Goal: Information Seeking & Learning: Learn about a topic

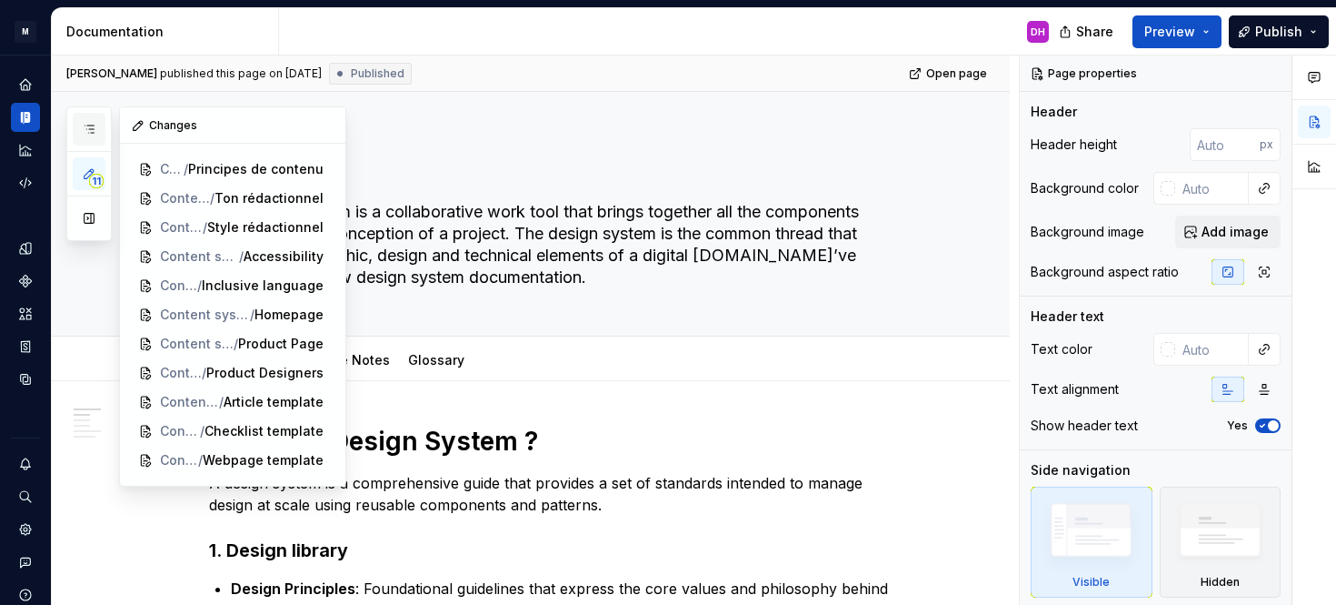
click at [89, 134] on icon "button" at bounding box center [89, 129] width 15 height 15
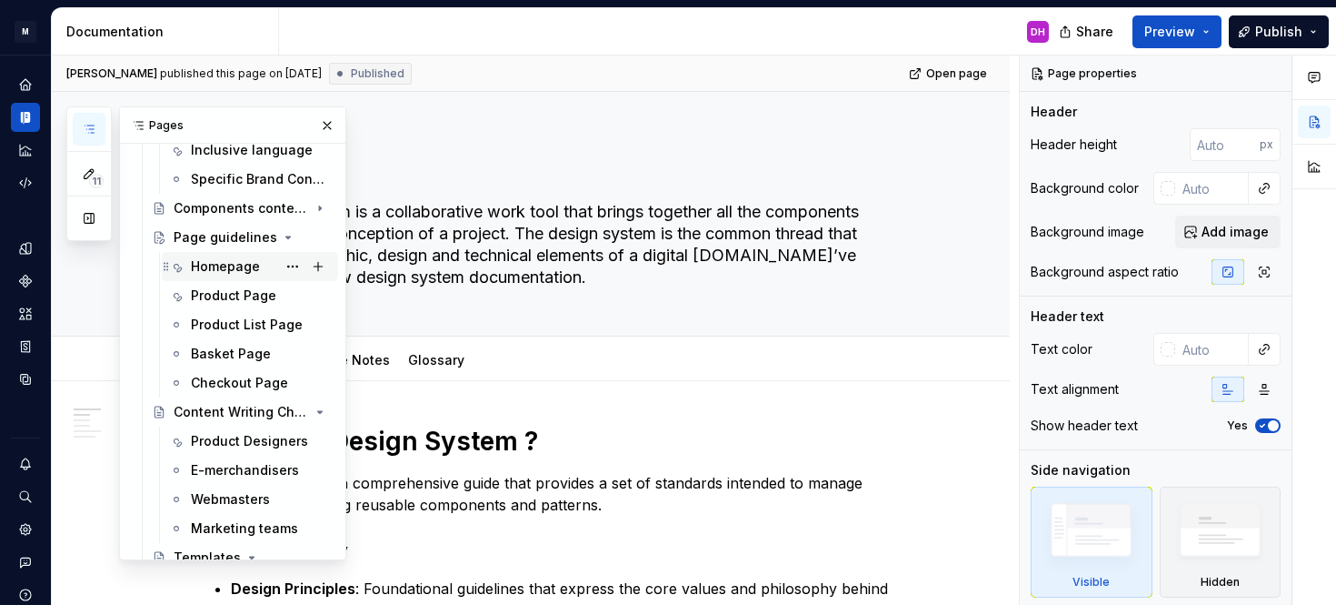
scroll to position [473, 0]
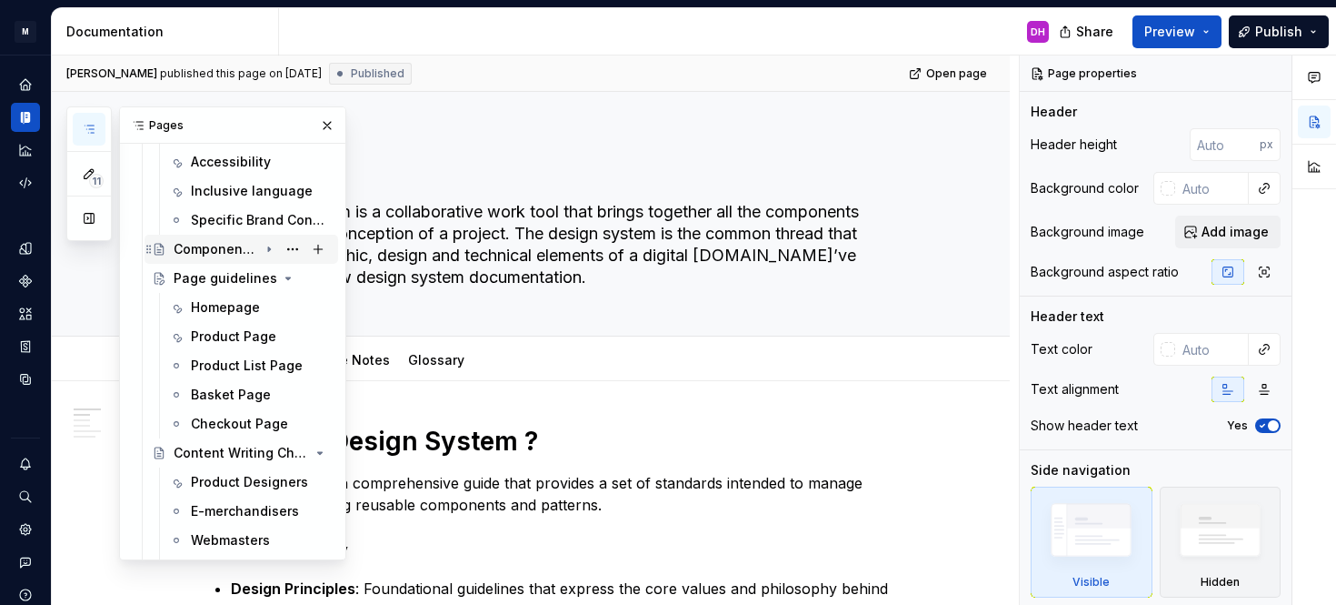
click at [269, 248] on icon "Page tree" at bounding box center [269, 249] width 2 height 5
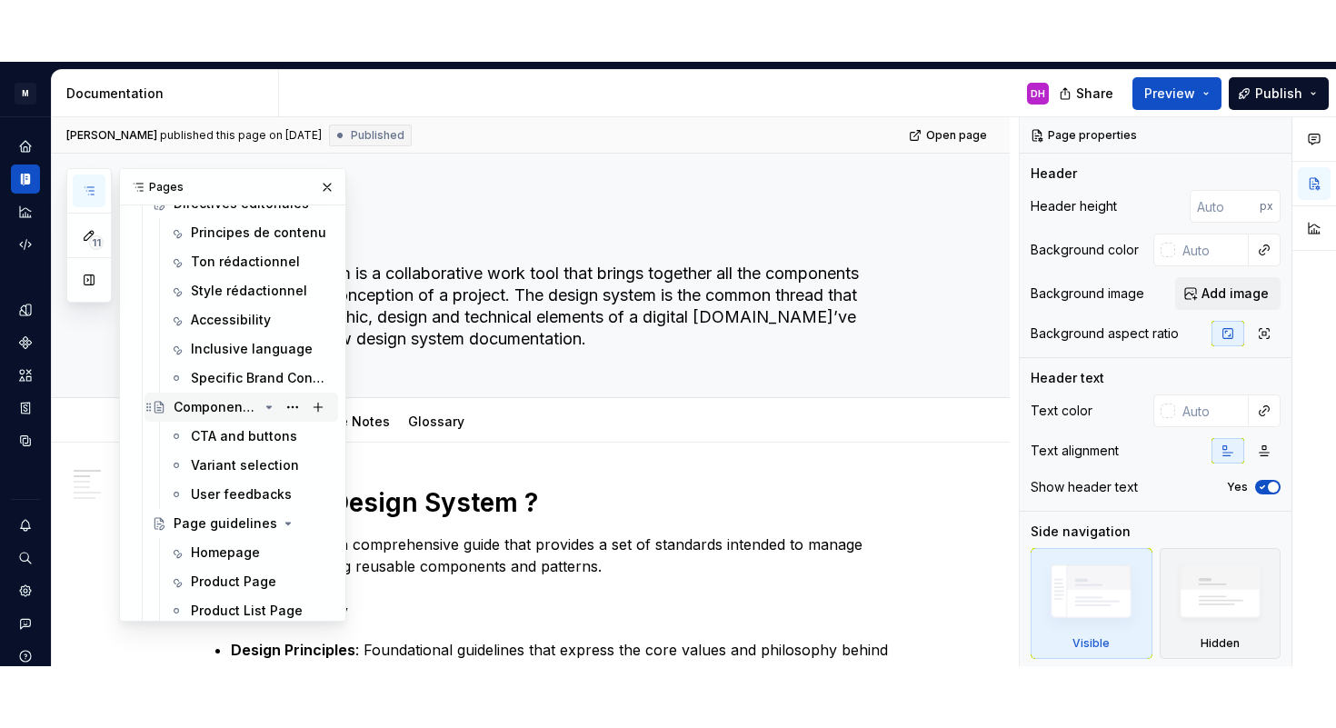
scroll to position [374, 0]
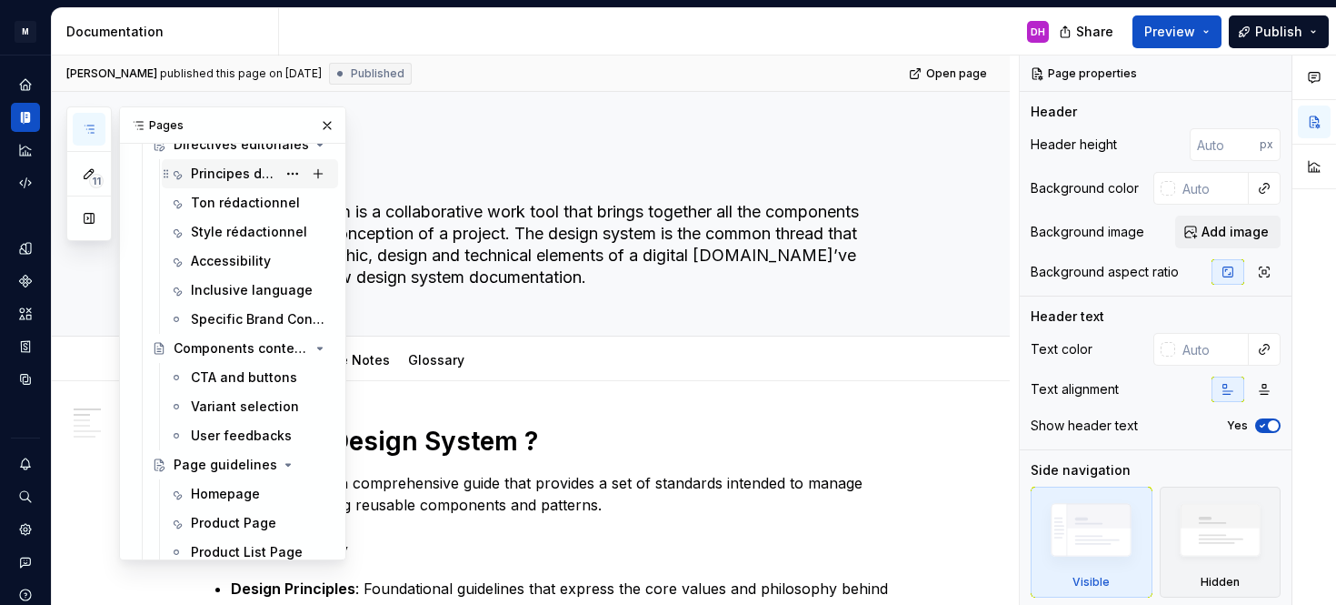
click at [252, 178] on div "Principes de contenu" at bounding box center [233, 174] width 85 height 18
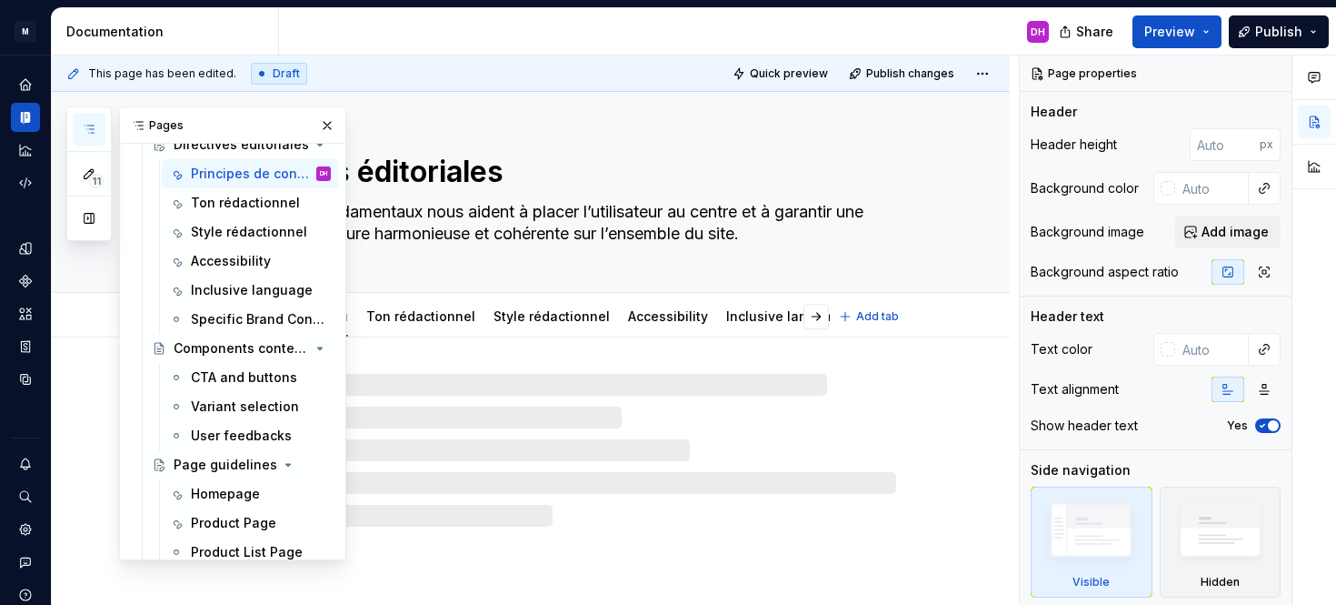
click at [454, 225] on textarea "Ces principes fondamentaux nous aident à placer l’utilisateur au centre et à ga…" at bounding box center [548, 222] width 687 height 51
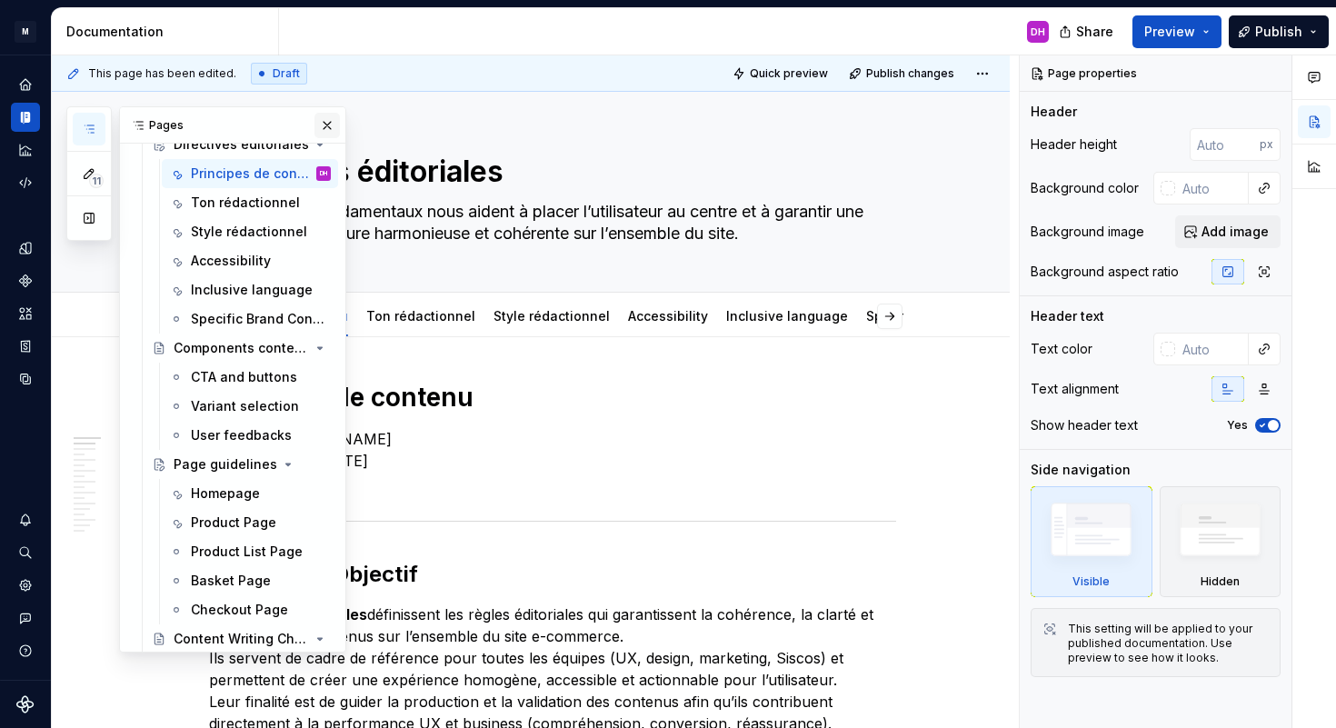
click at [325, 121] on button "button" at bounding box center [327, 125] width 25 height 25
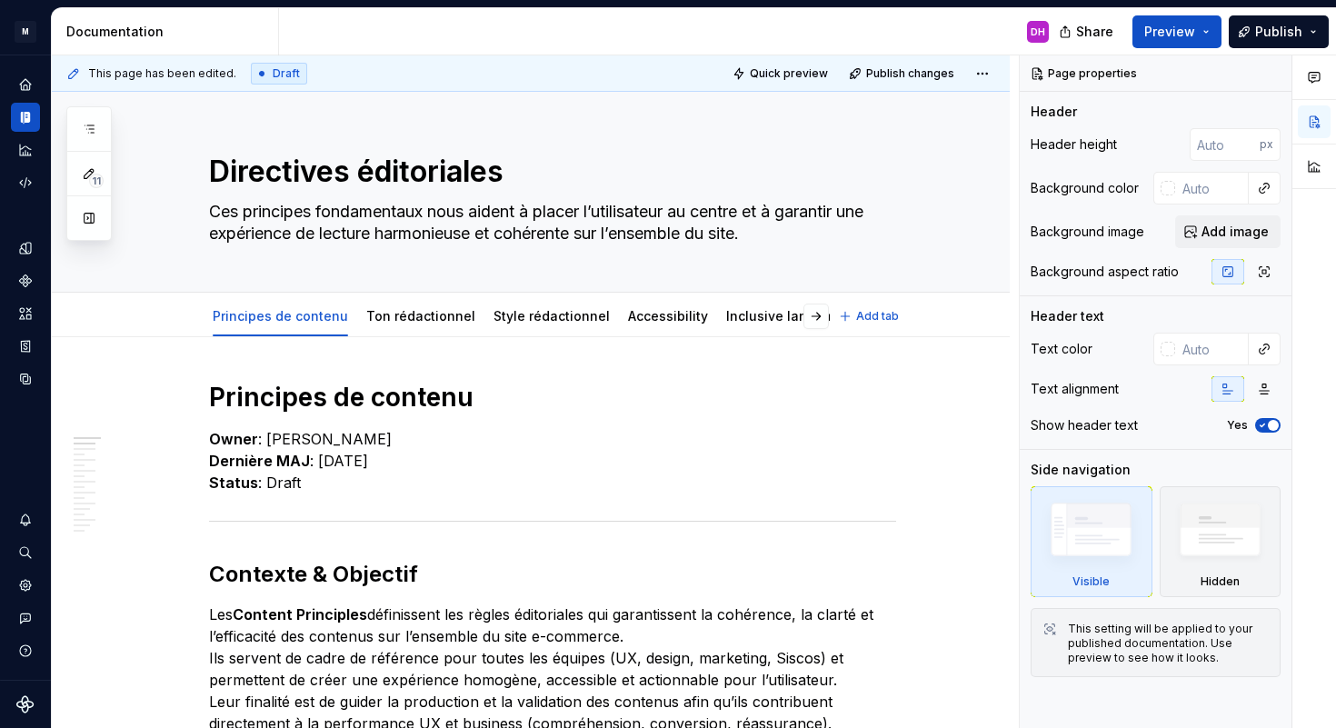
type textarea "*"
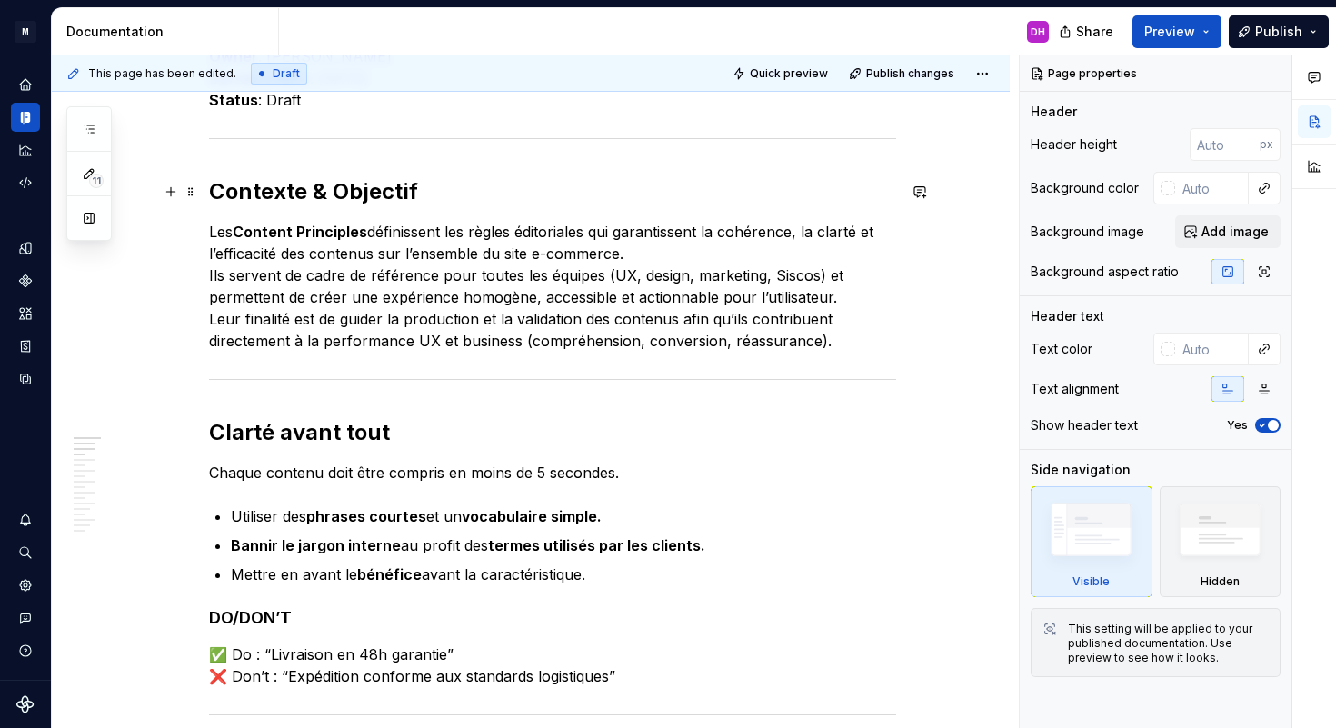
scroll to position [177, 0]
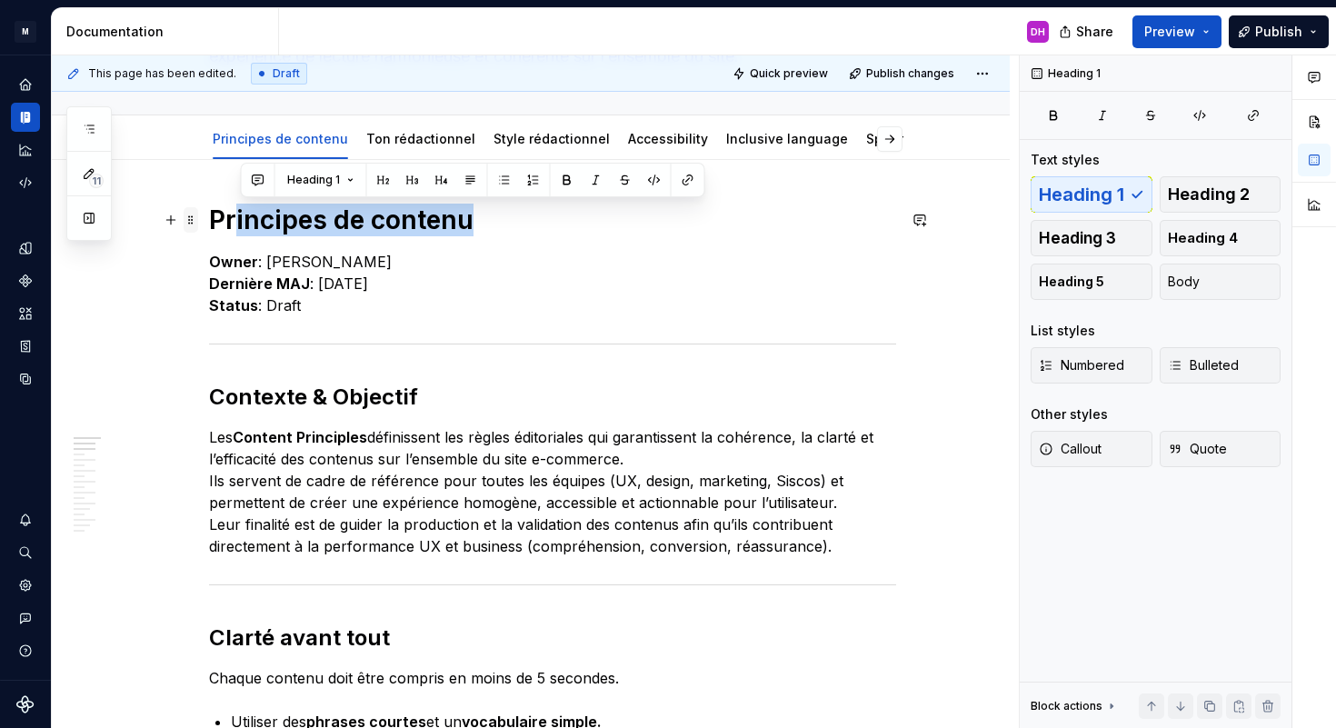
drag, startPoint x: 477, startPoint y: 220, endPoint x: 201, endPoint y: 209, distance: 276.6
copy h1 "incipes de contenu"
click at [311, 435] on strong "Content Principles" at bounding box center [300, 437] width 135 height 18
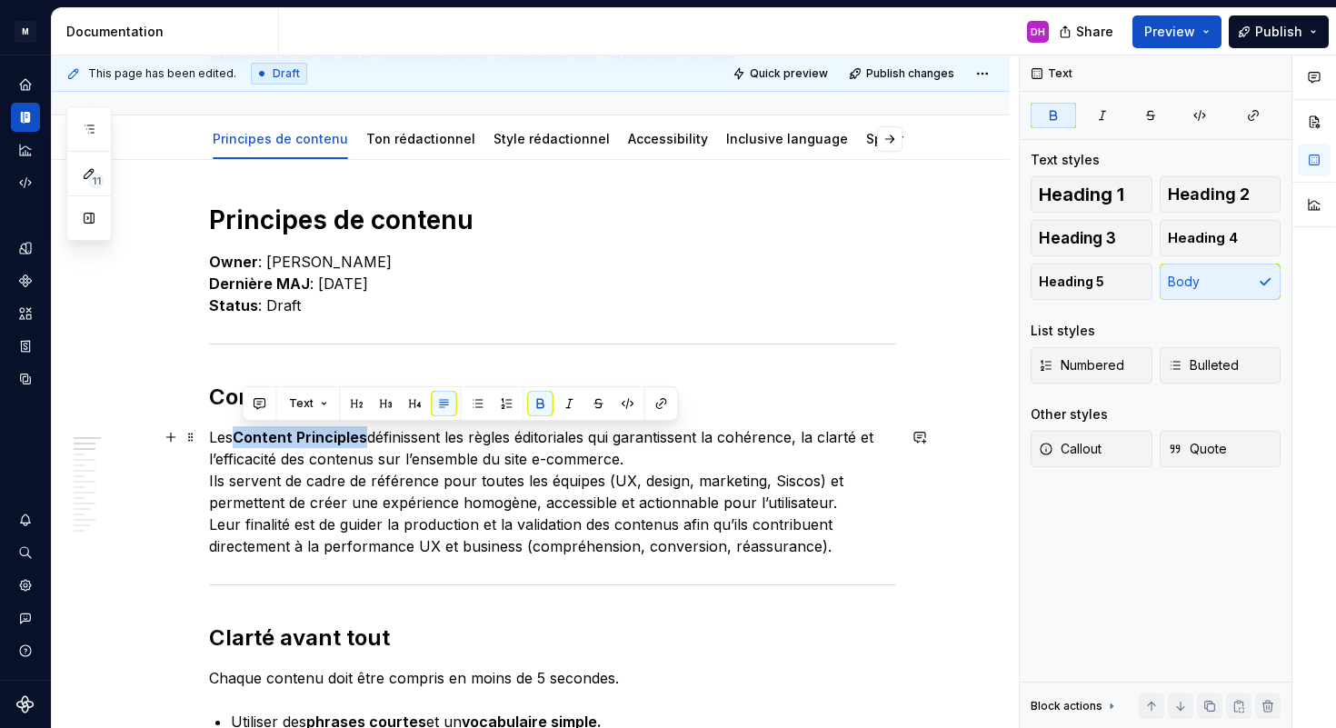
drag, startPoint x: 370, startPoint y: 437, endPoint x: 243, endPoint y: 438, distance: 127.3
click at [243, 438] on strong "Content Principles" at bounding box center [300, 437] width 135 height 18
click at [373, 435] on p "Les Content Principles définissent les règles éditoriales qui garantissent la c…" at bounding box center [552, 491] width 687 height 131
drag, startPoint x: 372, startPoint y: 437, endPoint x: 241, endPoint y: 435, distance: 130.9
click at [241, 435] on p "Les Content Principles définissent les règles éditoriales qui garantissent la c…" at bounding box center [552, 491] width 687 height 131
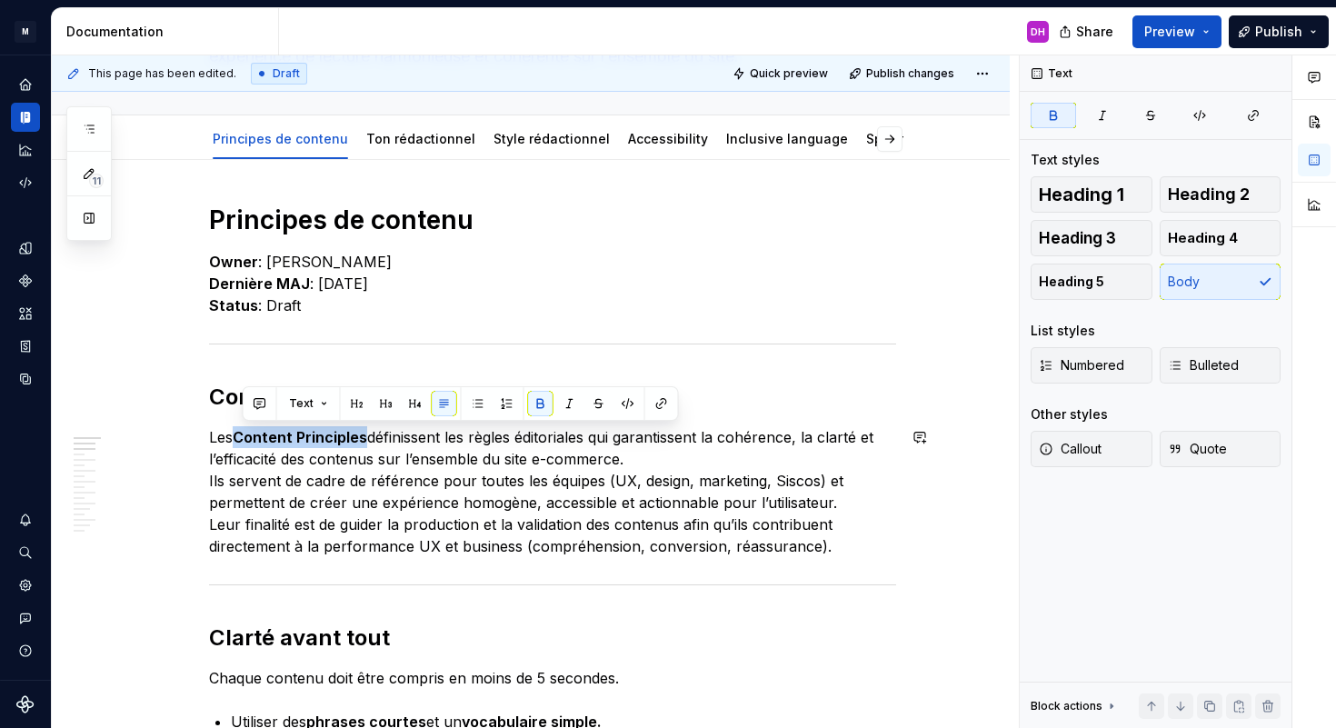
paste div
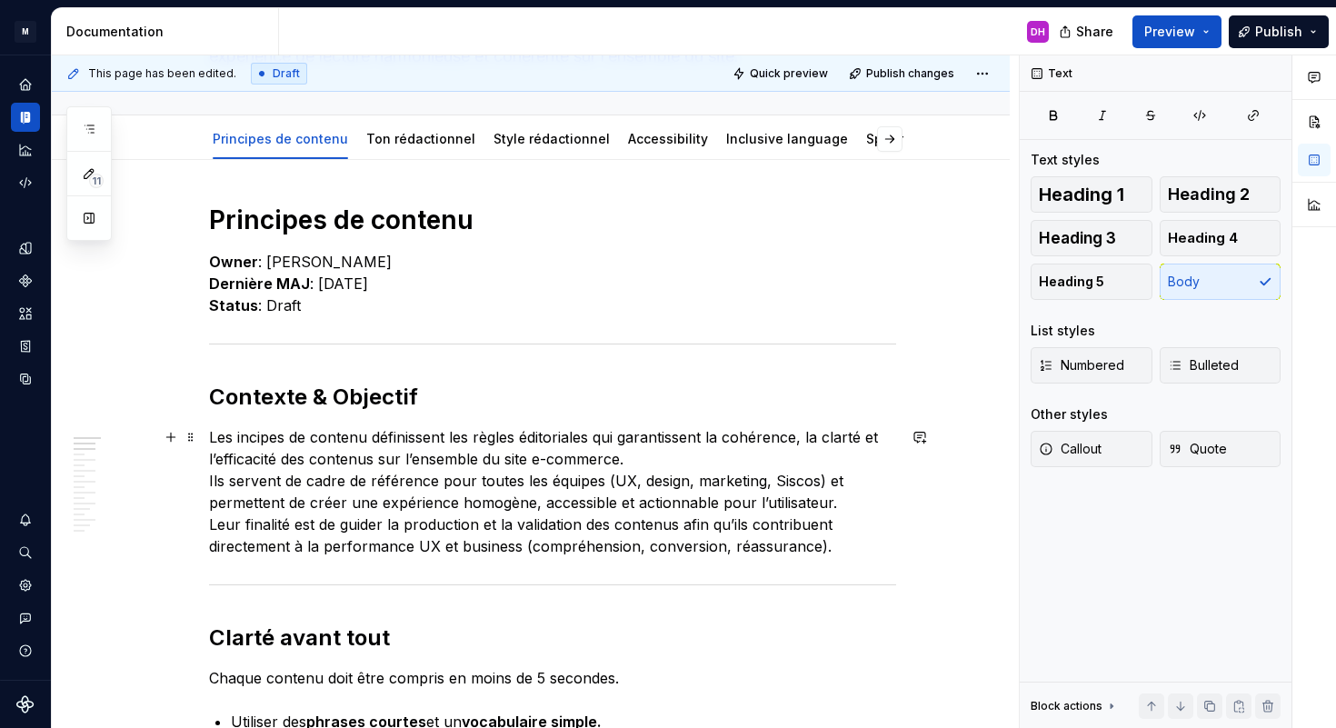
click at [241, 435] on p "Les incipes de contenu définissent les règles éditoriales qui garantissent la c…" at bounding box center [552, 491] width 687 height 131
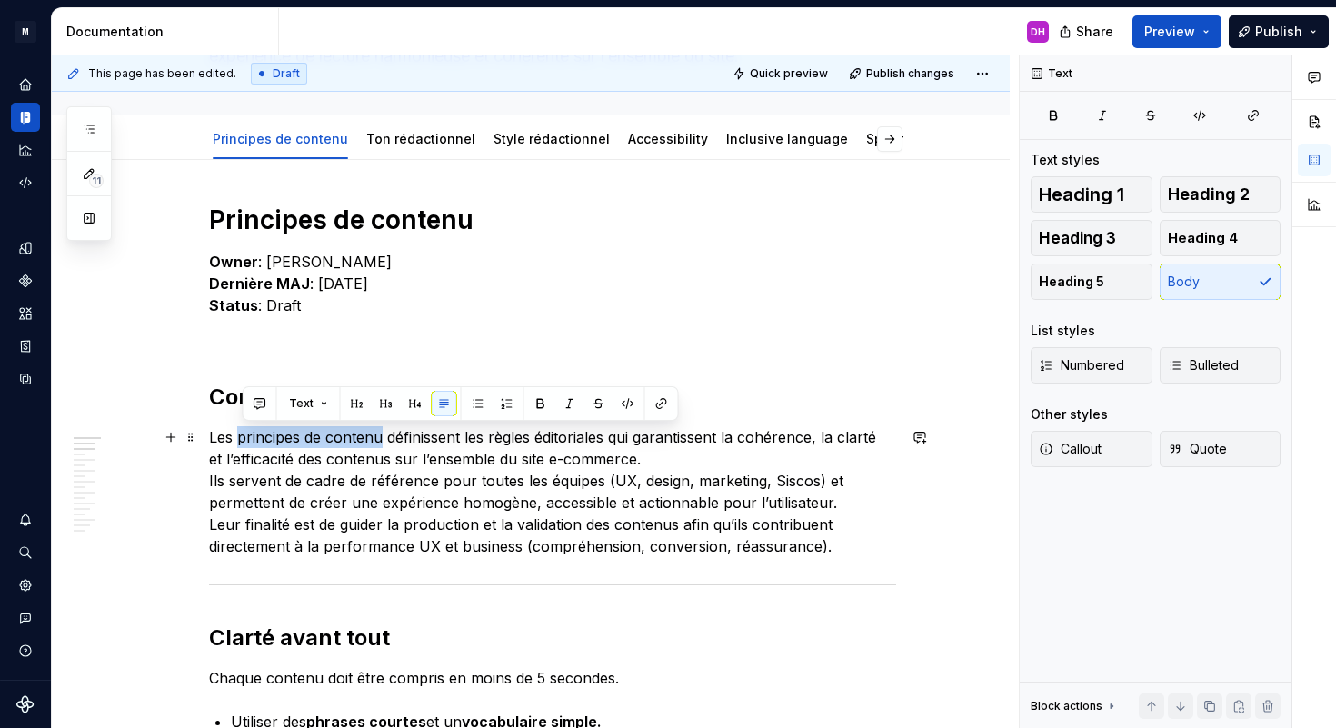
drag, startPoint x: 245, startPoint y: 438, endPoint x: 385, endPoint y: 439, distance: 140.0
click at [385, 439] on p "Les principes de contenu définissent les règles éditoriales qui garantissent la…" at bounding box center [552, 491] width 687 height 131
click at [537, 396] on button "button" at bounding box center [540, 403] width 25 height 25
click at [485, 447] on p "Les principes de contenu définissent les règles éditoriales qui garantissent la…" at bounding box center [552, 491] width 687 height 131
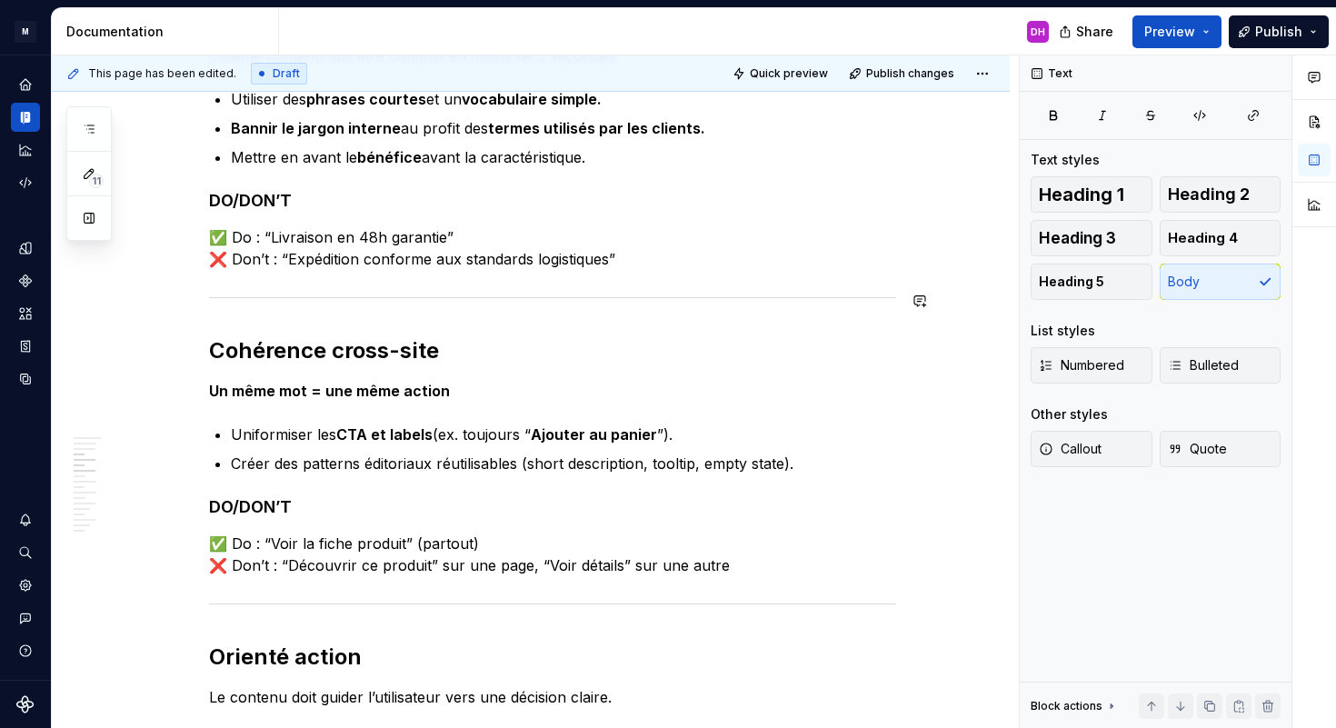
scroll to position [804, 0]
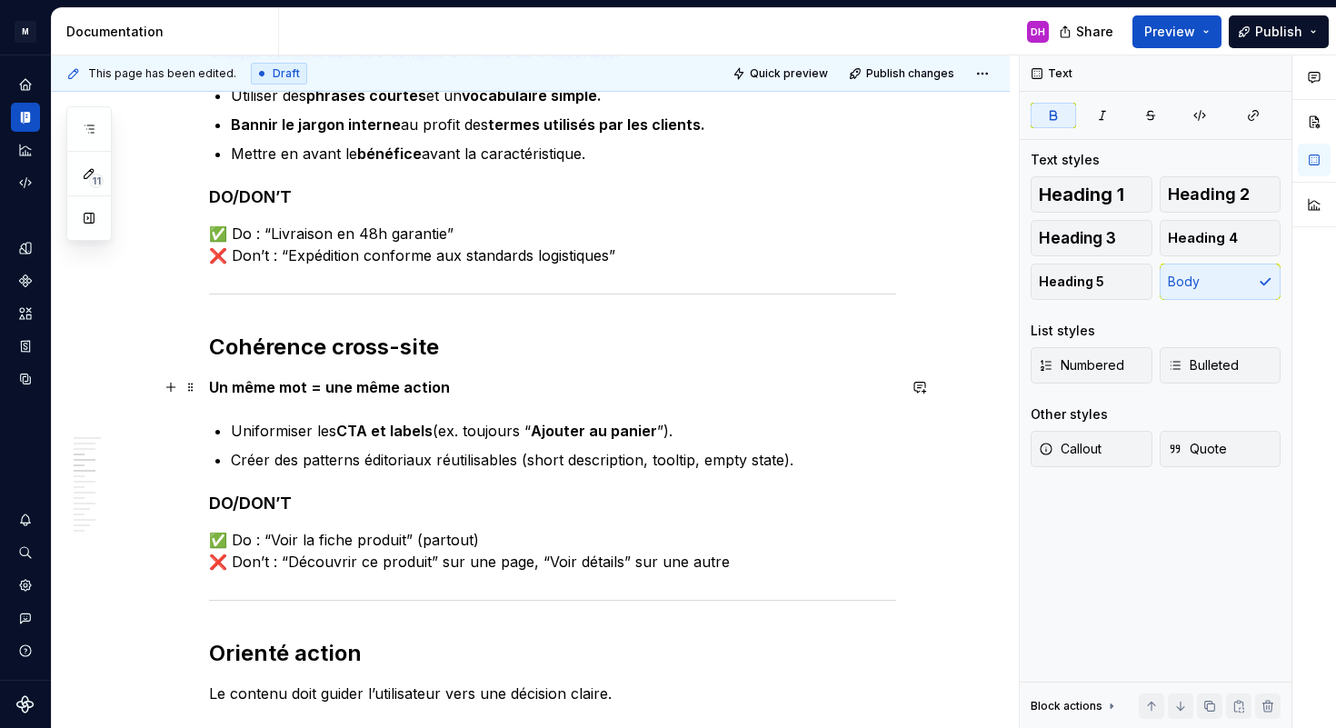
click at [216, 387] on strong "Un même mot = une même action" at bounding box center [329, 387] width 241 height 18
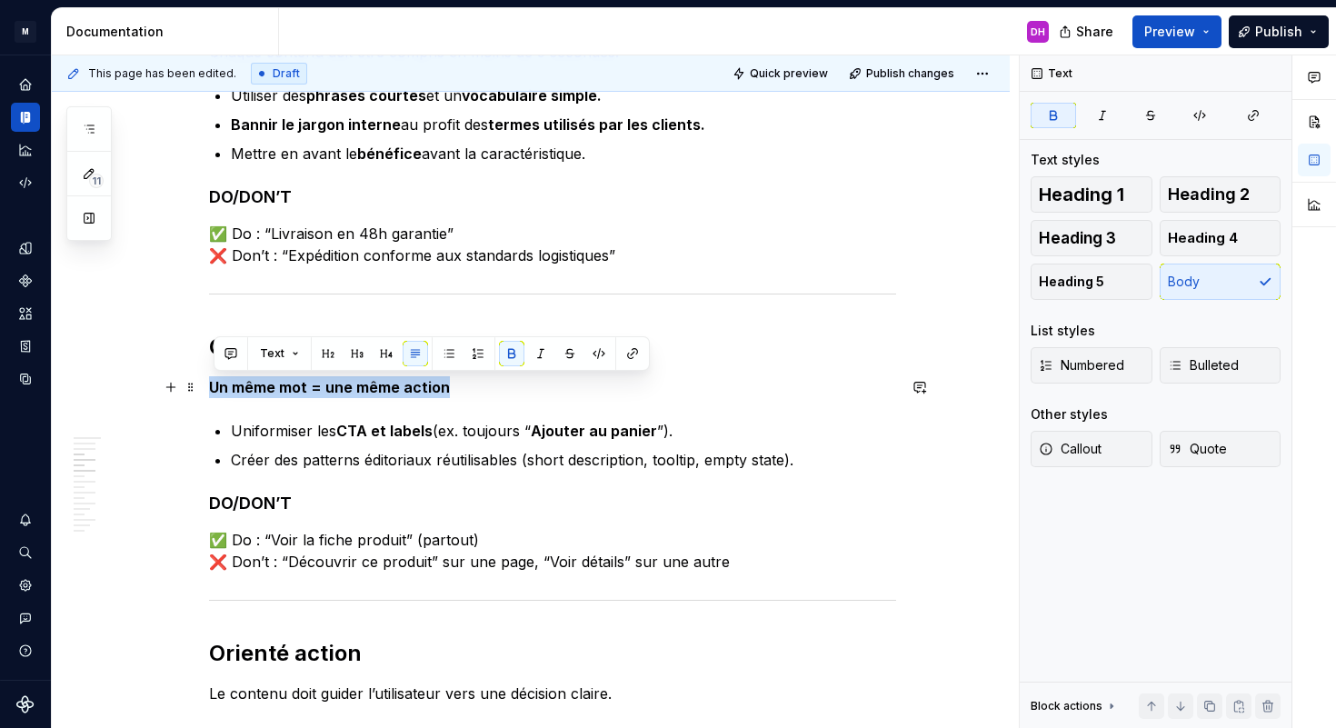
drag, startPoint x: 459, startPoint y: 387, endPoint x: 210, endPoint y: 387, distance: 249.1
copy strong "Un même mot = une même action"
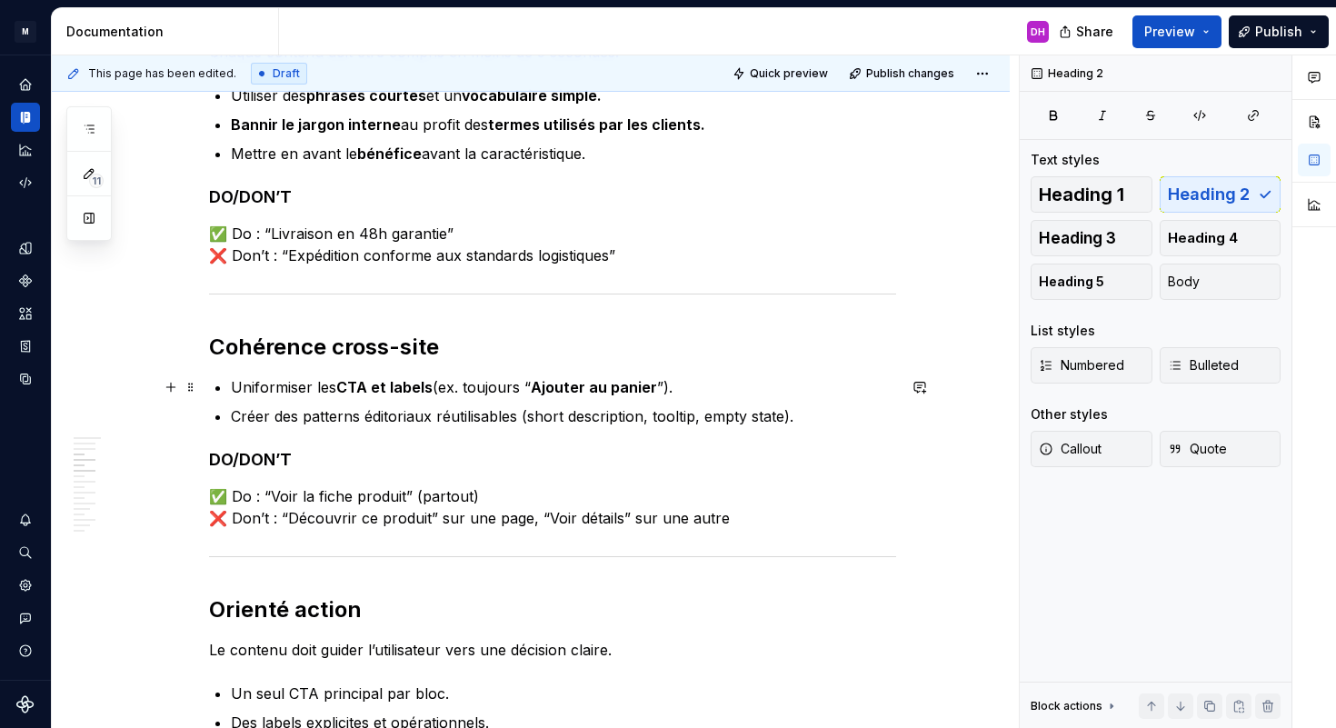
click at [689, 388] on p "Uniformiser les CTA et labels (ex. toujours “ Ajouter au panier ”)." at bounding box center [563, 387] width 665 height 22
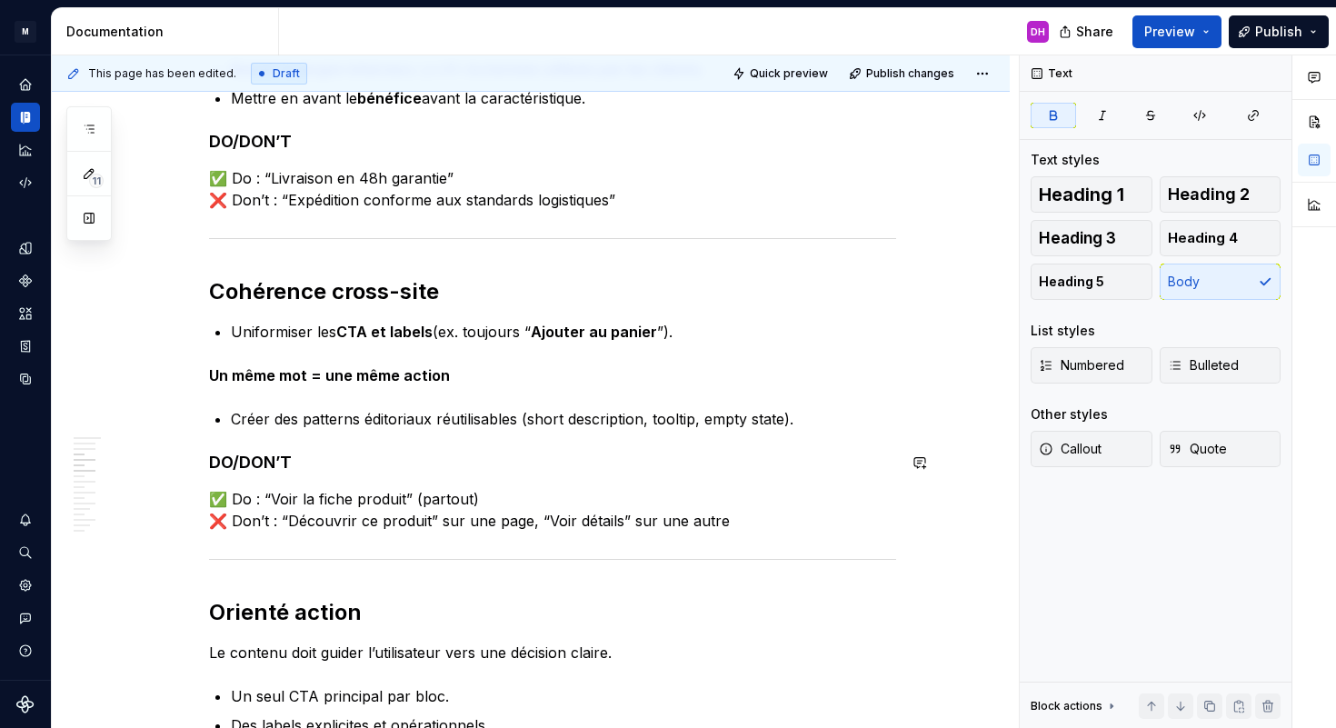
scroll to position [873, 0]
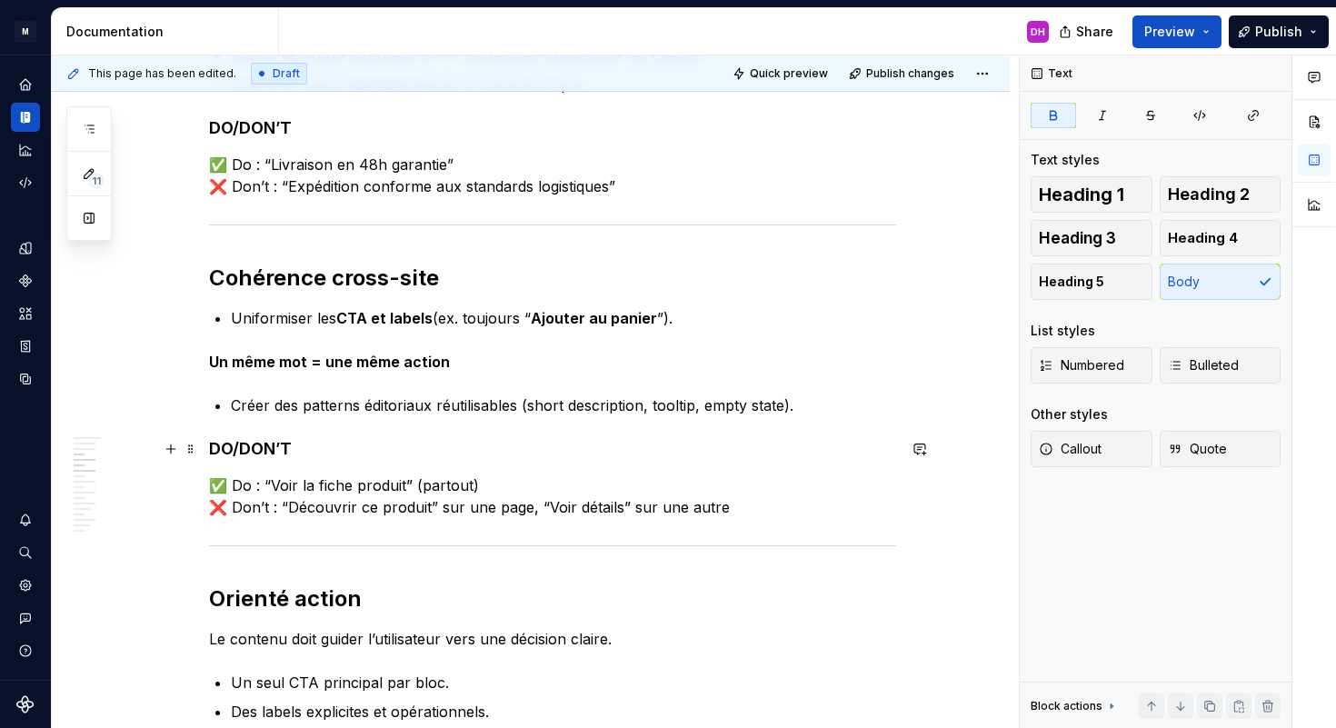
click at [359, 439] on h4 "DO/DON’T" at bounding box center [552, 449] width 687 height 22
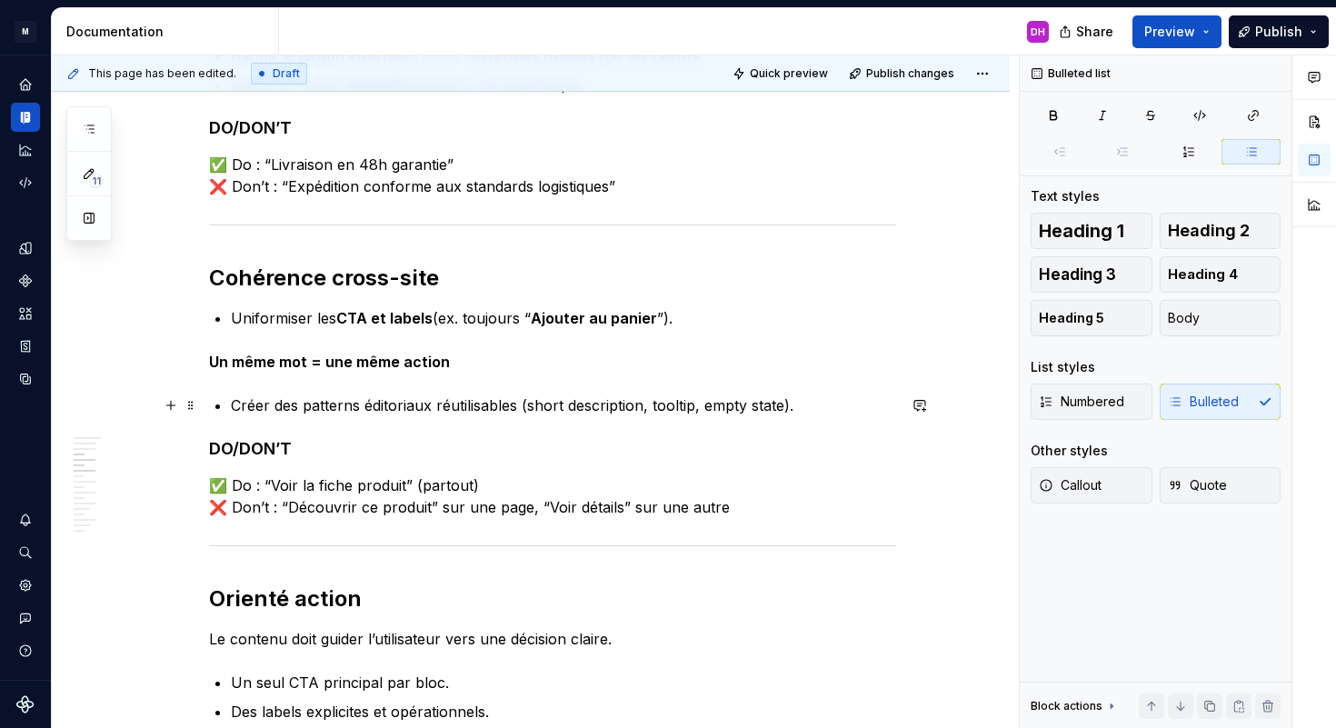
click at [535, 404] on p "Créer des patterns éditoriaux réutilisables (short description, tooltip, empty …" at bounding box center [563, 406] width 665 height 22
click at [535, 405] on p "Créer des patterns éditoriaux réutilisables (short description, tooltip, empty …" at bounding box center [563, 406] width 665 height 22
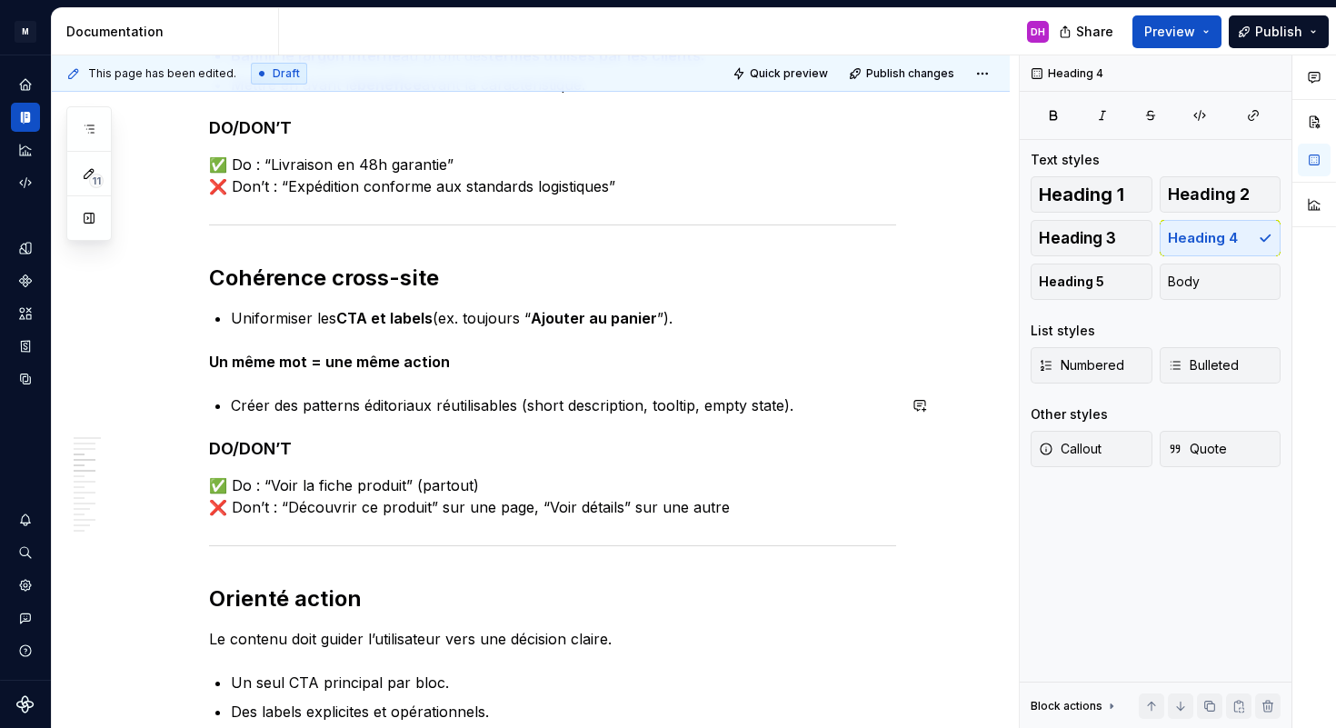
click at [490, 445] on h4 "DO/DON’T" at bounding box center [552, 449] width 687 height 22
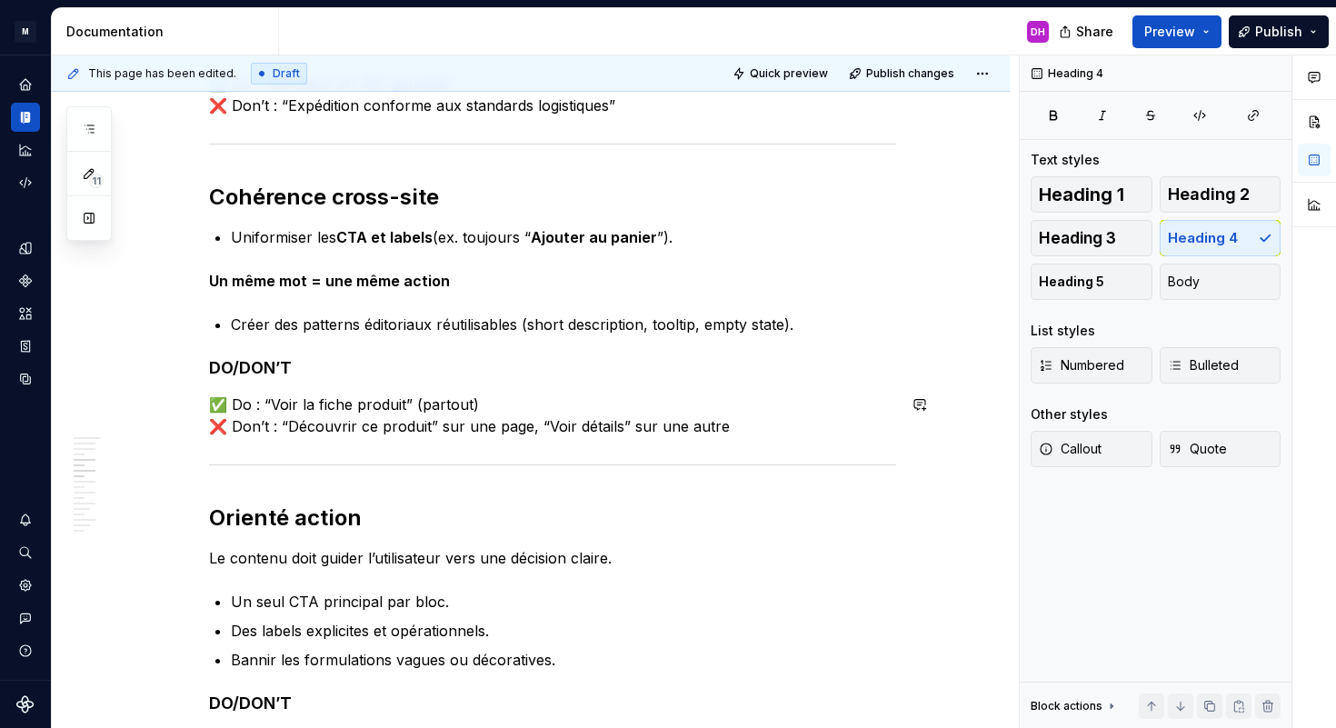
scroll to position [965, 0]
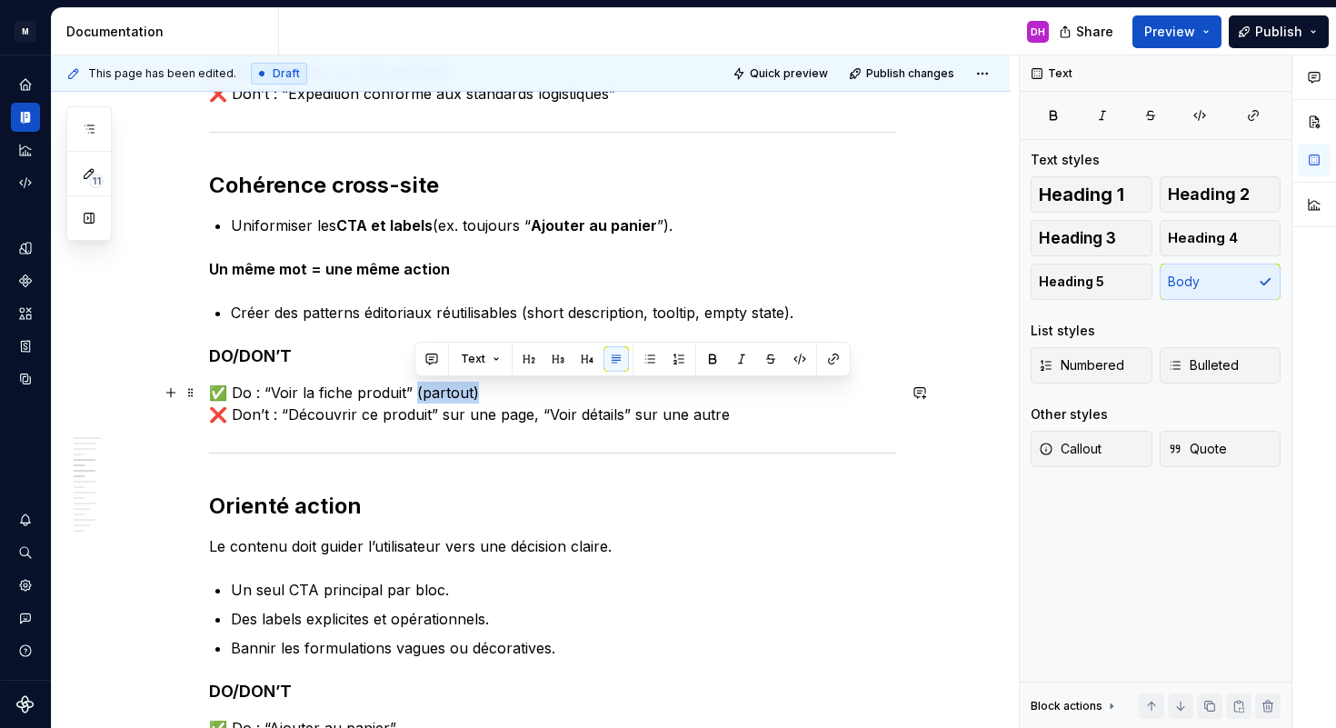
drag, startPoint x: 498, startPoint y: 390, endPoint x: 416, endPoint y: 392, distance: 81.8
click at [416, 392] on p "✅ Do : “Voir la fiche produit” (partout) ❌ Don’t : “Découvrir ce produit” sur u…" at bounding box center [552, 404] width 687 height 44
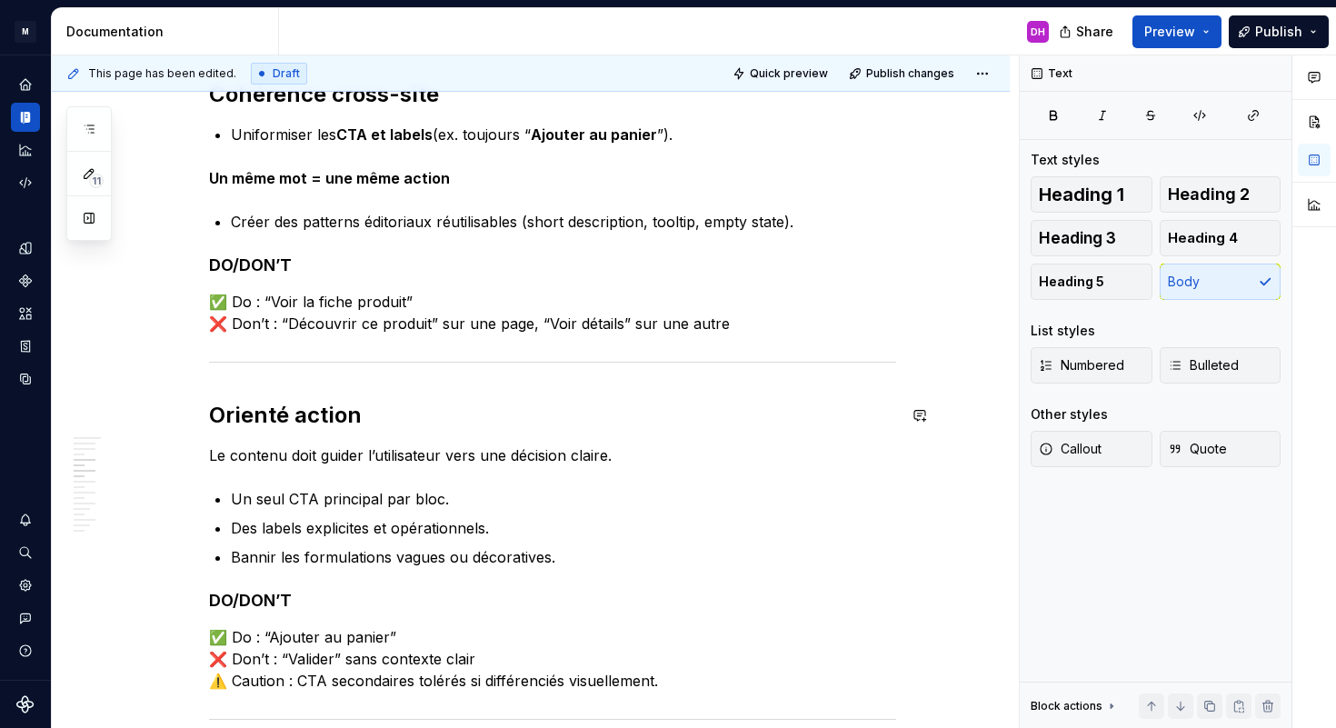
scroll to position [1061, 0]
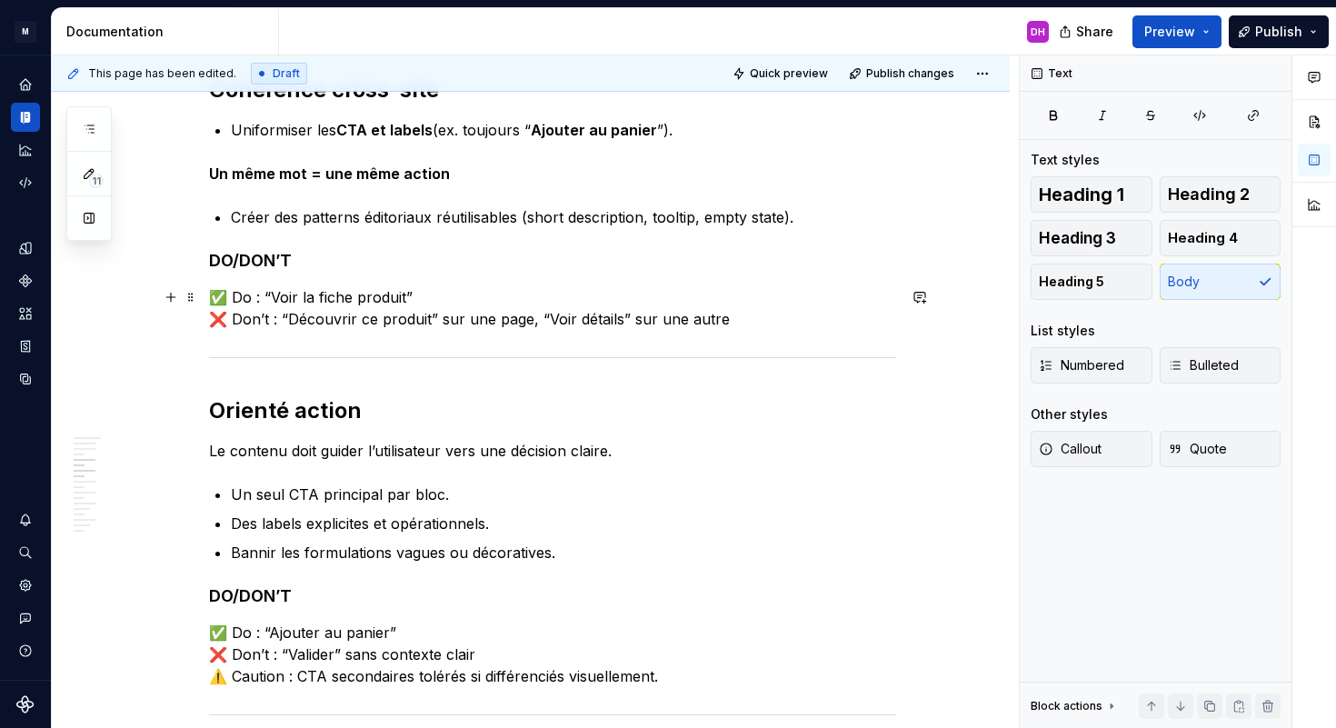
click at [336, 297] on p "✅ Do : “Voir la fiche produit” ❌ Don’t : “Découvrir ce produit” sur une page, “…" at bounding box center [552, 308] width 687 height 44
click at [405, 297] on p "✅ Do : “Voir le produit” ❌ Don’t : “Découvrir ce produit” sur une page, “Voir d…" at bounding box center [552, 308] width 687 height 44
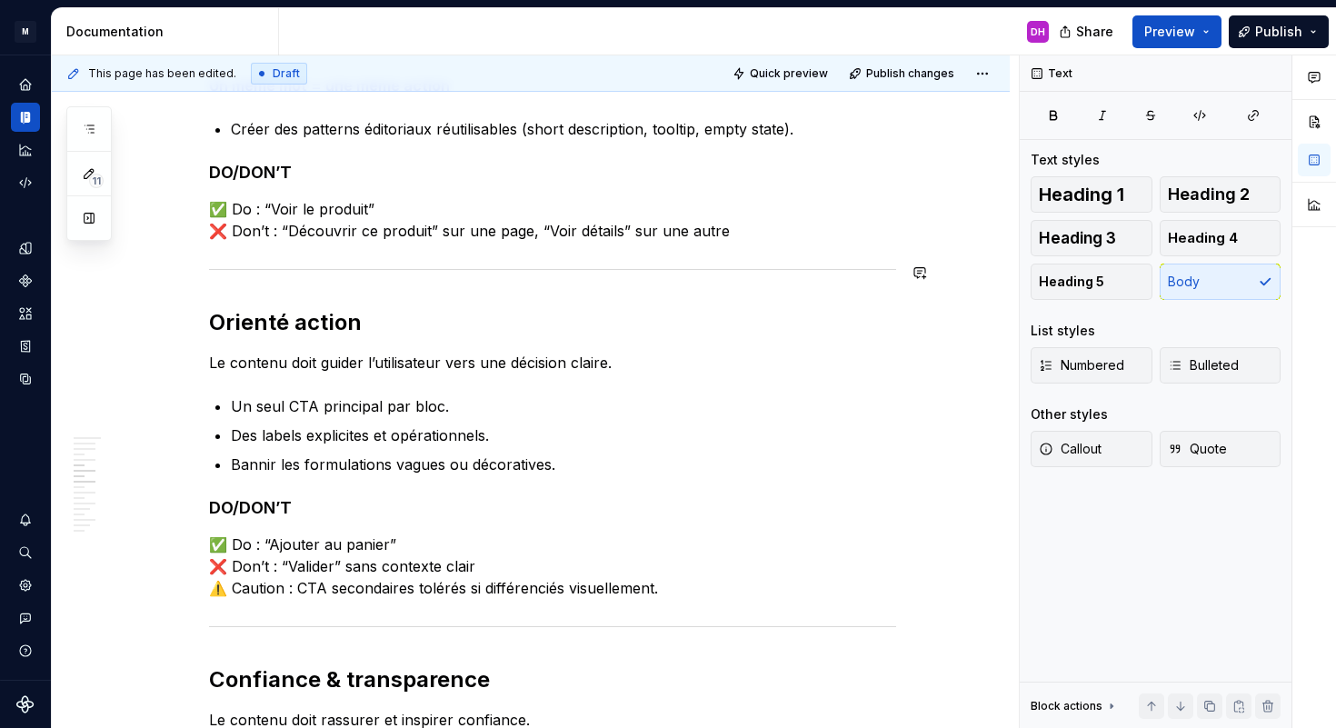
scroll to position [1152, 0]
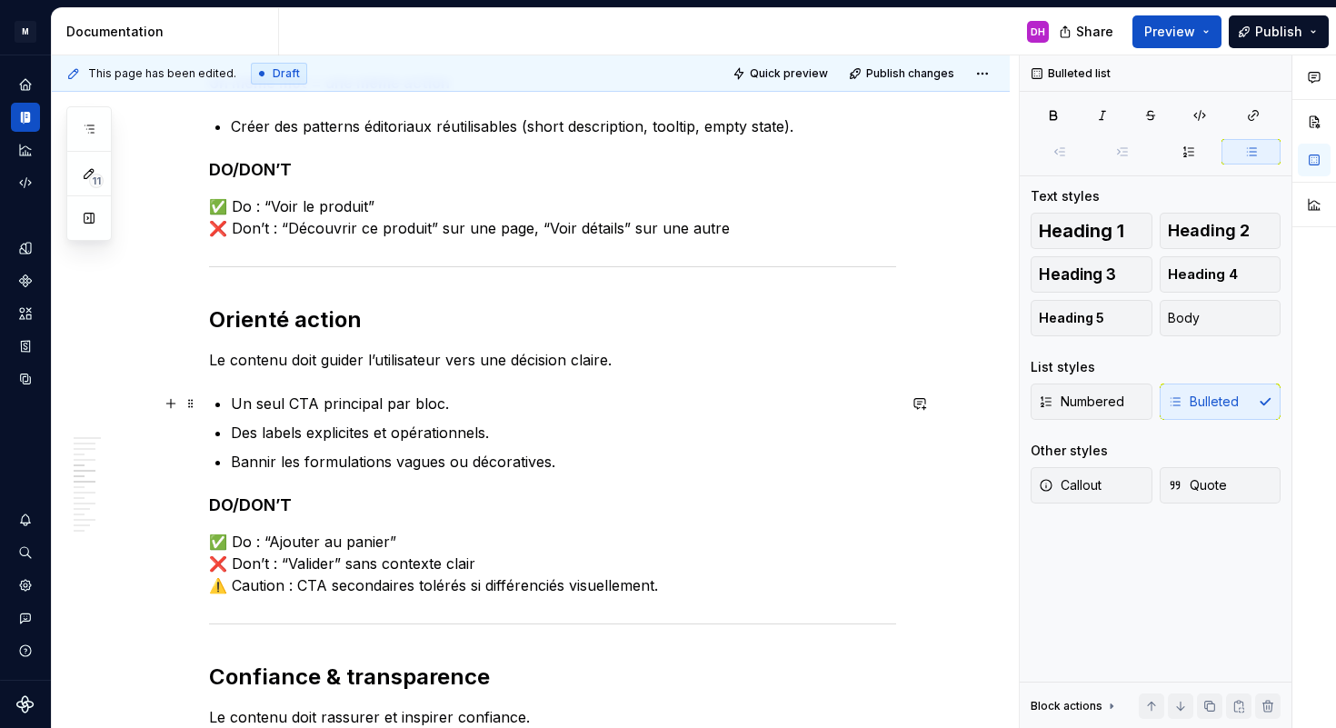
click at [456, 404] on p "Un seul CTA principal par bloc." at bounding box center [563, 404] width 665 height 22
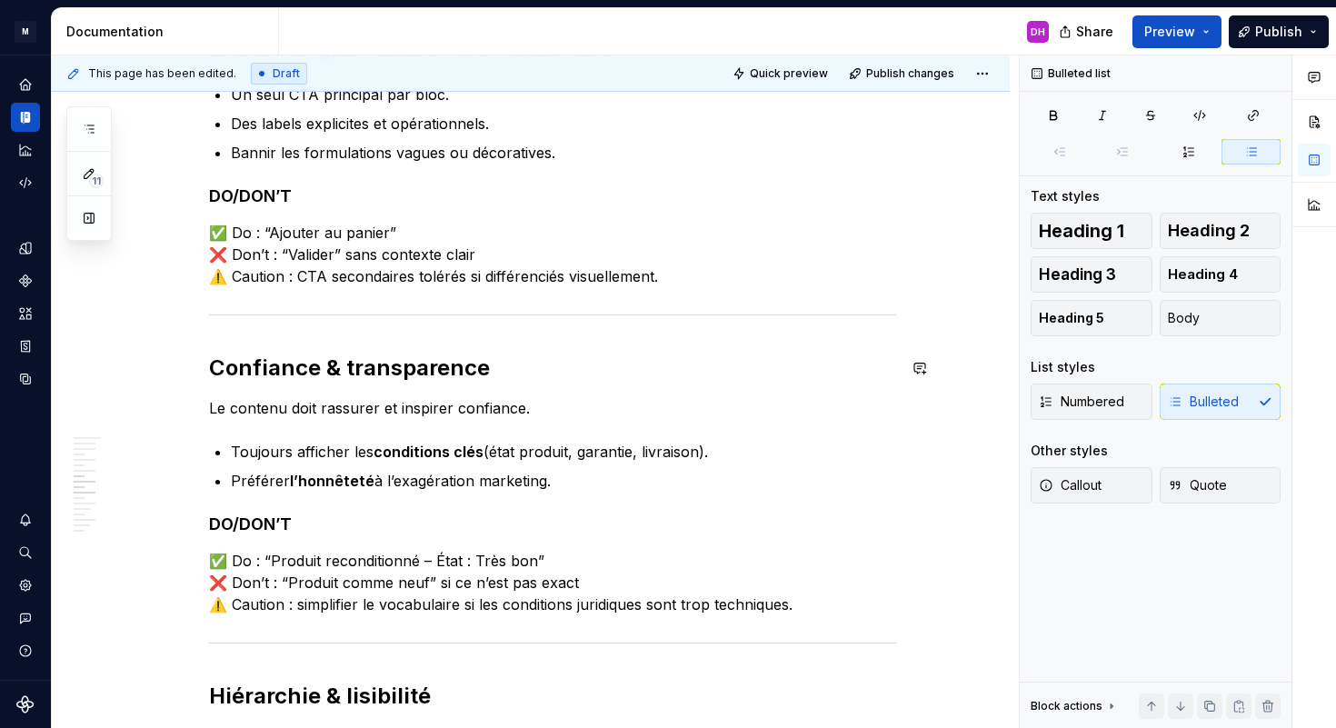
scroll to position [1465, 0]
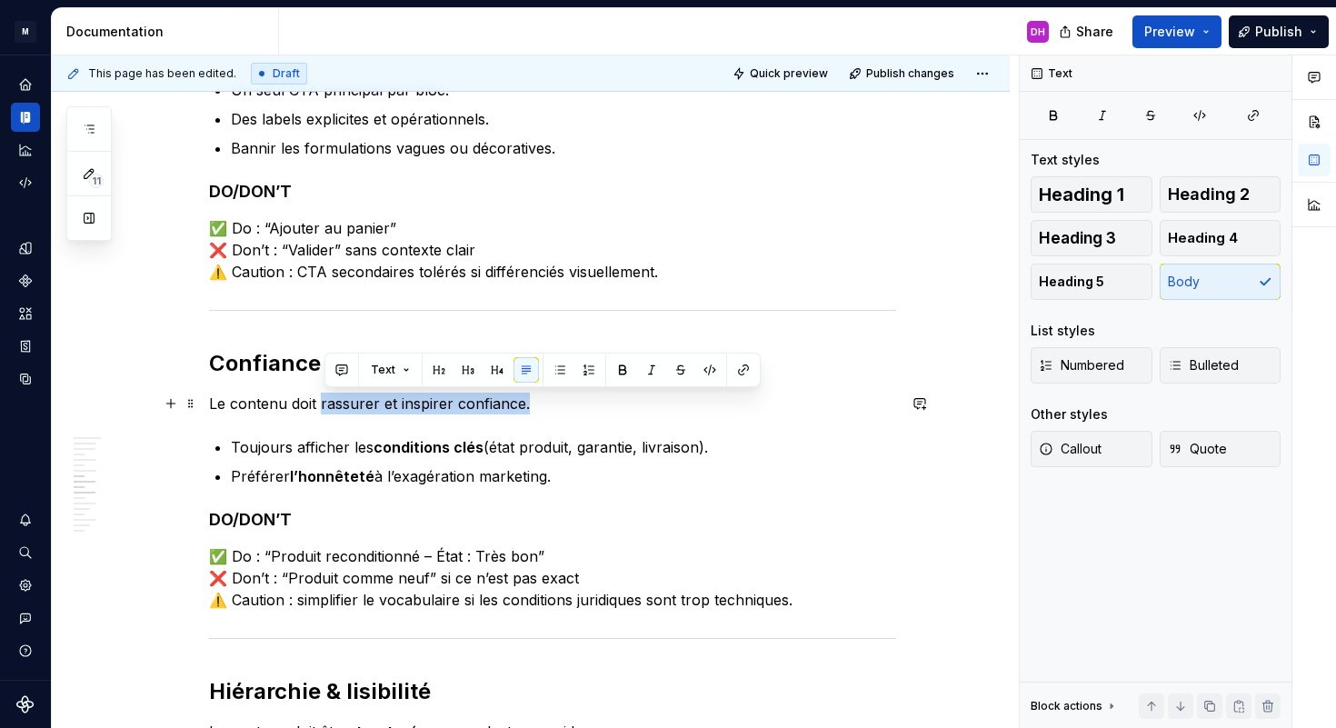
drag, startPoint x: 541, startPoint y: 405, endPoint x: 325, endPoint y: 398, distance: 215.6
click at [325, 398] on p "Le contenu doit rassurer et inspirer confiance." at bounding box center [552, 404] width 687 height 22
click at [623, 371] on button "button" at bounding box center [622, 369] width 25 height 25
click at [471, 503] on div "Principes de contenu Owner : [PERSON_NAME] Dernière MAJ : [DATE] Status : Draft…" at bounding box center [552, 371] width 687 height 2913
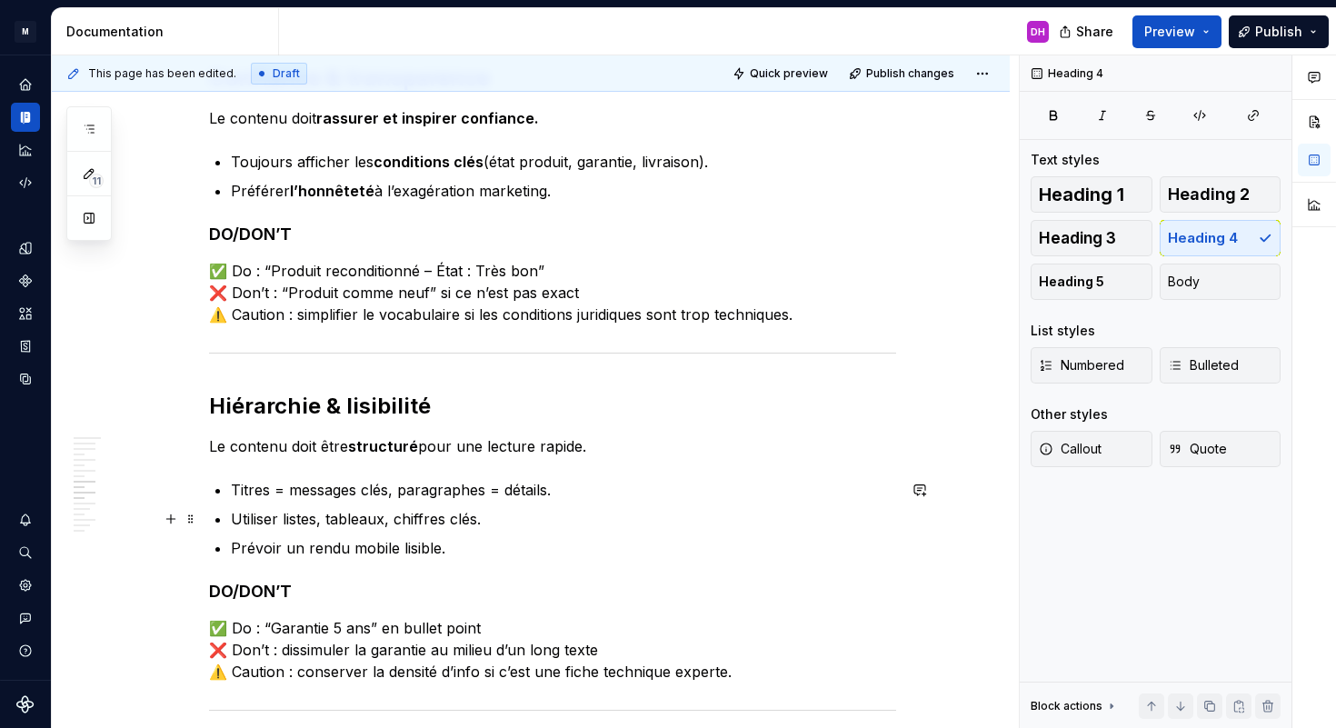
scroll to position [1759, 0]
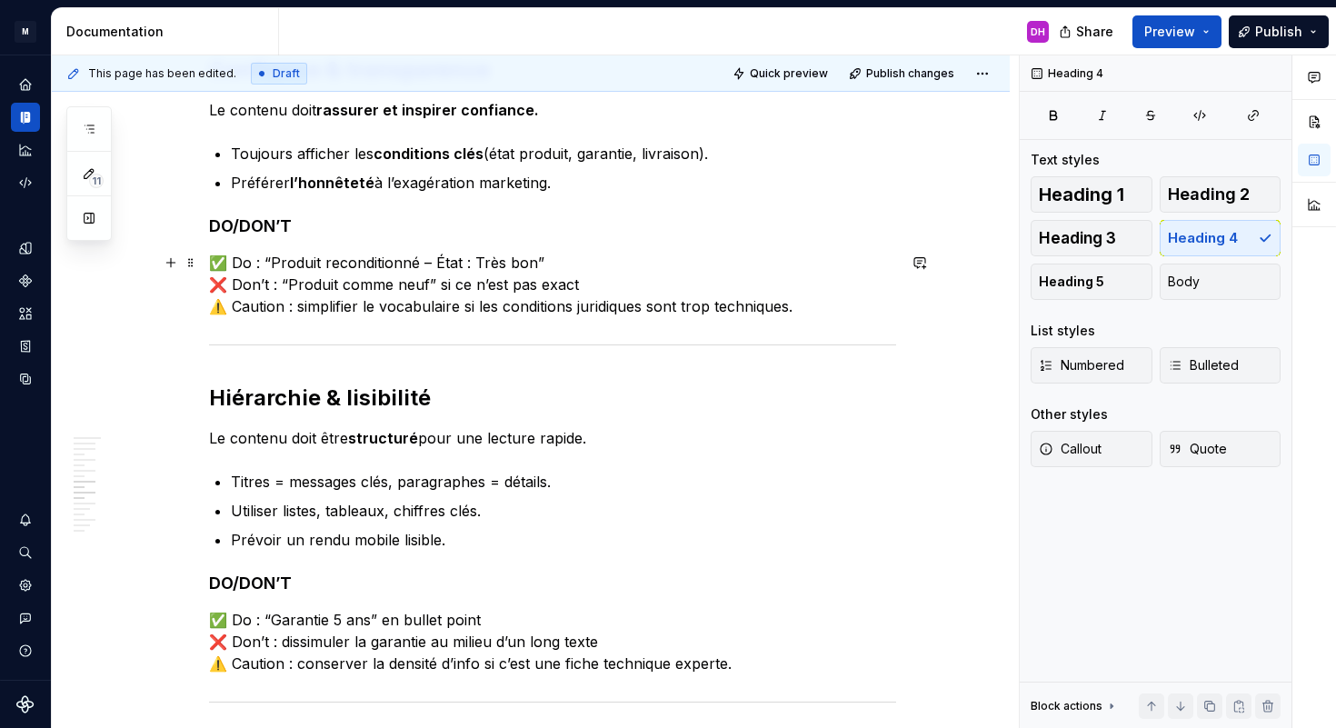
click at [517, 300] on p "✅ Do : “Produit reconditionné – État : Très bon” ❌ Don’t : “Produit comme neuf”…" at bounding box center [552, 284] width 687 height 65
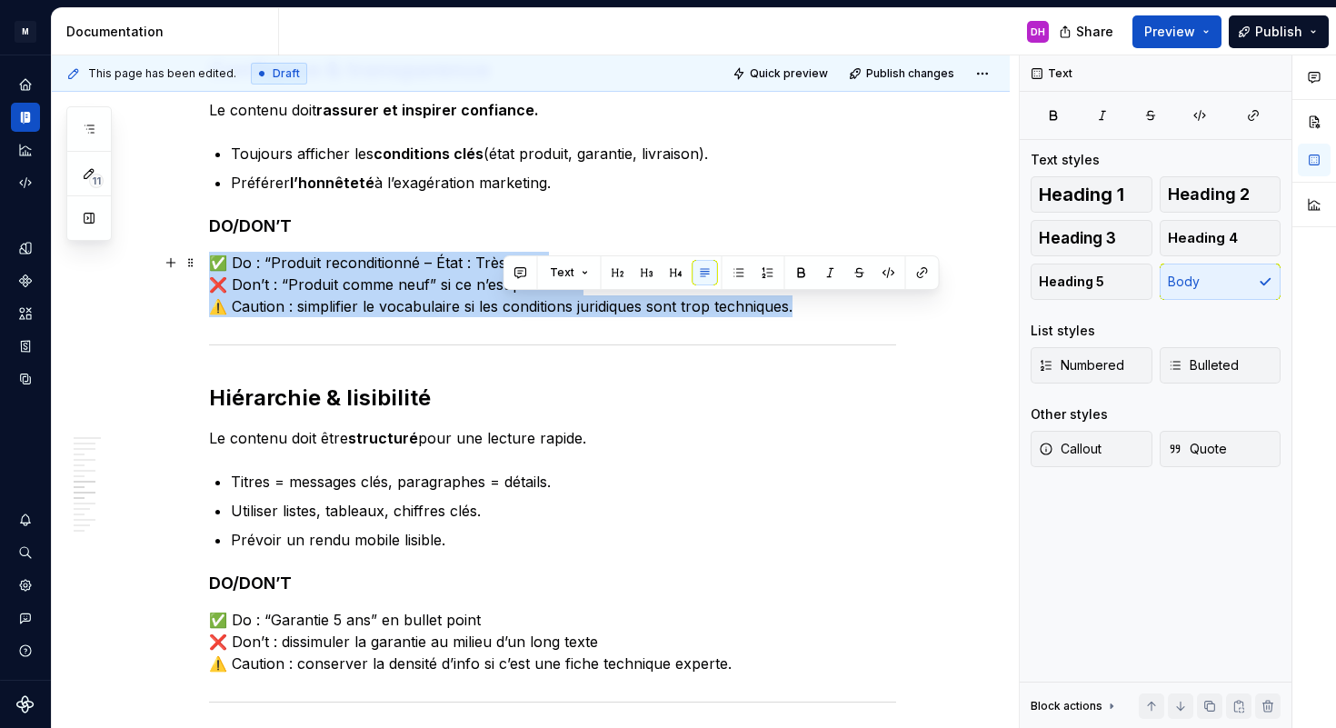
click at [517, 300] on p "✅ Do : “Produit reconditionné – État : Très bon” ❌ Don’t : “Produit comme neuf”…" at bounding box center [552, 284] width 687 height 65
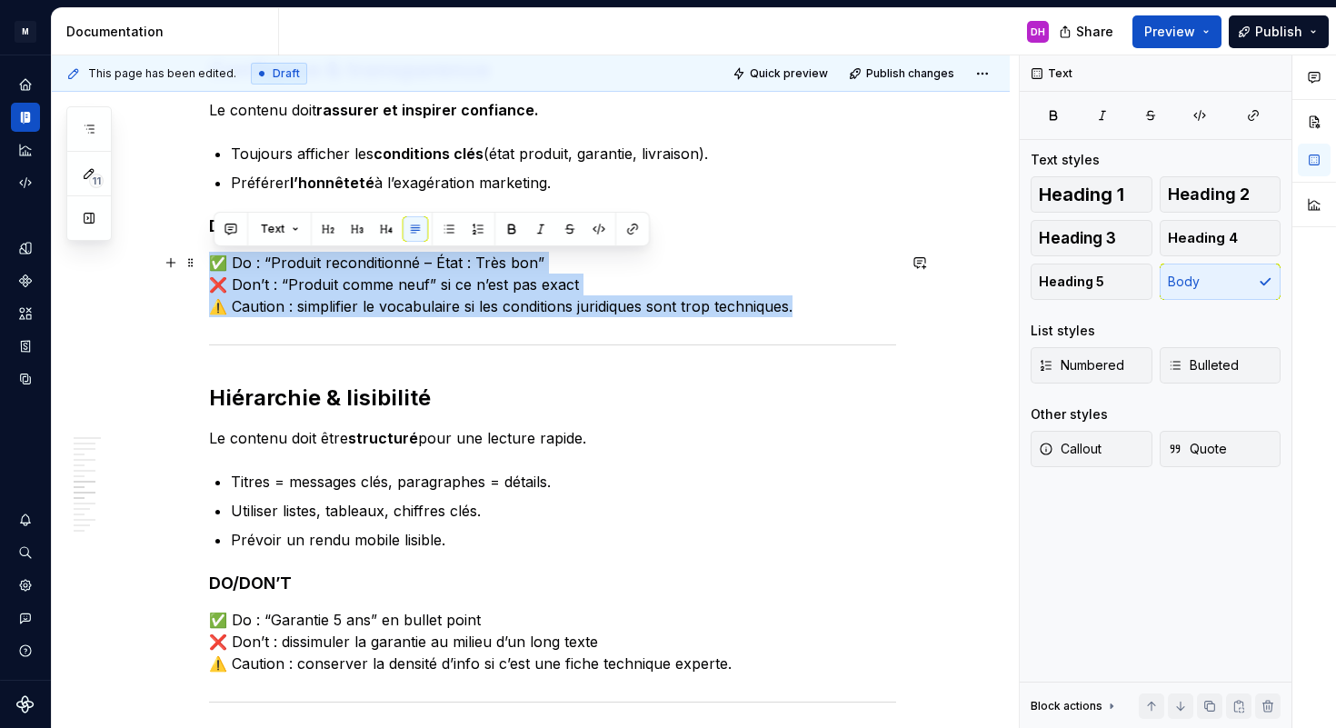
click at [508, 306] on p "✅ Do : “Produit reconditionné – État : Très bon” ❌ Don’t : “Produit comme neuf”…" at bounding box center [552, 284] width 687 height 65
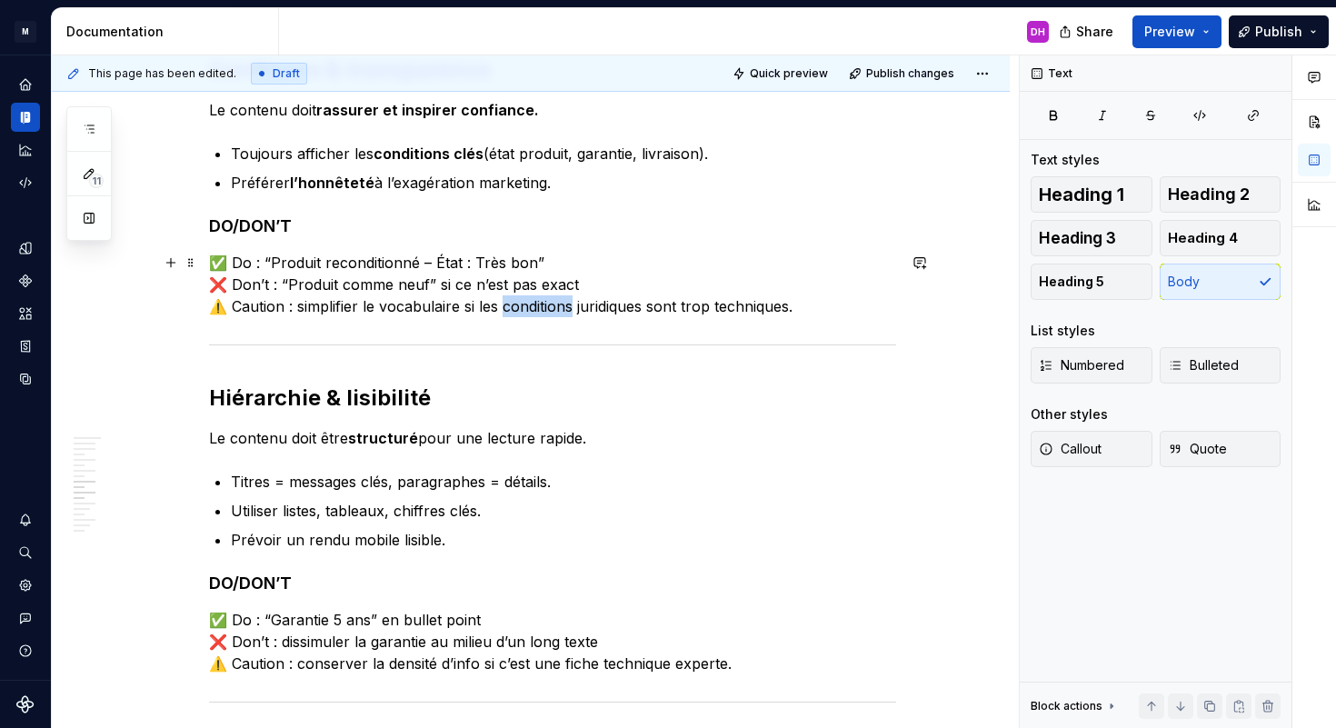
click at [508, 306] on p "✅ Do : “Produit reconditionné – État : Très bon” ❌ Don’t : “Produit comme neuf”…" at bounding box center [552, 284] width 687 height 65
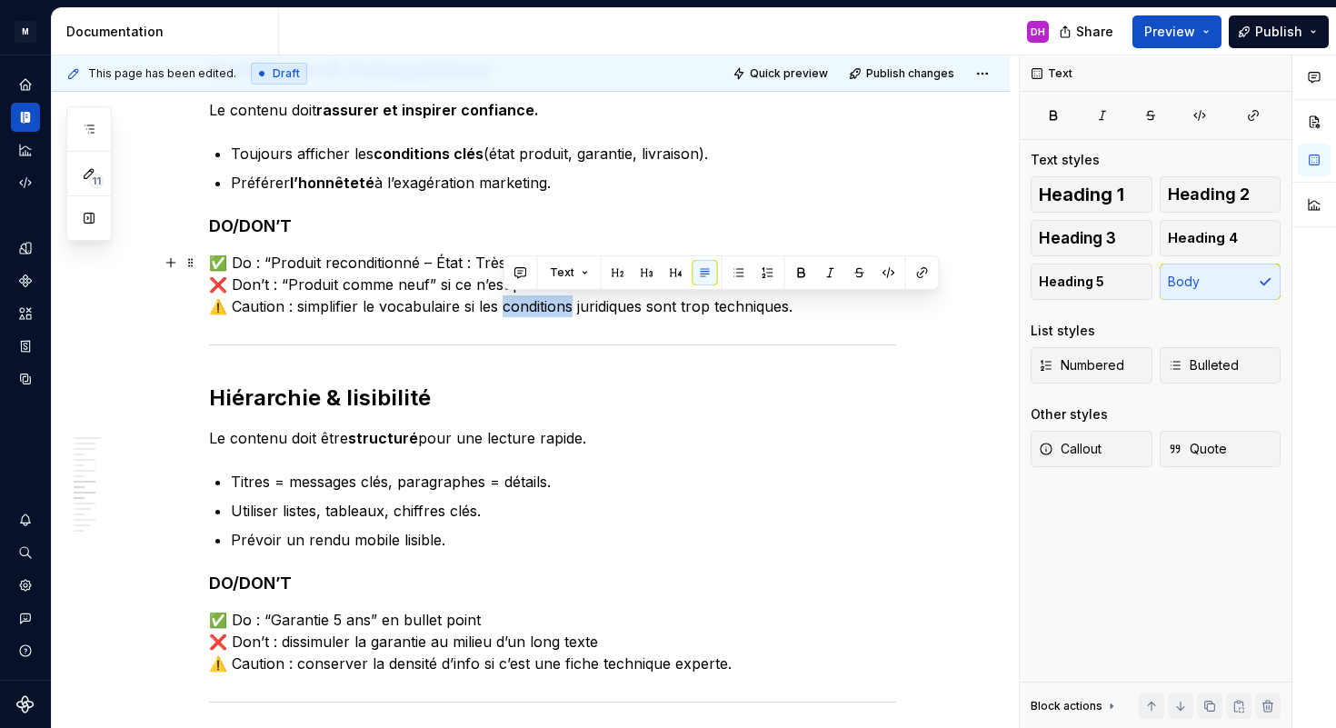
click at [517, 306] on p "✅ Do : “Produit reconditionné – État : Très bon” ❌ Don’t : “Produit comme neuf”…" at bounding box center [552, 284] width 687 height 65
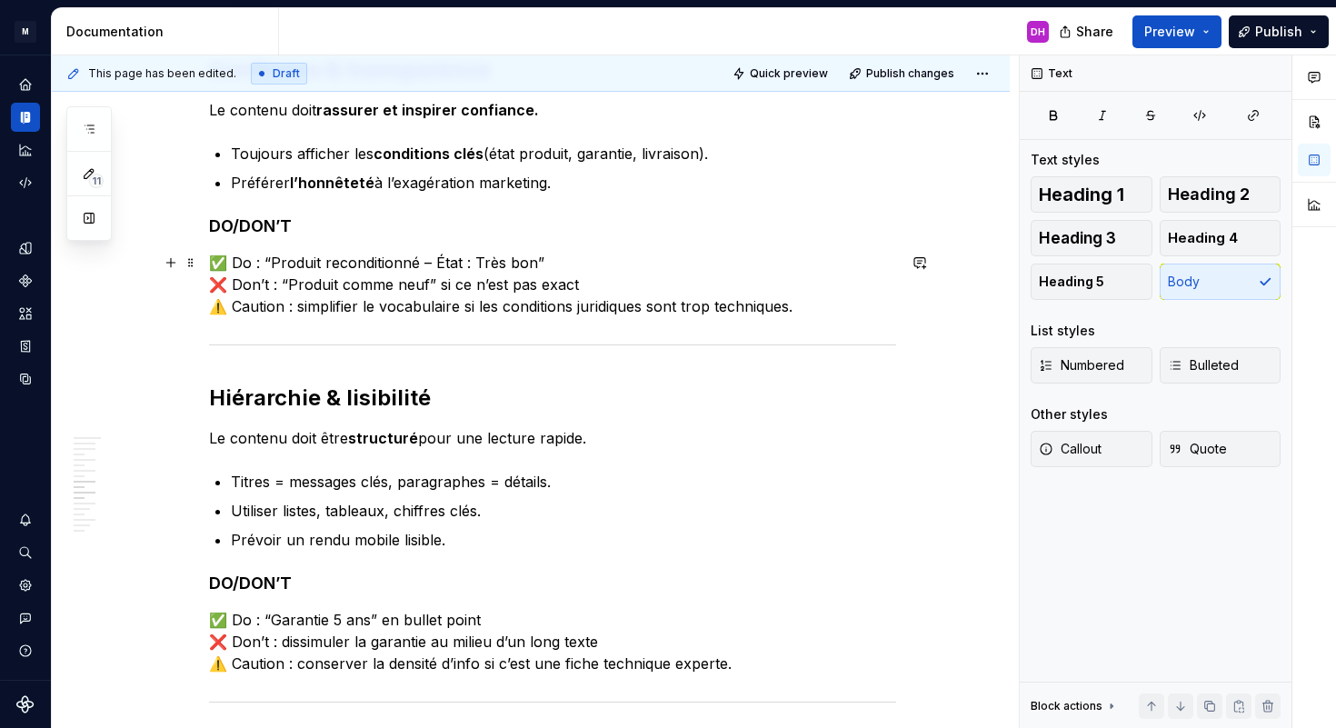
scroll to position [1882, 0]
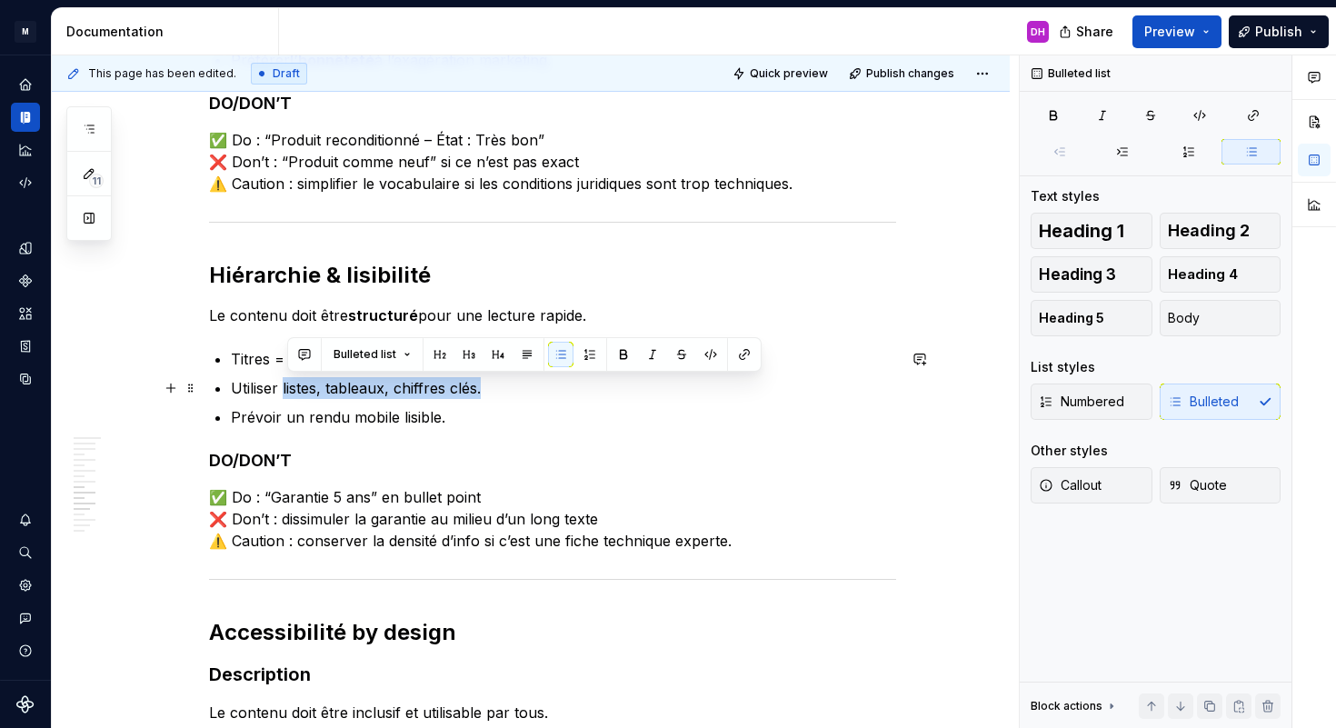
drag, startPoint x: 287, startPoint y: 388, endPoint x: 516, endPoint y: 389, distance: 229.1
click at [517, 389] on p "Utiliser listes, tableaux, chiffres clés." at bounding box center [563, 388] width 665 height 22
click at [624, 355] on button "button" at bounding box center [623, 354] width 25 height 25
click at [505, 389] on p "Utiliser listes, tableaux, chiffres clés." at bounding box center [563, 388] width 665 height 22
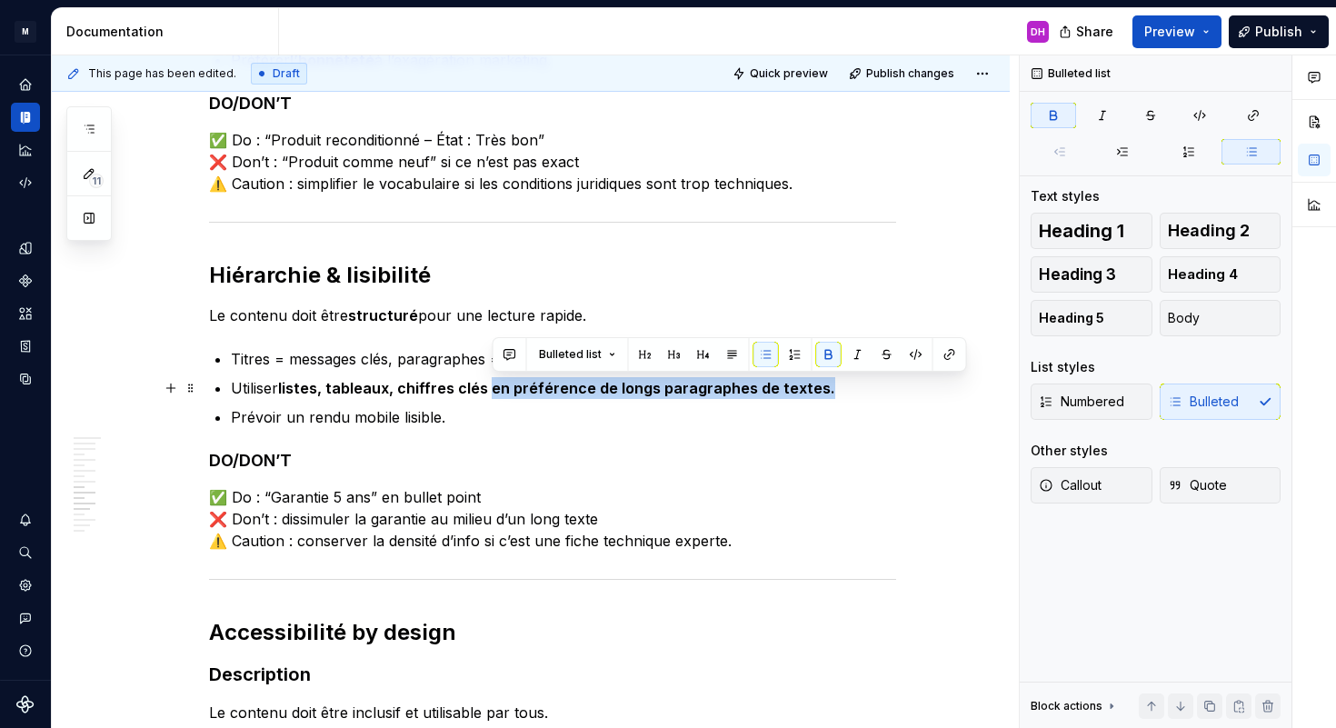
drag, startPoint x: 495, startPoint y: 387, endPoint x: 831, endPoint y: 393, distance: 336.4
click at [831, 393] on p "Utiliser listes, tableaux, chiffres clés en préférence de longs paragraphes de …" at bounding box center [563, 388] width 665 height 22
click at [830, 351] on button "button" at bounding box center [828, 354] width 25 height 25
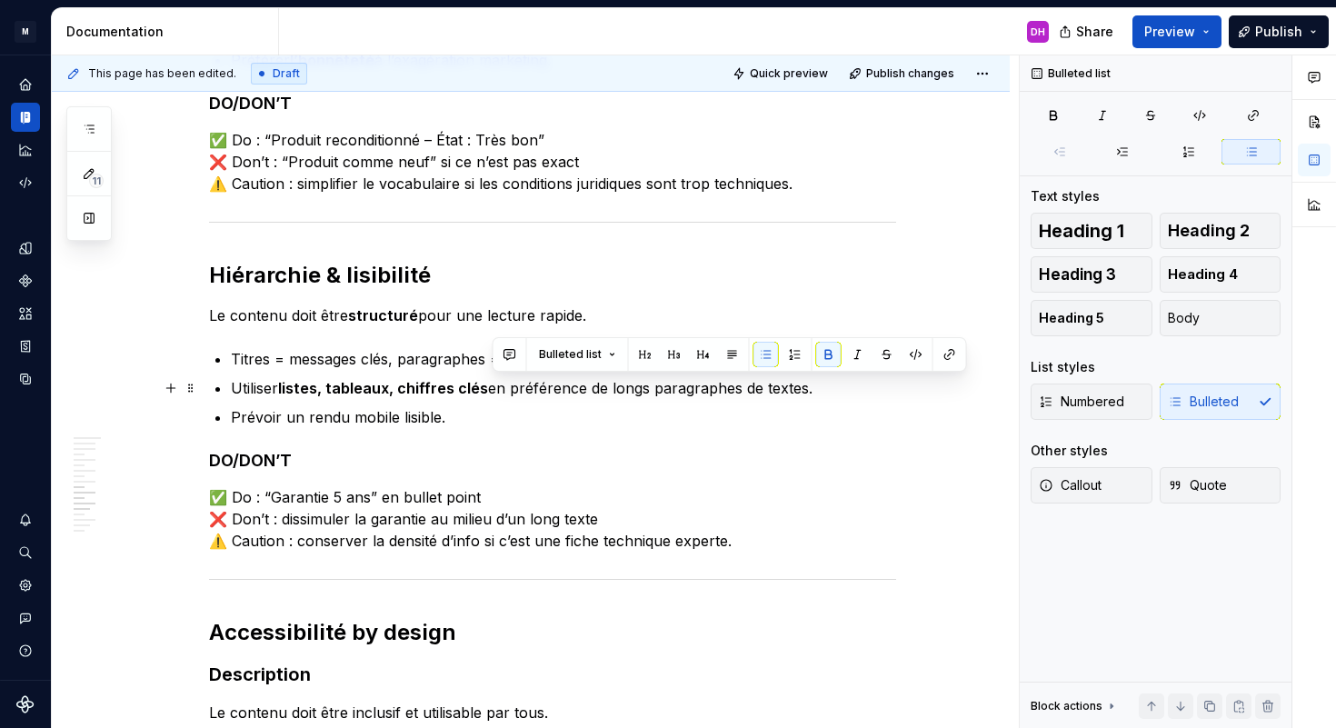
click at [824, 382] on p "Utiliser listes, tableaux, chiffres clés en préférence de longs paragraphes de …" at bounding box center [563, 388] width 665 height 22
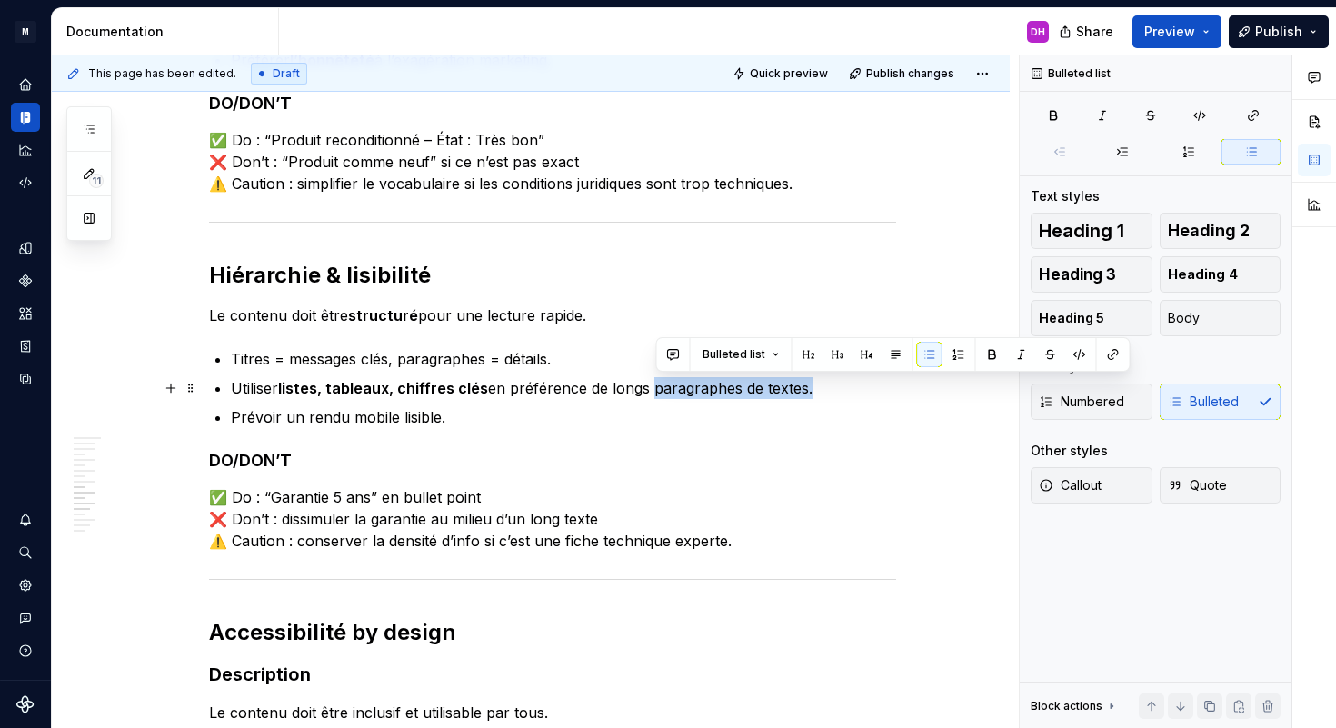
drag, startPoint x: 802, startPoint y: 395, endPoint x: 655, endPoint y: 391, distance: 147.3
click at [655, 391] on p "Utiliser listes, tableaux, chiffres clés en préférence de longs paragraphes de …" at bounding box center [563, 388] width 665 height 22
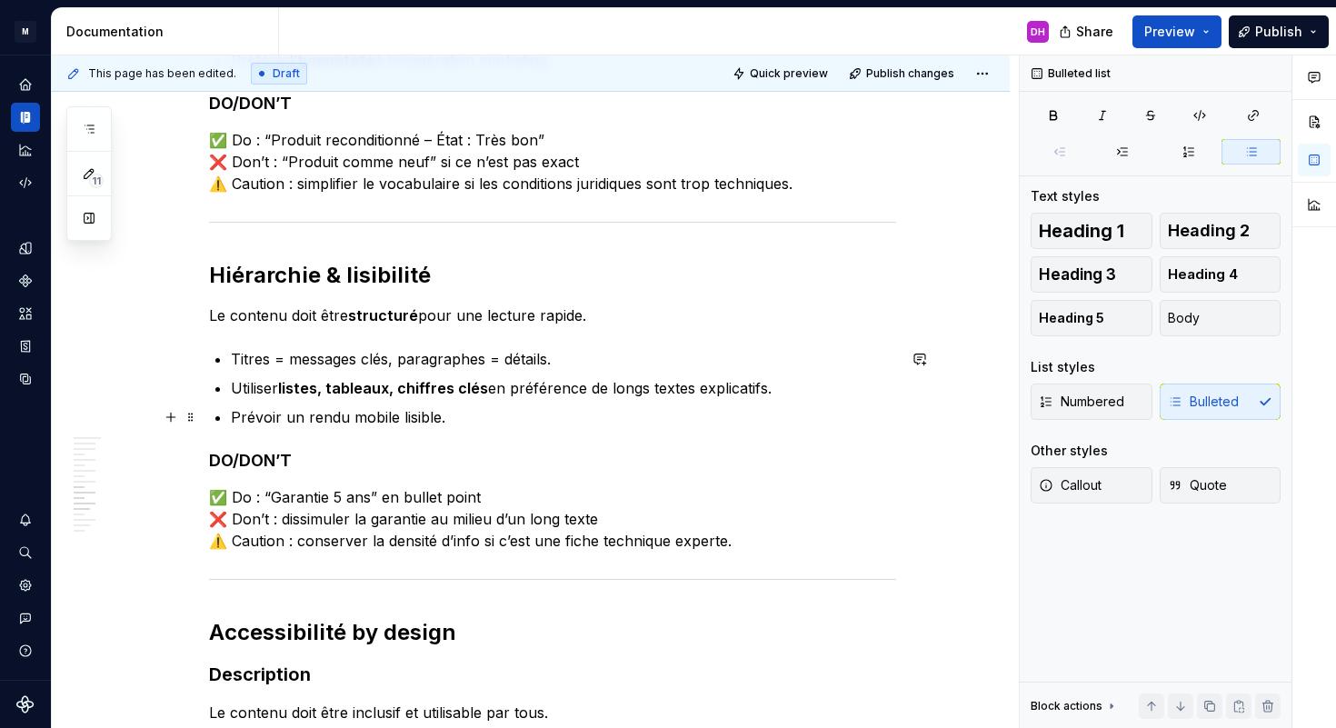
click at [442, 425] on p "Prévoir un rendu mobile lisible." at bounding box center [563, 417] width 665 height 22
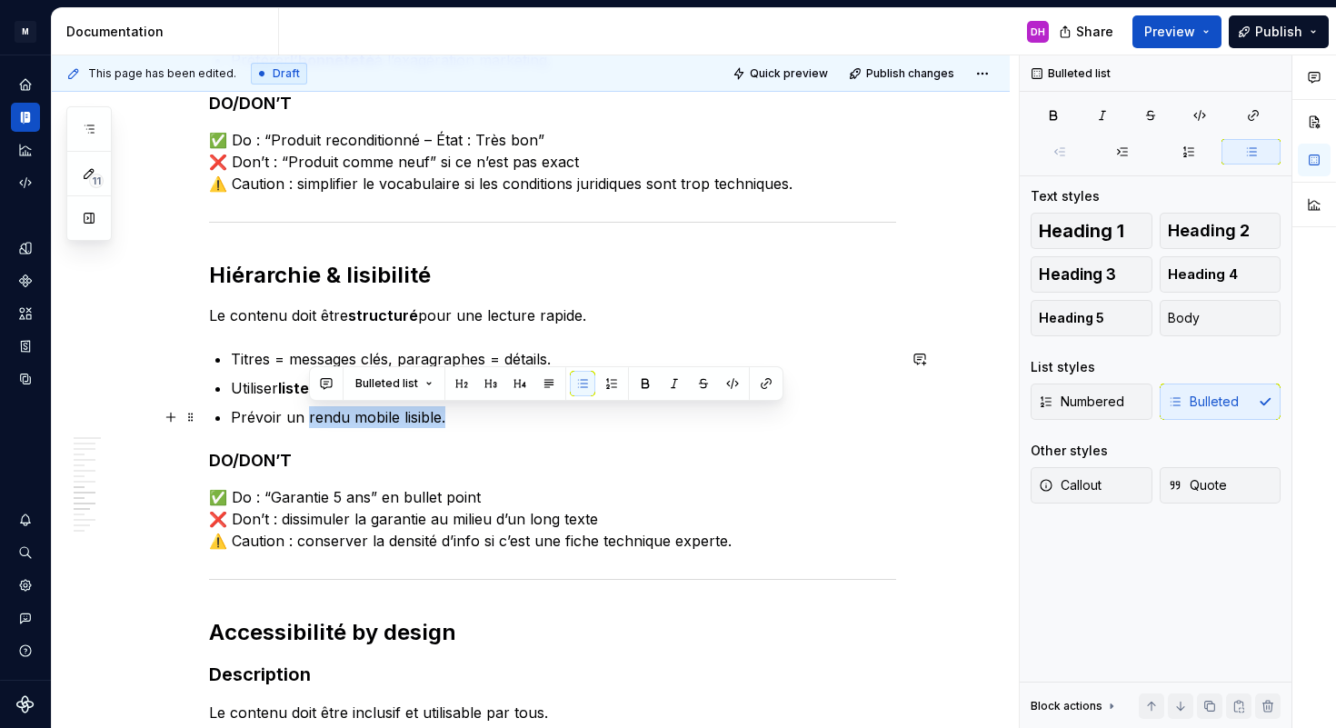
drag, startPoint x: 311, startPoint y: 418, endPoint x: 474, endPoint y: 420, distance: 162.7
click at [474, 420] on p "Prévoir un rendu mobile lisible." at bounding box center [563, 417] width 665 height 22
click at [648, 386] on button "button" at bounding box center [645, 383] width 25 height 25
click at [526, 407] on p "Prévoir un rendu mobile lisible." at bounding box center [563, 417] width 665 height 22
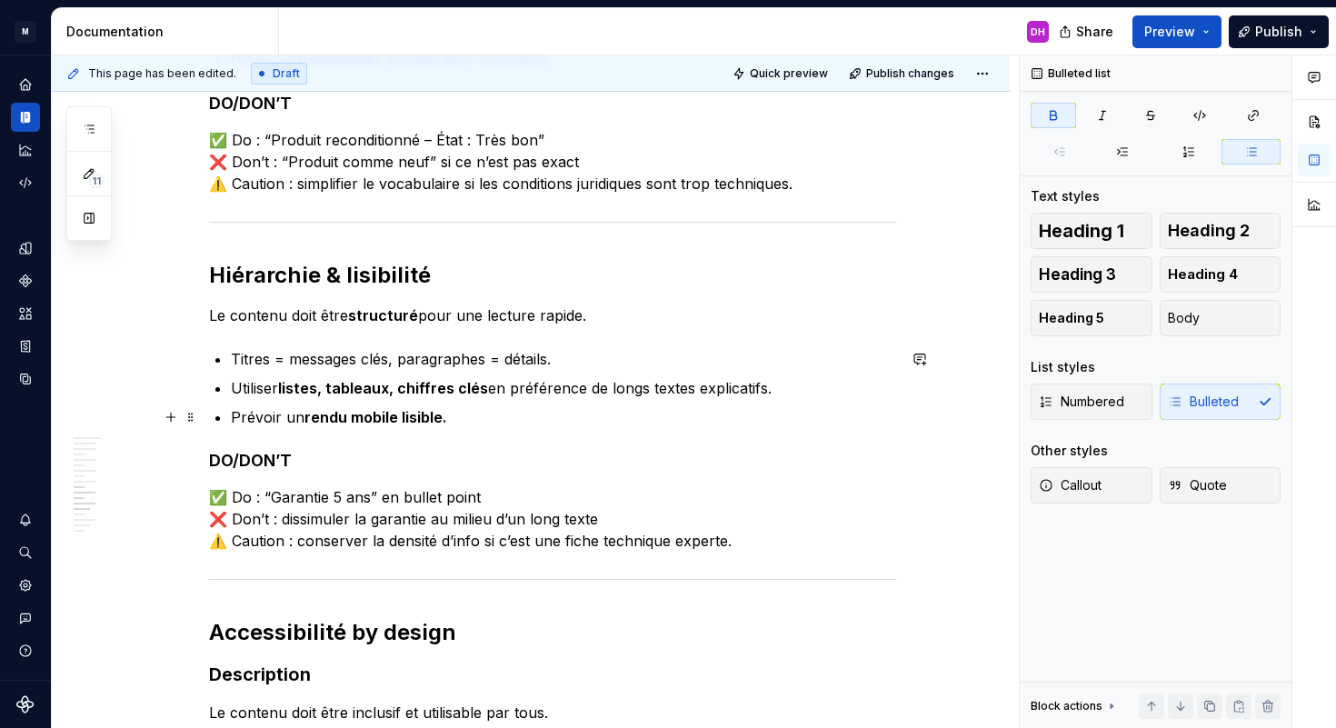
click at [330, 415] on strong "rendu mobile lisible." at bounding box center [376, 417] width 143 height 18
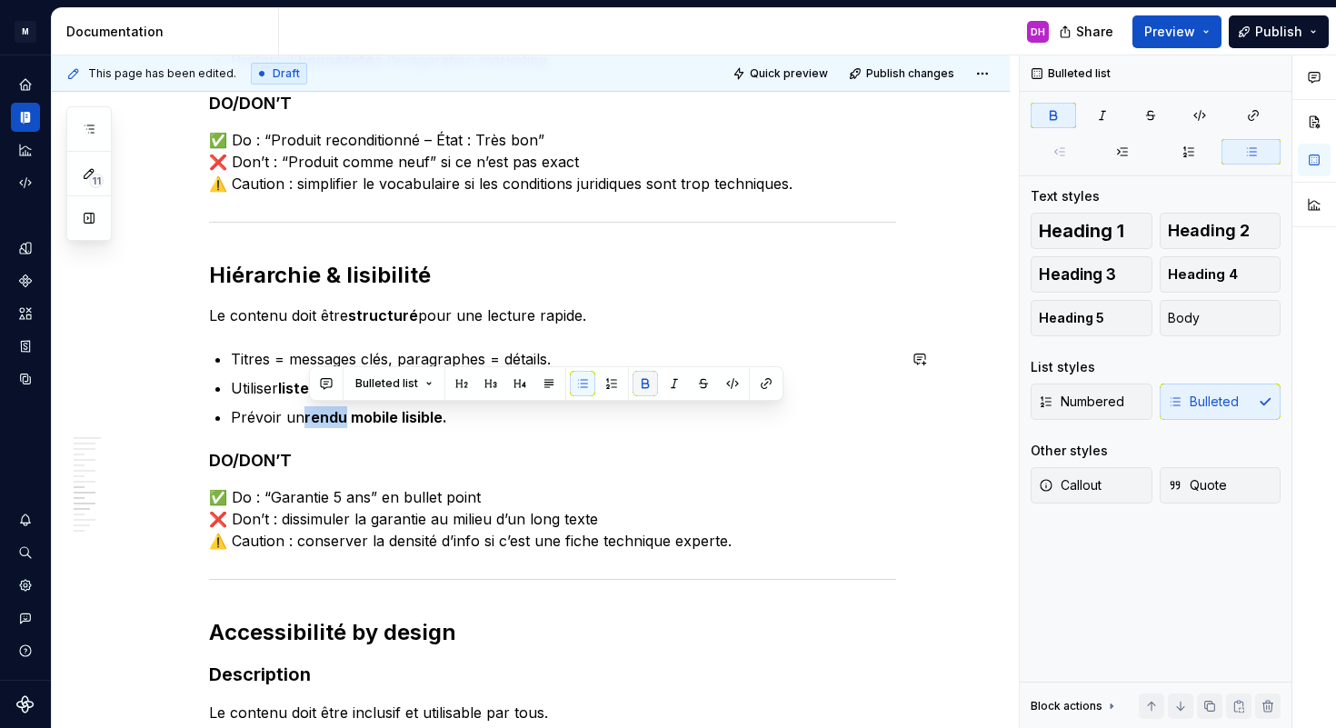
click at [639, 378] on button "button" at bounding box center [645, 383] width 25 height 25
click at [424, 415] on strong "mobile lisible." at bounding box center [398, 417] width 96 height 18
click at [745, 381] on button "button" at bounding box center [739, 383] width 25 height 25
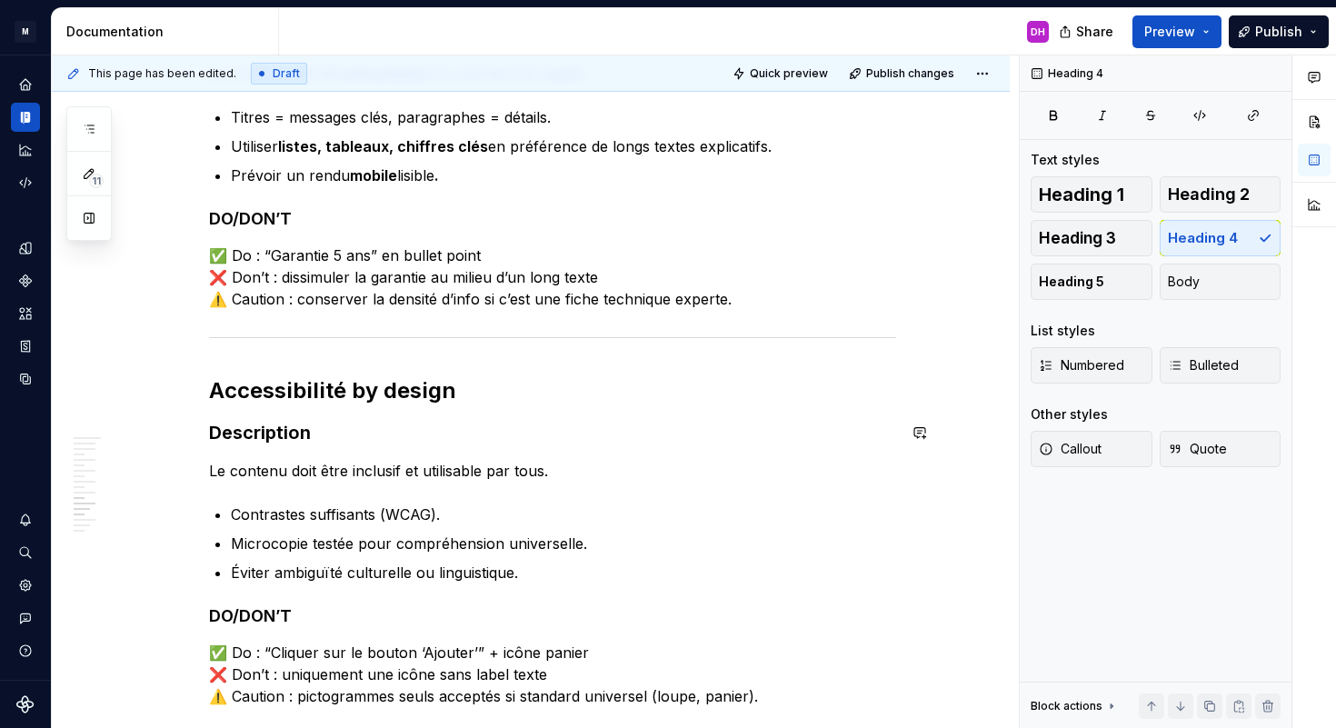
scroll to position [2184, 0]
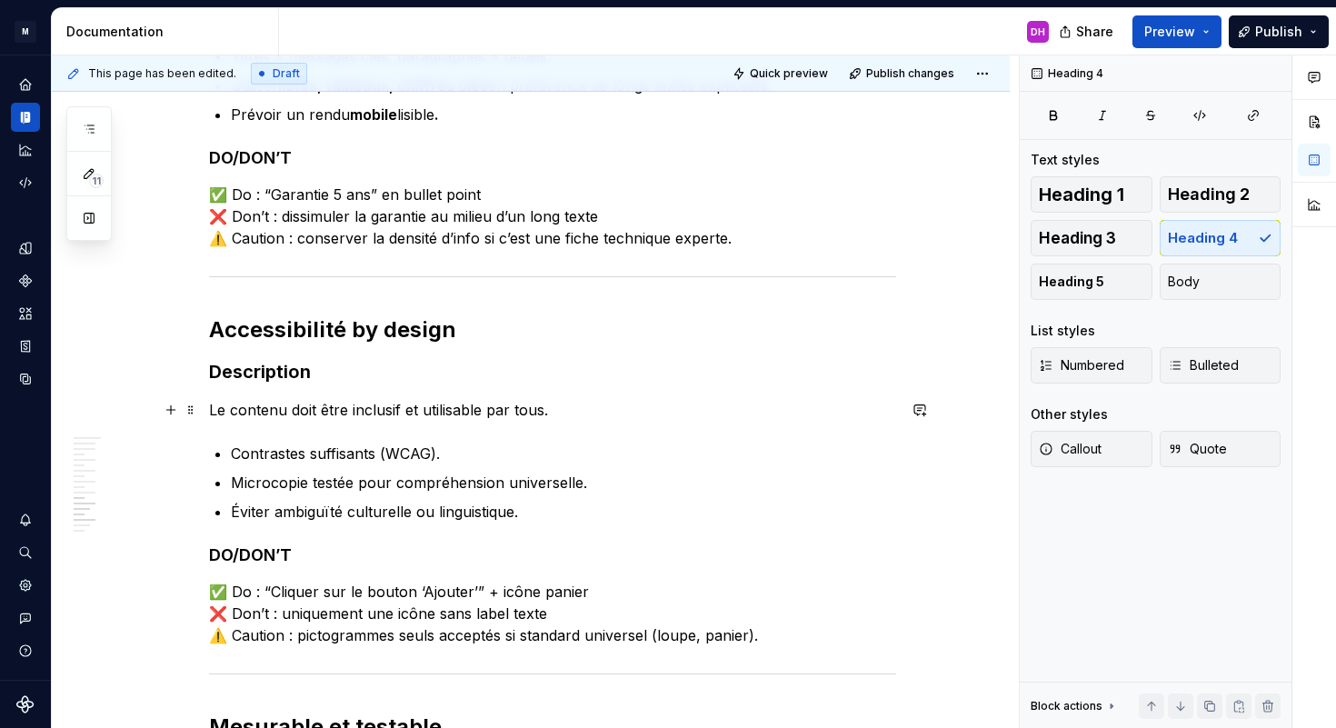
click at [362, 412] on p "Le contenu doit être inclusif et utilisable par tous." at bounding box center [552, 410] width 687 height 22
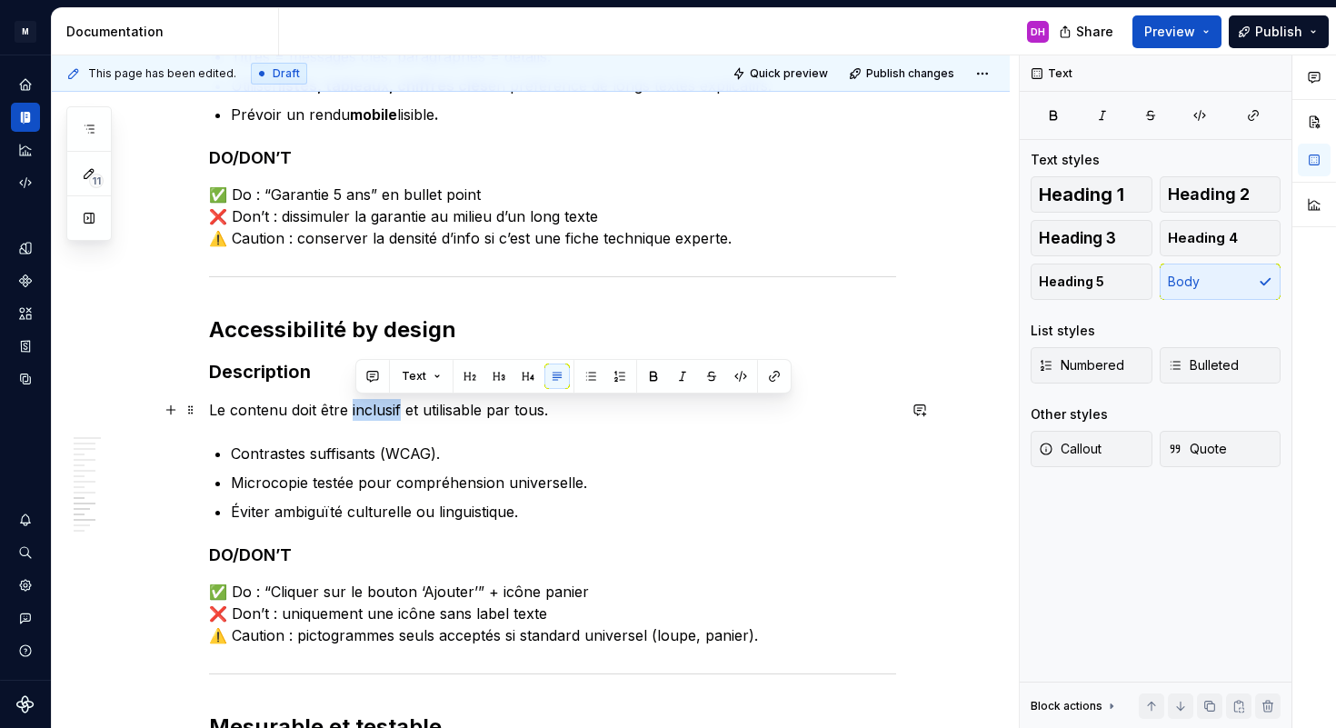
click at [362, 412] on p "Le contenu doit être inclusif et utilisable par tous." at bounding box center [552, 410] width 687 height 22
click at [659, 379] on button "button" at bounding box center [653, 376] width 25 height 25
click at [464, 411] on p "Le contenu doit être inclusif et utilisable par tous." at bounding box center [552, 410] width 687 height 22
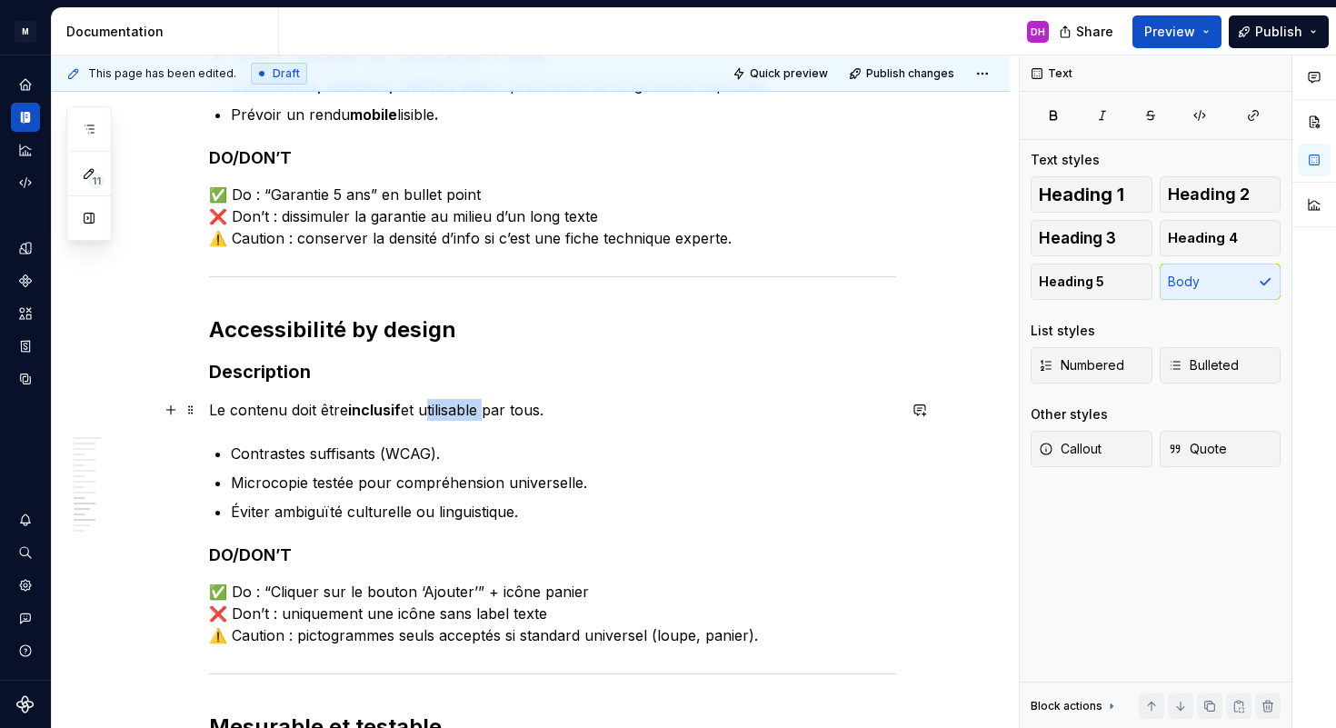
click at [464, 411] on p "Le contenu doit être inclusif et utilisable par tous." at bounding box center [552, 410] width 687 height 22
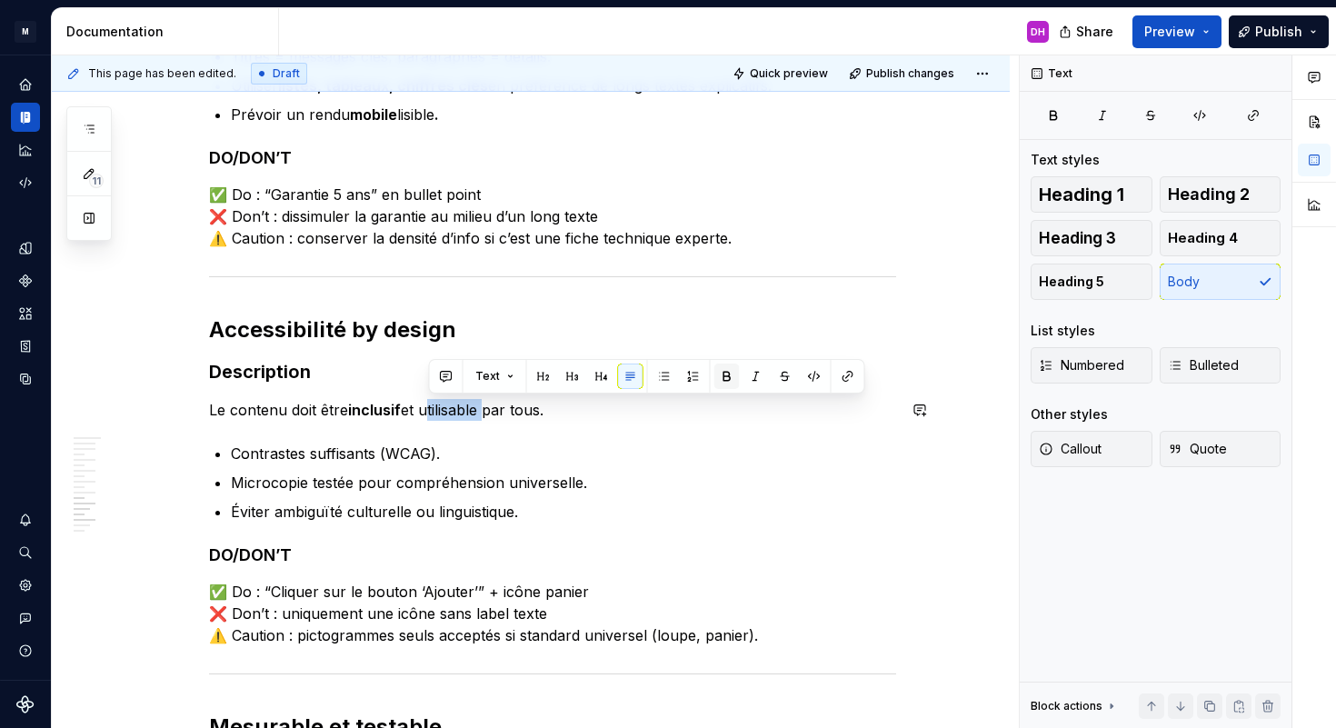
click at [734, 374] on button "button" at bounding box center [727, 376] width 25 height 25
click at [455, 468] on ul "Contrastes suffisants (WCAG). Microcopie testée pour compréhension universelle.…" at bounding box center [563, 483] width 665 height 80
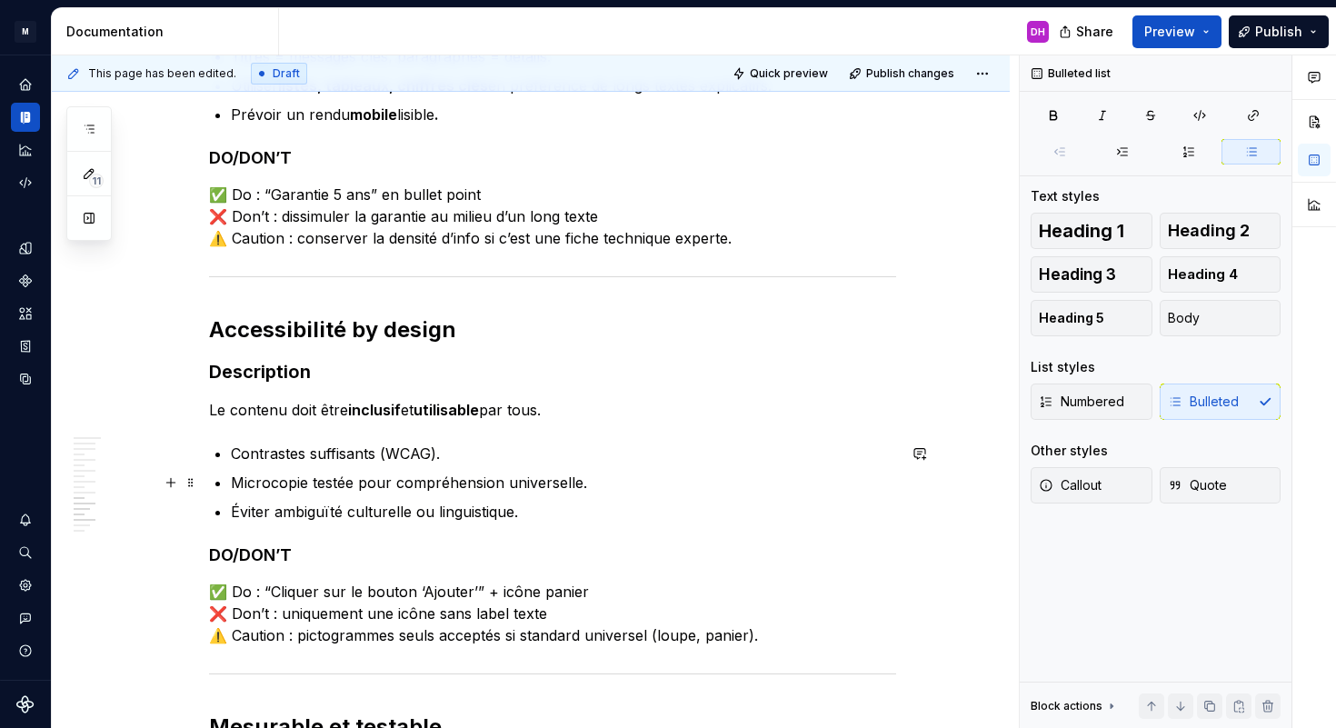
click at [347, 485] on p "Microcopie testée pour compréhension universelle." at bounding box center [563, 483] width 665 height 22
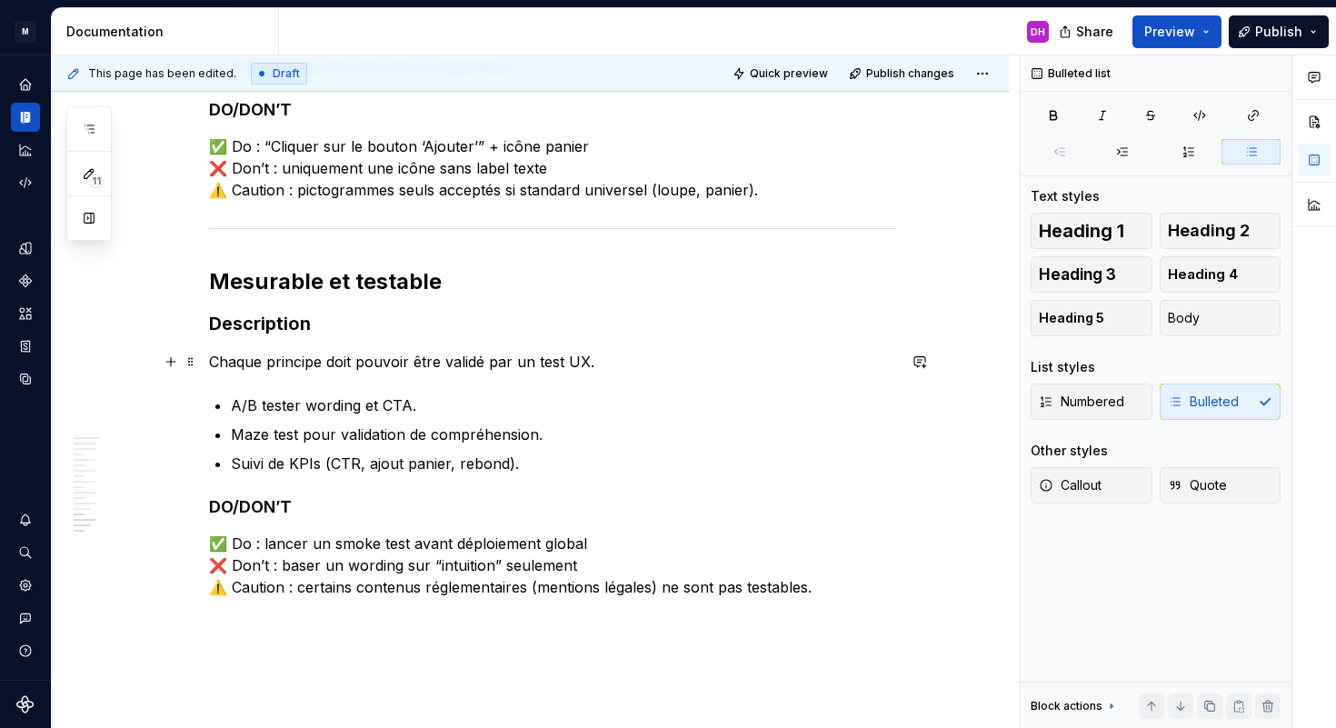
scroll to position [2644, 0]
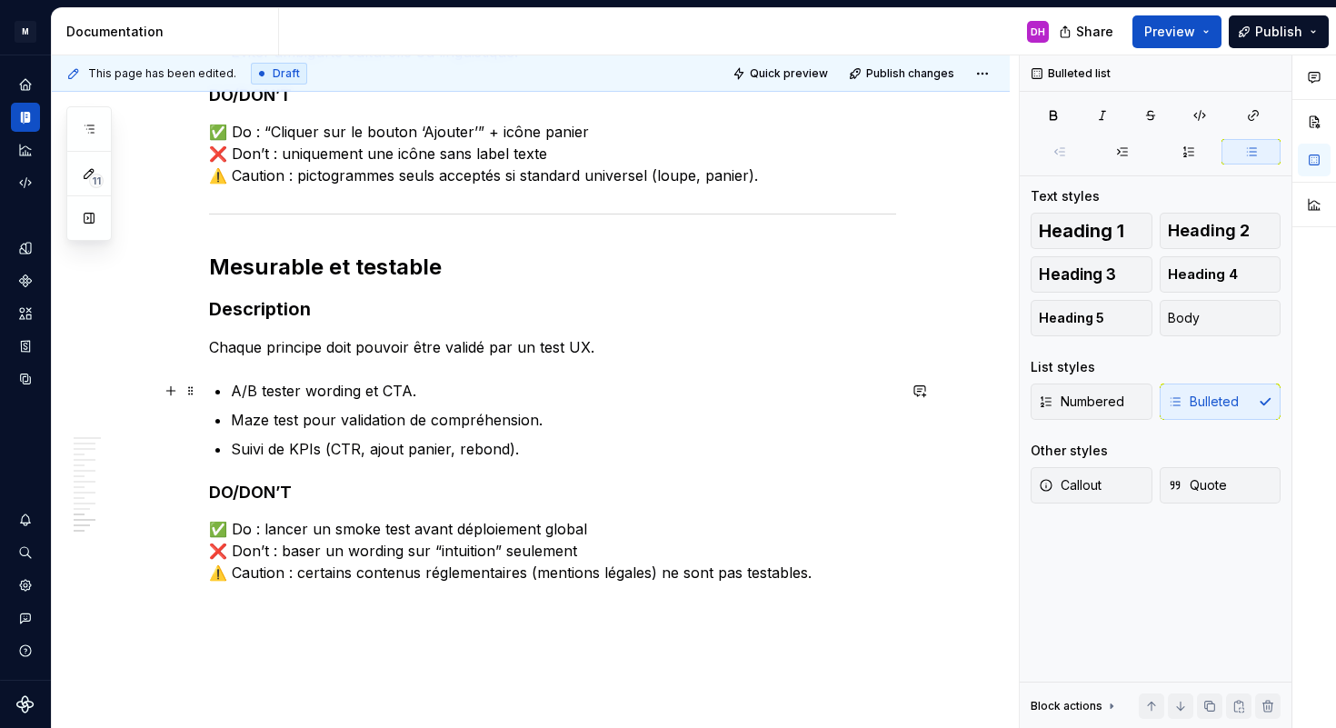
click at [469, 391] on p "A/B tester wording et CTA." at bounding box center [563, 391] width 665 height 22
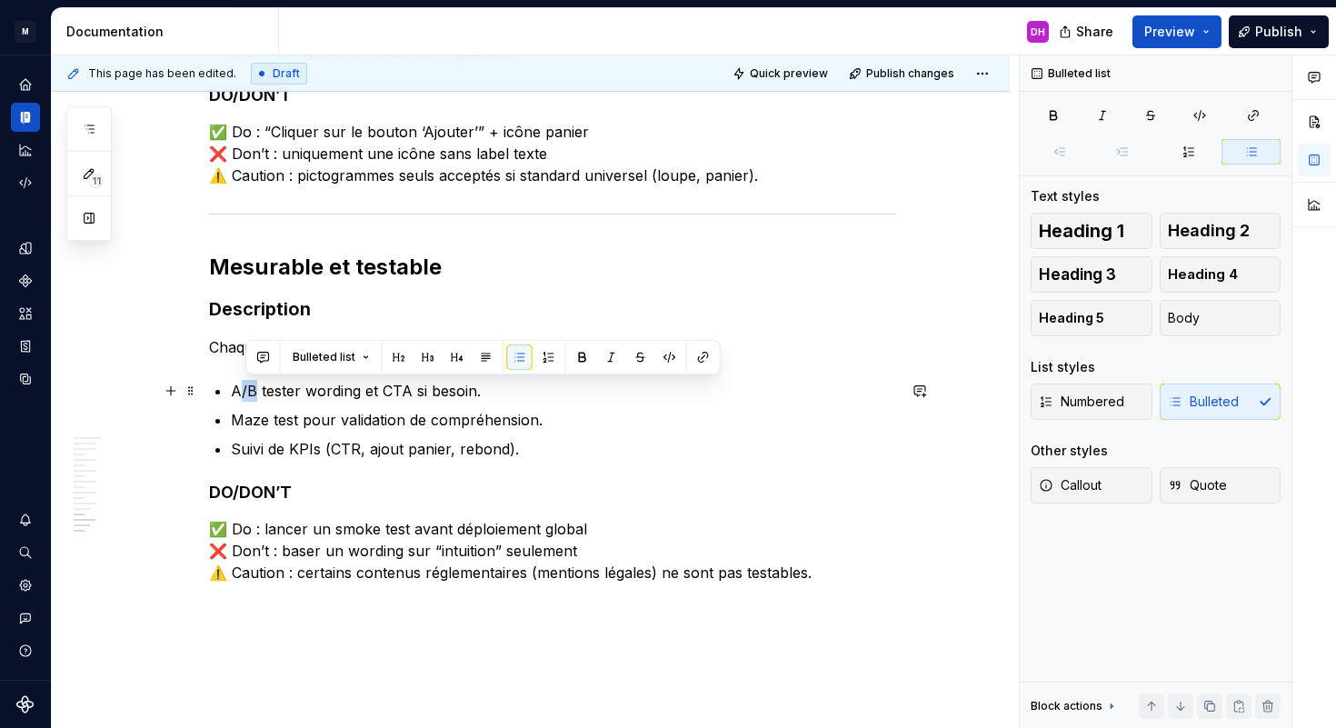
drag, startPoint x: 241, startPoint y: 386, endPoint x: 261, endPoint y: 387, distance: 20.0
click at [261, 387] on p "A/B tester wording et CTA si besoin." at bounding box center [563, 391] width 665 height 22
click at [240, 388] on p "A/B tester wording et CTA si besoin." at bounding box center [563, 391] width 665 height 22
drag, startPoint x: 237, startPoint y: 388, endPoint x: 304, endPoint y: 394, distance: 66.6
click at [304, 394] on p "A/B tester wording et CTA si besoin." at bounding box center [563, 391] width 665 height 22
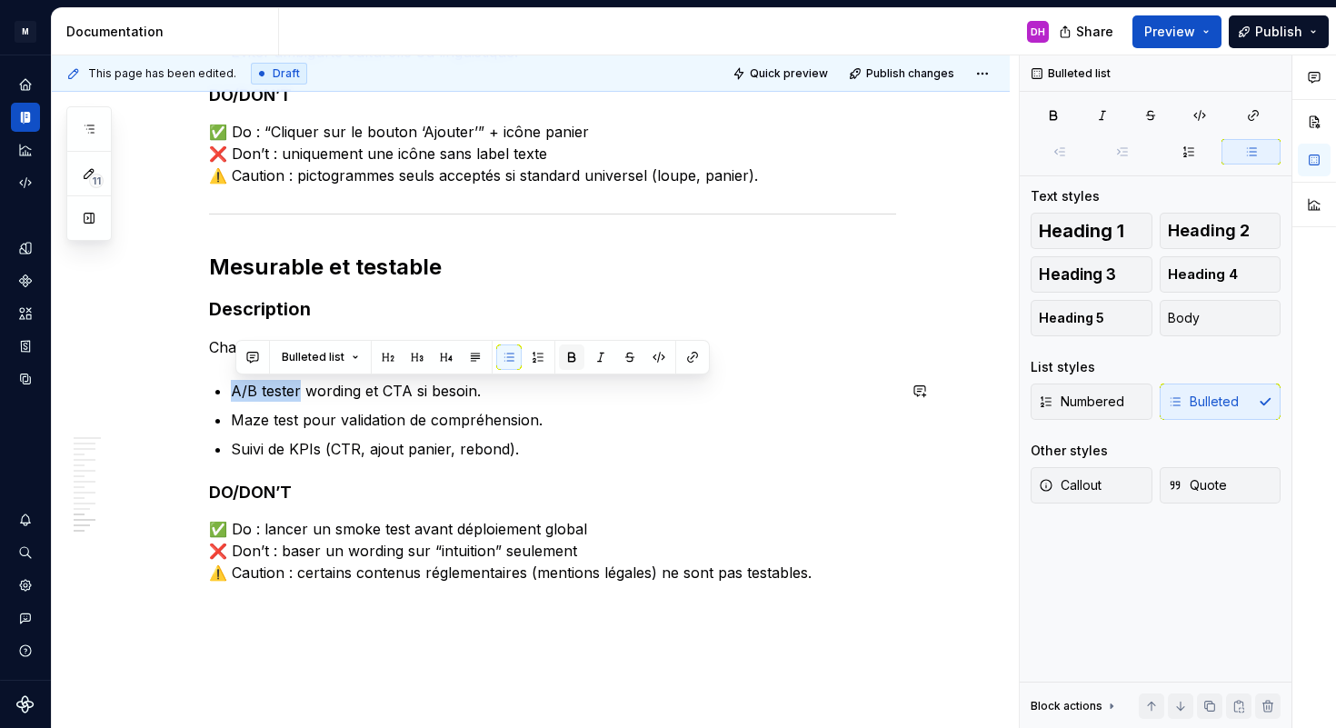
click at [578, 358] on button "button" at bounding box center [571, 357] width 25 height 25
click at [450, 409] on p "Maze test pour validation de compréhension." at bounding box center [563, 420] width 665 height 22
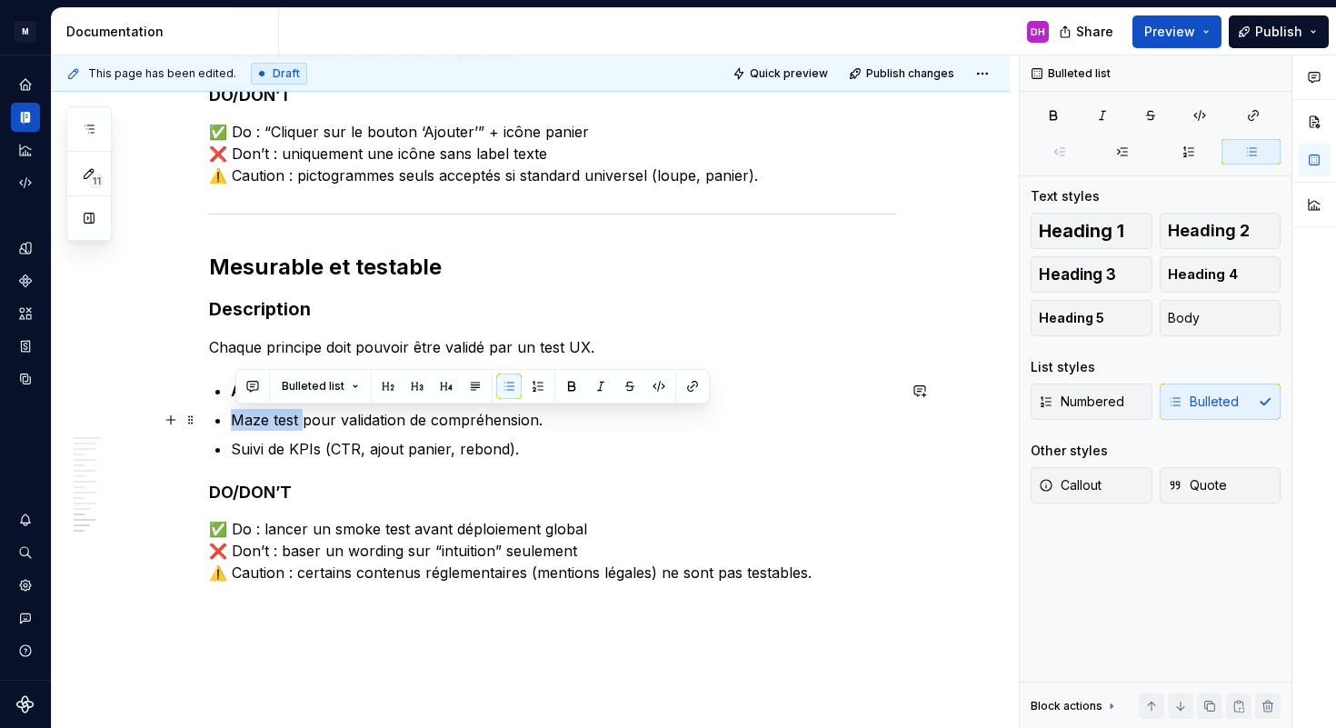
drag, startPoint x: 305, startPoint y: 421, endPoint x: 231, endPoint y: 416, distance: 74.7
click at [578, 387] on button "button" at bounding box center [571, 386] width 25 height 25
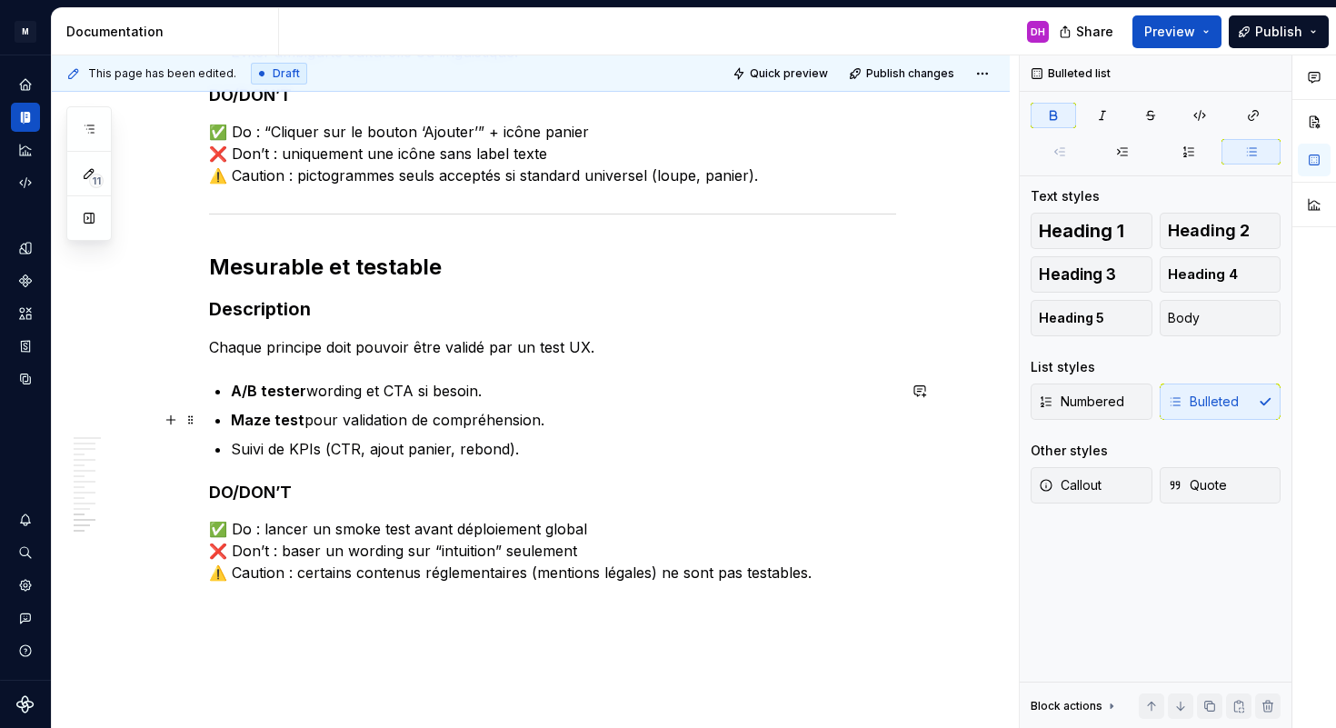
click at [547, 408] on ul "A/B tester wording et CTA si besoin. Maze test pour validation de compréhension…" at bounding box center [563, 420] width 665 height 80
click at [507, 392] on p "A/B tester wording et CTA si besoin." at bounding box center [563, 391] width 665 height 22
click at [542, 446] on p "Suivi de KPIs (CTR, ajout panier, rebond)." at bounding box center [563, 449] width 665 height 22
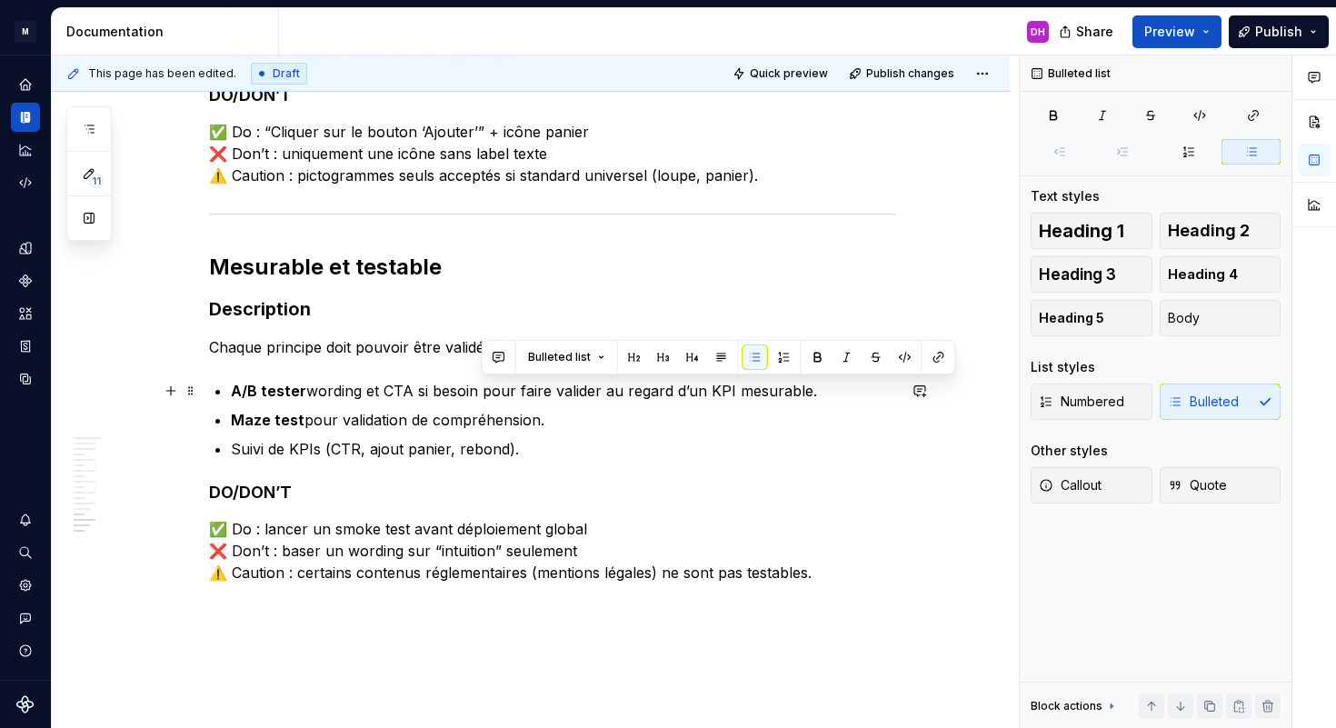
drag, startPoint x: 828, startPoint y: 392, endPoint x: 480, endPoint y: 395, distance: 348.2
click at [480, 395] on p "A/B tester wording et CTA si besoin pour faire valider au regard d’un KPI mesur…" at bounding box center [563, 391] width 665 height 22
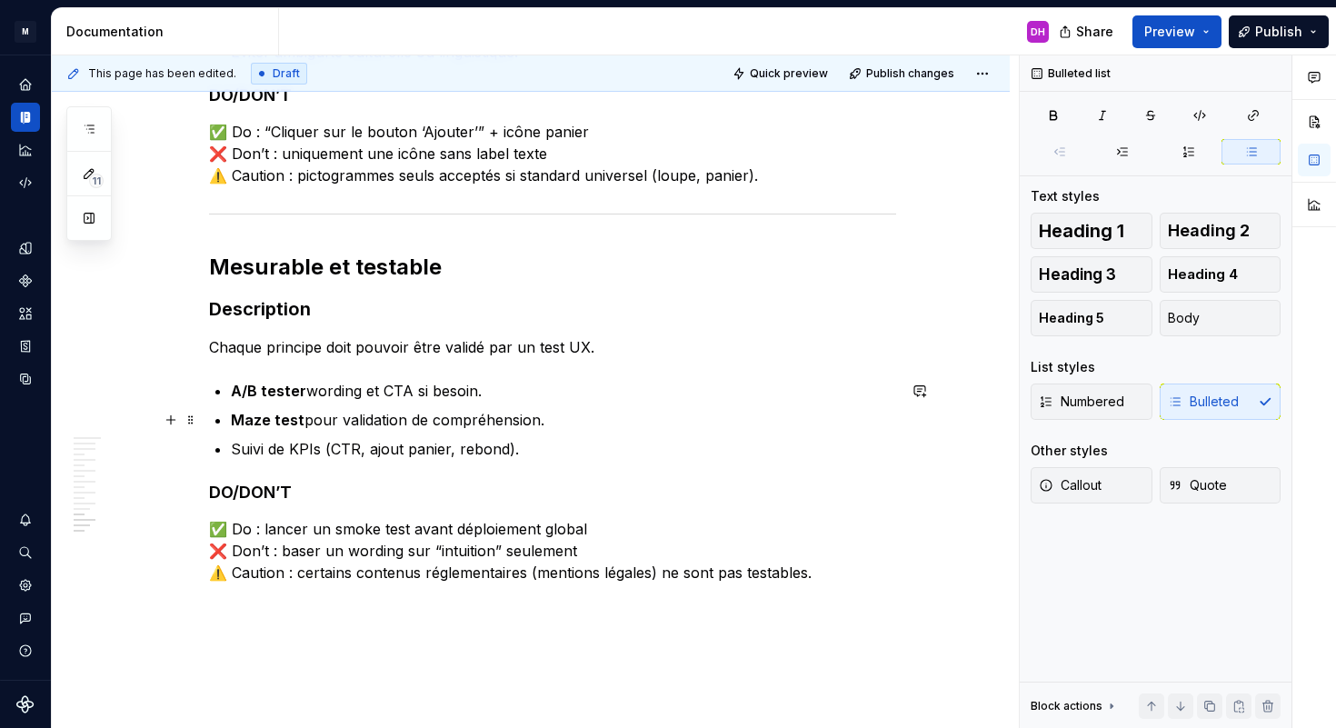
click at [560, 424] on p "Maze test pour validation de compréhension." at bounding box center [563, 420] width 665 height 22
click at [493, 390] on p "A/B tester wording et CTA si besoin." at bounding box center [563, 391] width 665 height 22
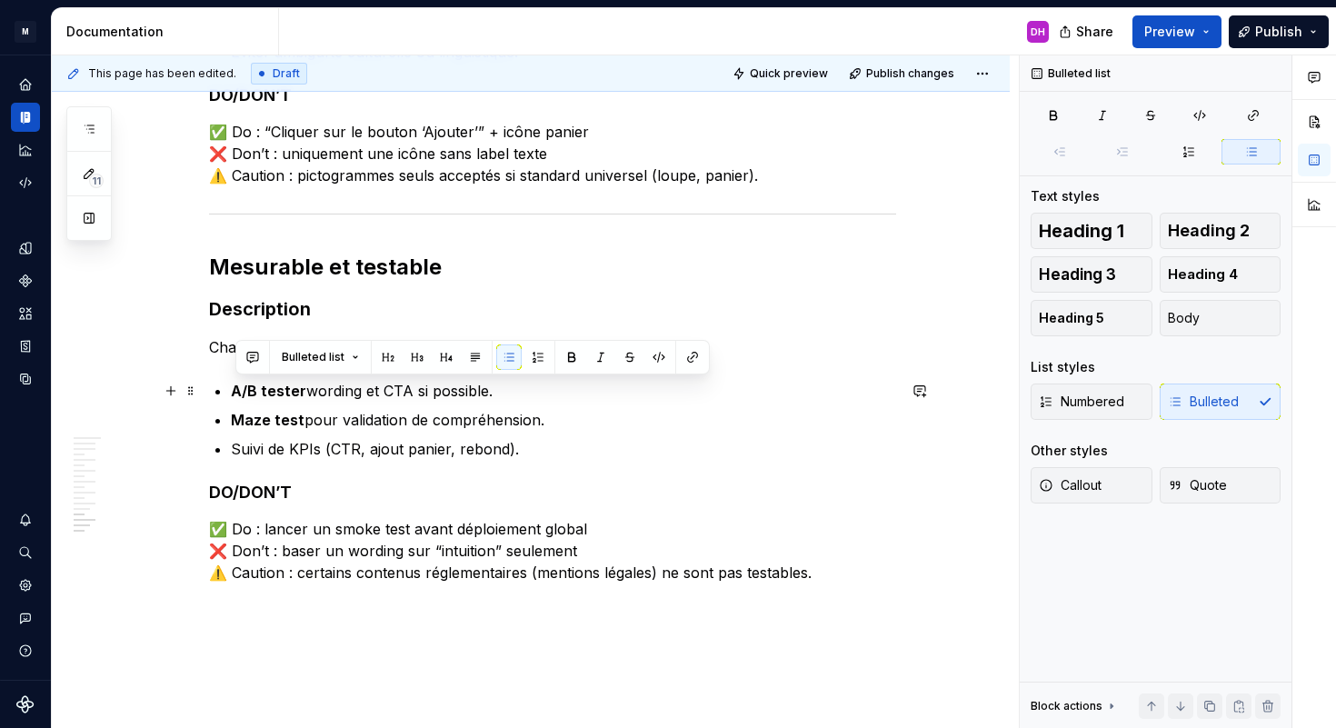
drag, startPoint x: 517, startPoint y: 395, endPoint x: 215, endPoint y: 384, distance: 302.9
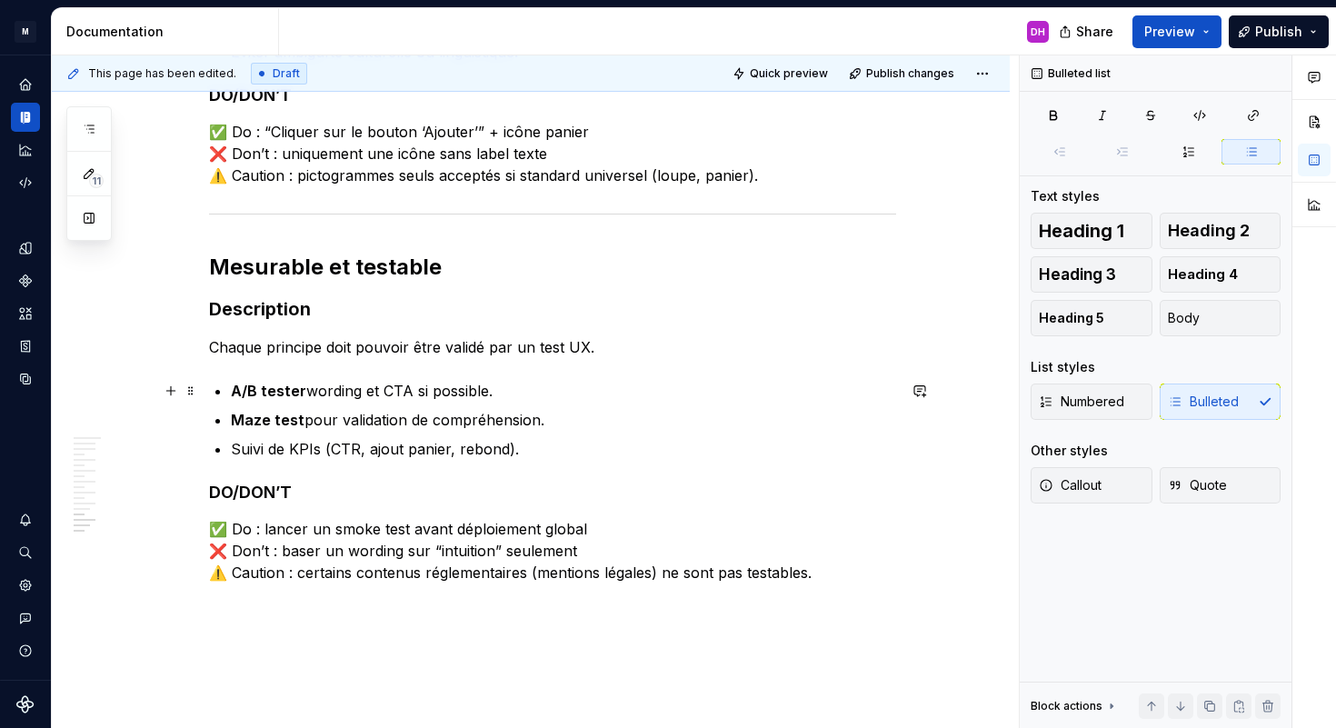
click at [349, 390] on p "A/B tester wording et CTA si possible." at bounding box center [563, 391] width 665 height 22
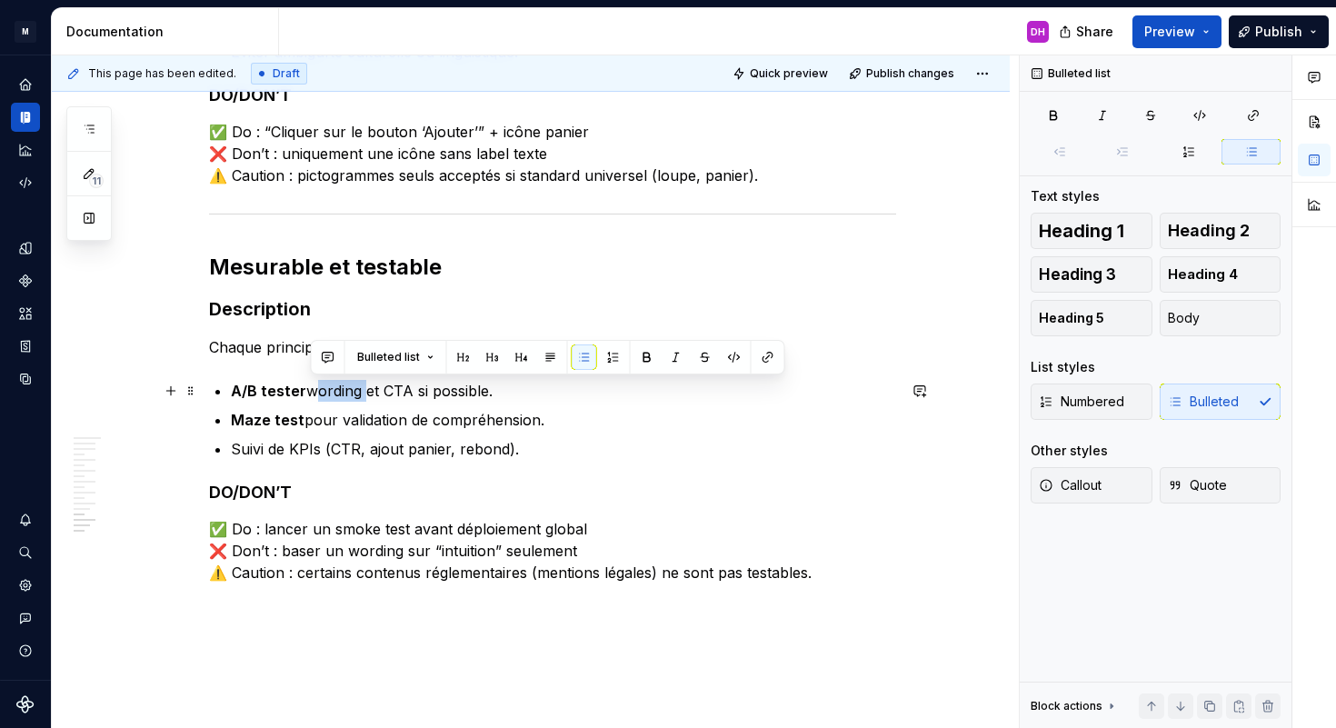
click at [349, 390] on p "A/B tester wording et CTA si possible." at bounding box center [563, 391] width 665 height 22
copy p "A/B tester wording et CTA si possible."
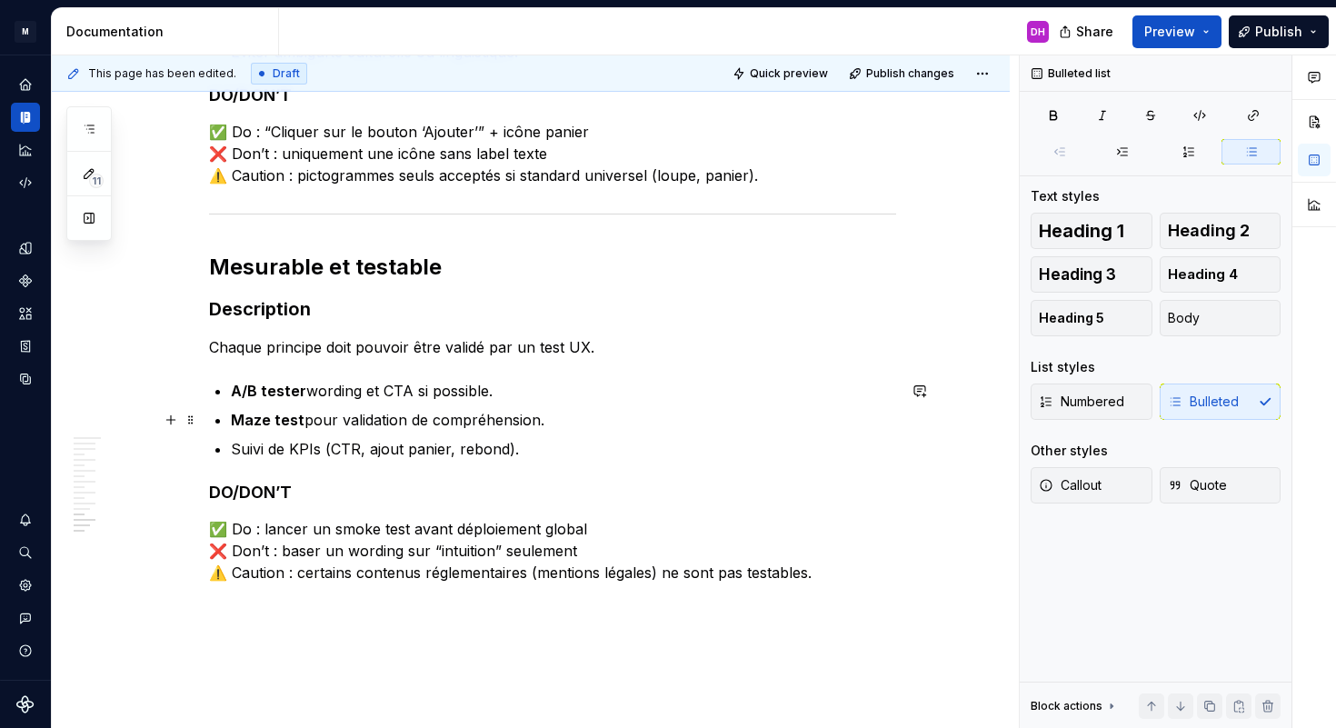
click at [560, 426] on p "Maze test pour validation de compréhension." at bounding box center [563, 420] width 665 height 22
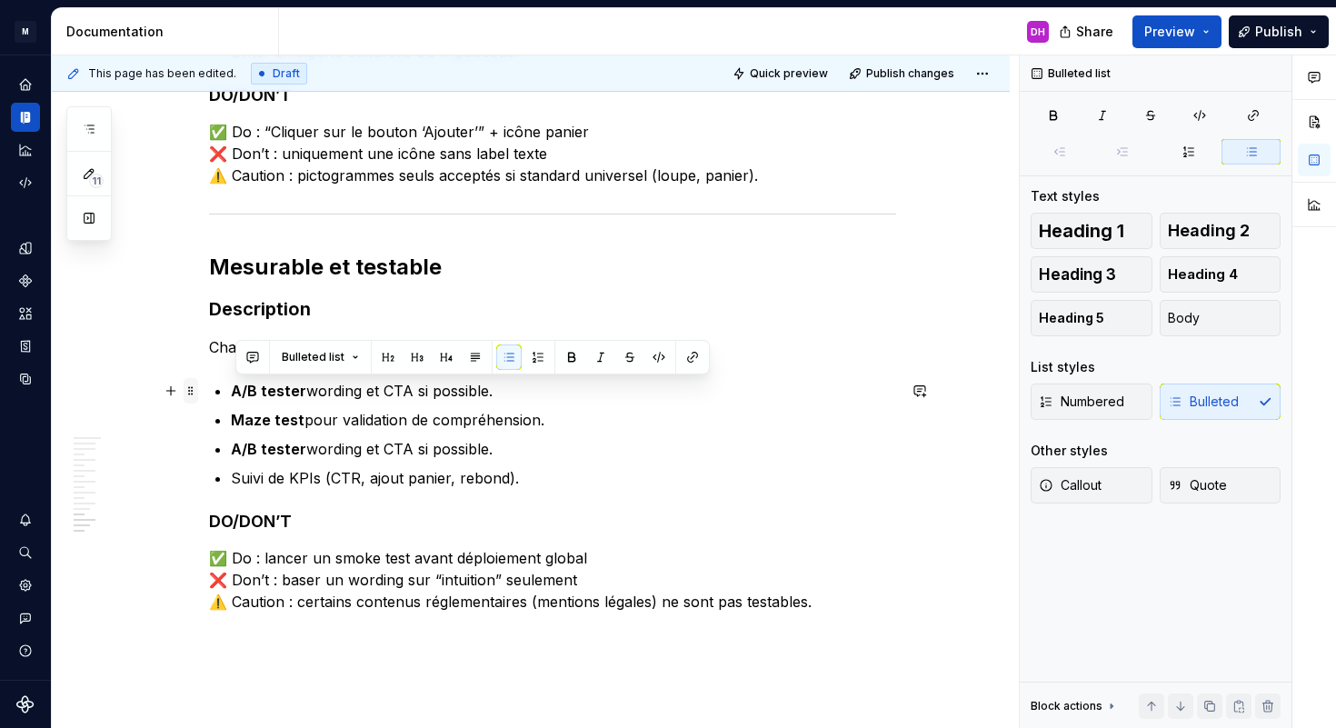
drag, startPoint x: 515, startPoint y: 391, endPoint x: 200, endPoint y: 392, distance: 315.4
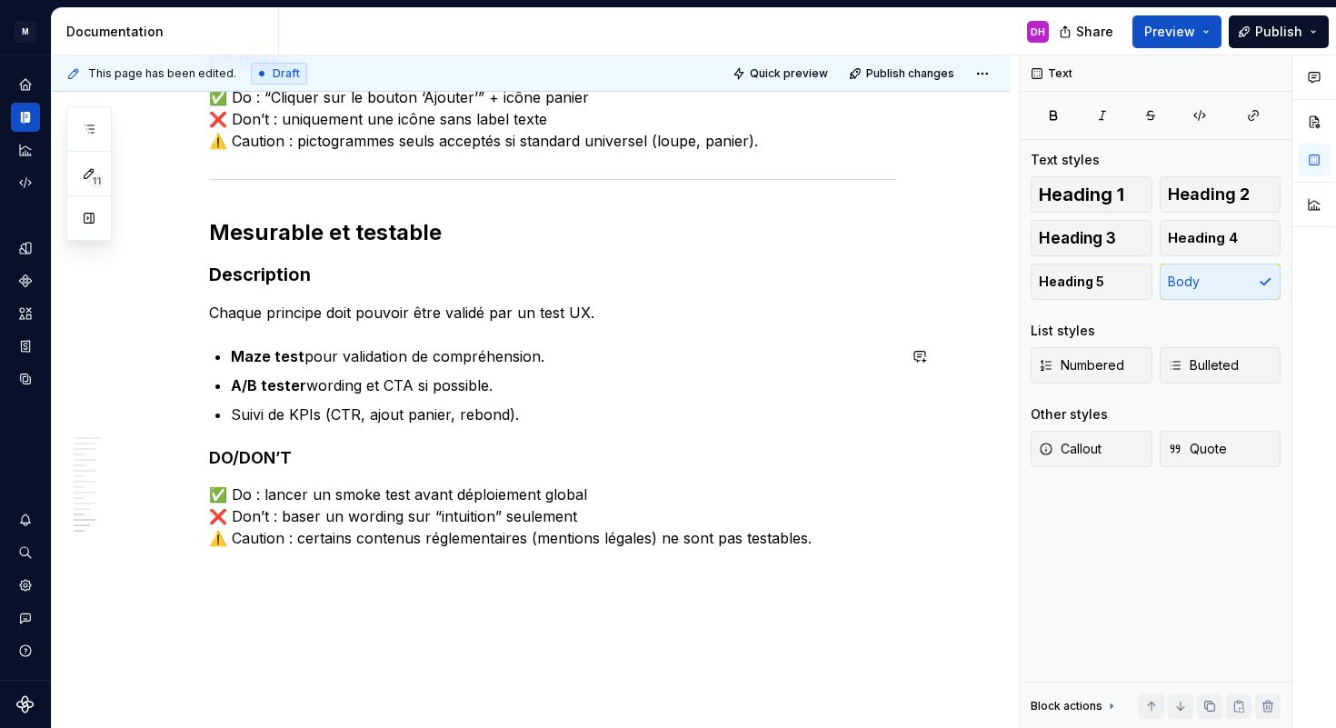
scroll to position [2701, 0]
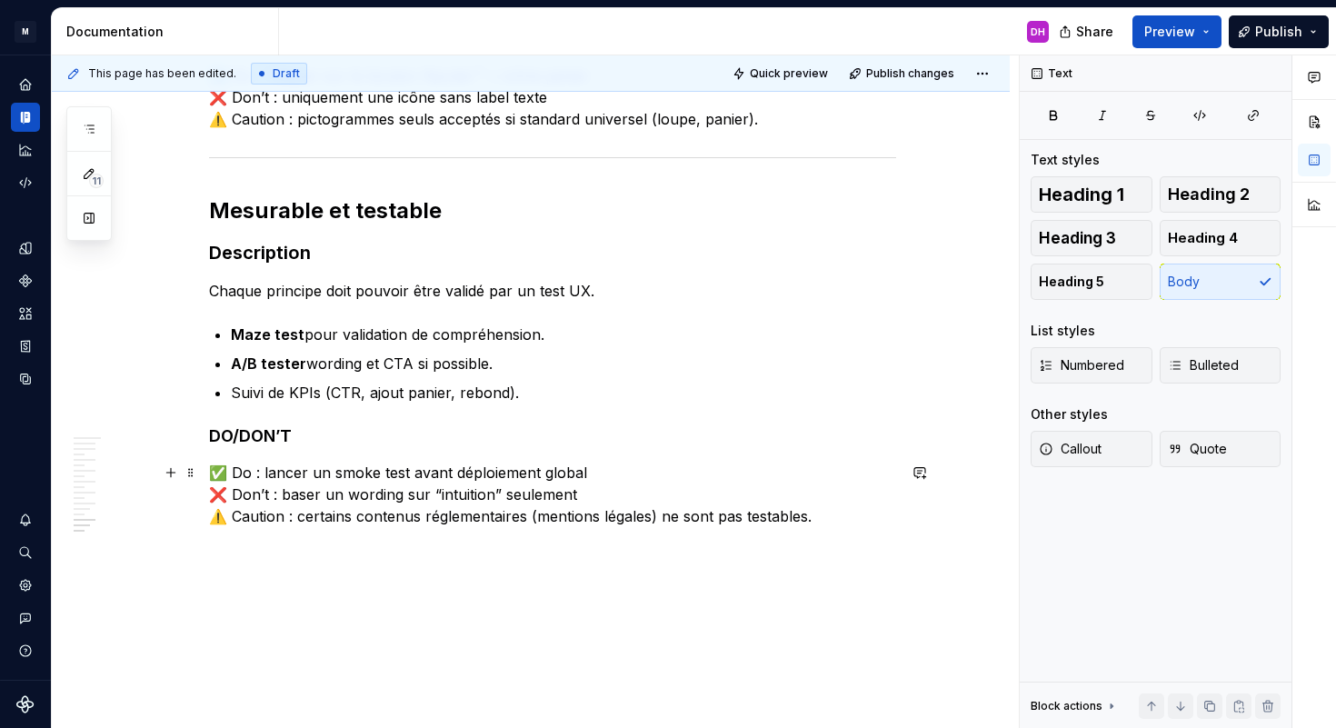
click at [595, 471] on p "✅ Do : lancer un smoke test avant déploiement global ❌ Don’t : baser un wording…" at bounding box center [552, 494] width 687 height 65
click at [360, 476] on p "✅ Do : lancer un smoke test avant déploiement global ❌ Don’t : baser un wording…" at bounding box center [552, 494] width 687 height 65
click at [670, 521] on p "✅ Do : lancer un test avant déploiement global ❌ Don’t : baser un wording sur “…" at bounding box center [552, 494] width 687 height 65
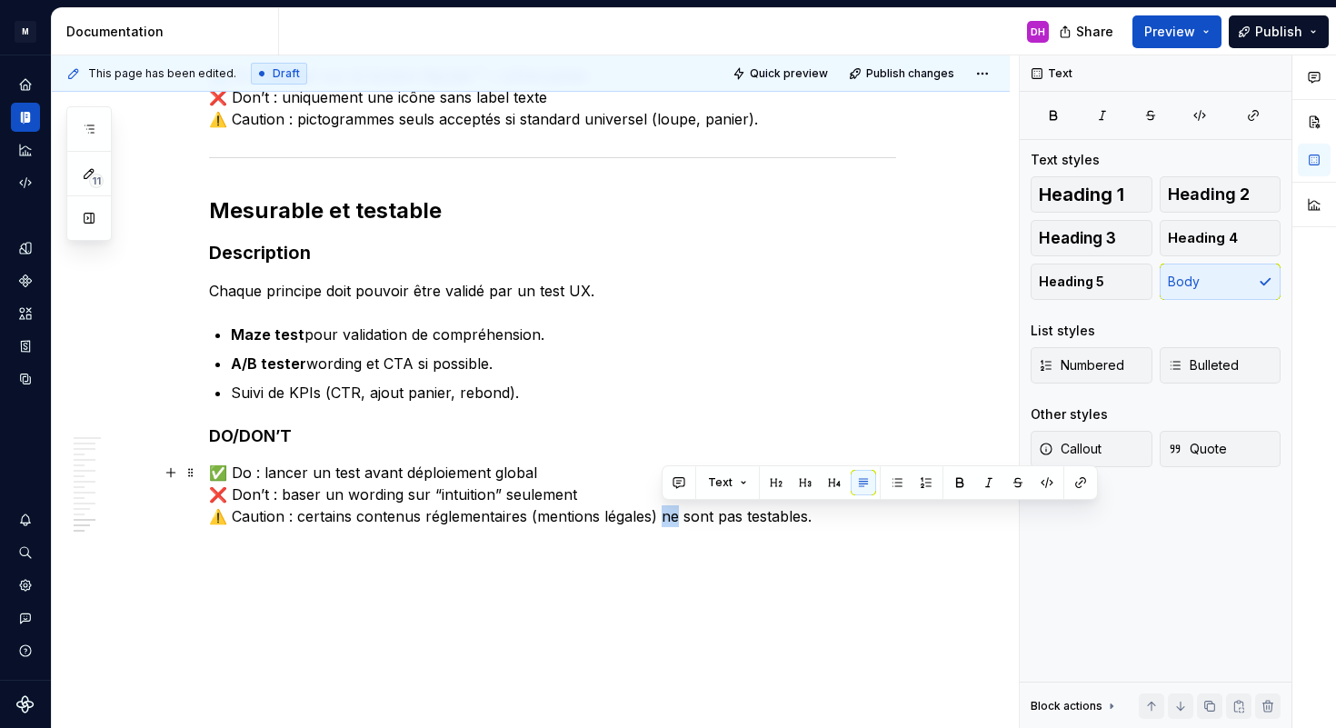
click at [670, 521] on p "✅ Do : lancer un test avant déploiement global ❌ Don’t : baser un wording sur “…" at bounding box center [552, 494] width 687 height 65
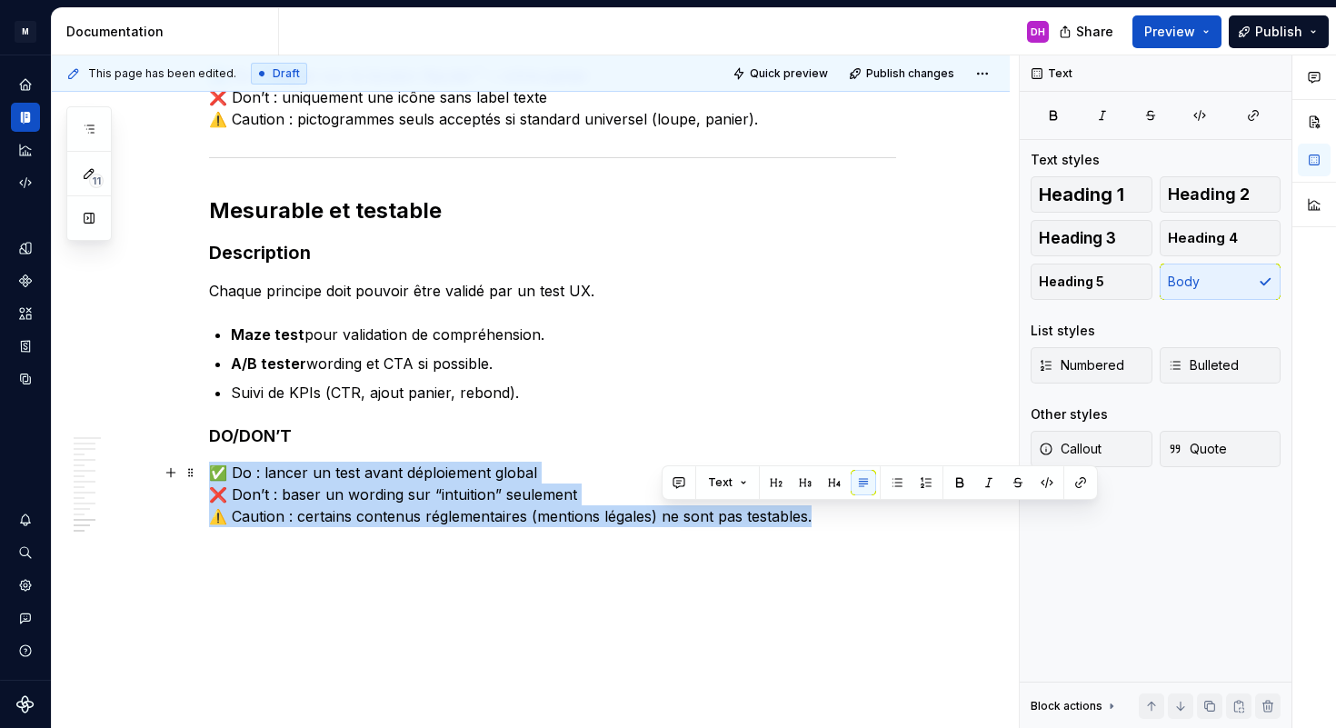
click at [670, 521] on p "✅ Do : lancer un test avant déploiement global ❌ Don’t : baser un wording sur “…" at bounding box center [552, 494] width 687 height 65
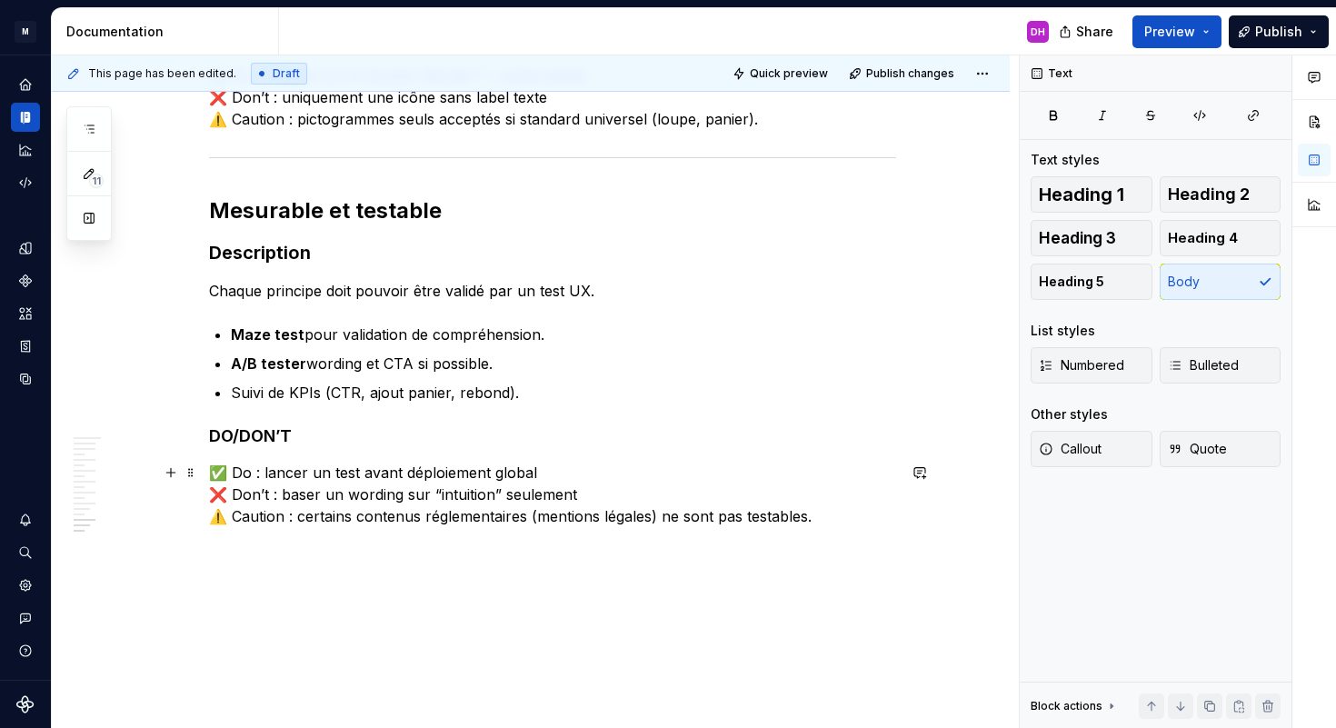
click at [651, 517] on p "✅ Do : lancer un test avant déploiement global ❌ Don’t : baser un wording sur “…" at bounding box center [552, 494] width 687 height 65
click at [807, 518] on p "✅ Do : lancer un test avant déploiement global ❌ Don’t : baser un wording sur “…" at bounding box center [552, 494] width 687 height 65
click at [830, 518] on p "✅ Do : lancer un test avant déploiement global ❌ Don’t : baser un wording sur “…" at bounding box center [552, 494] width 687 height 65
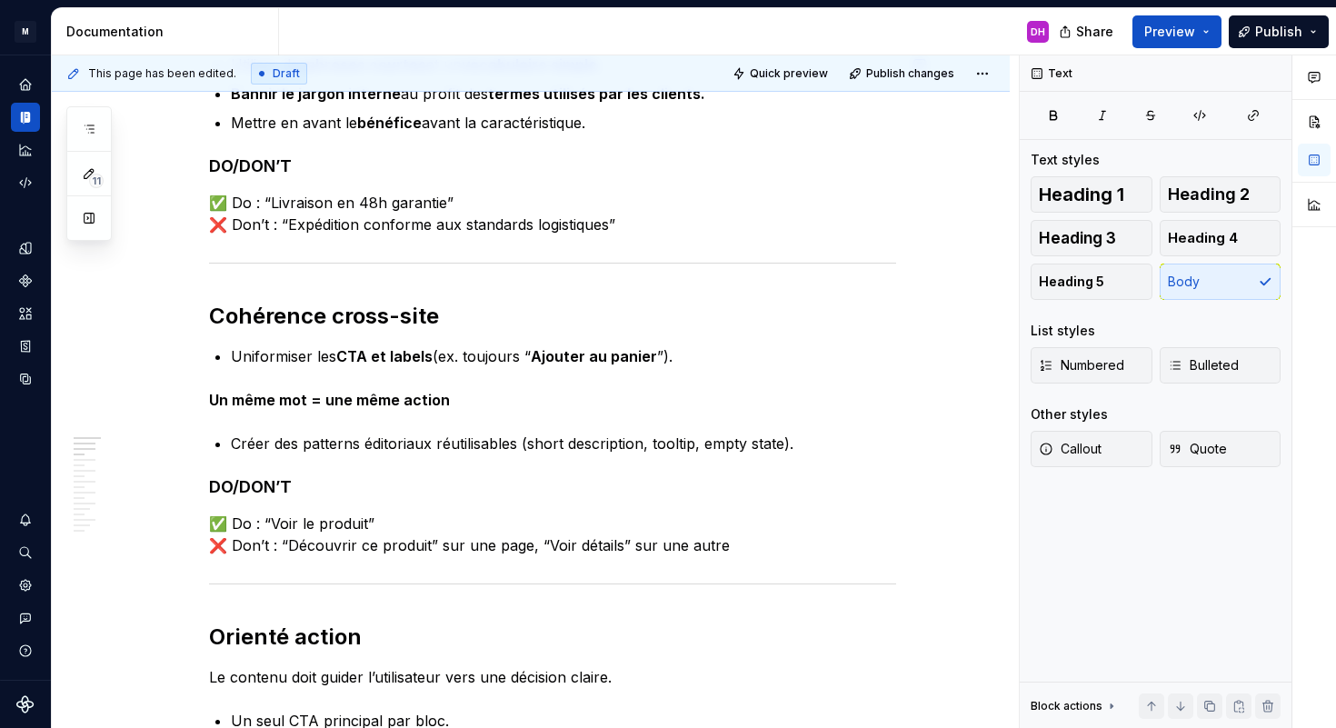
scroll to position [0, 0]
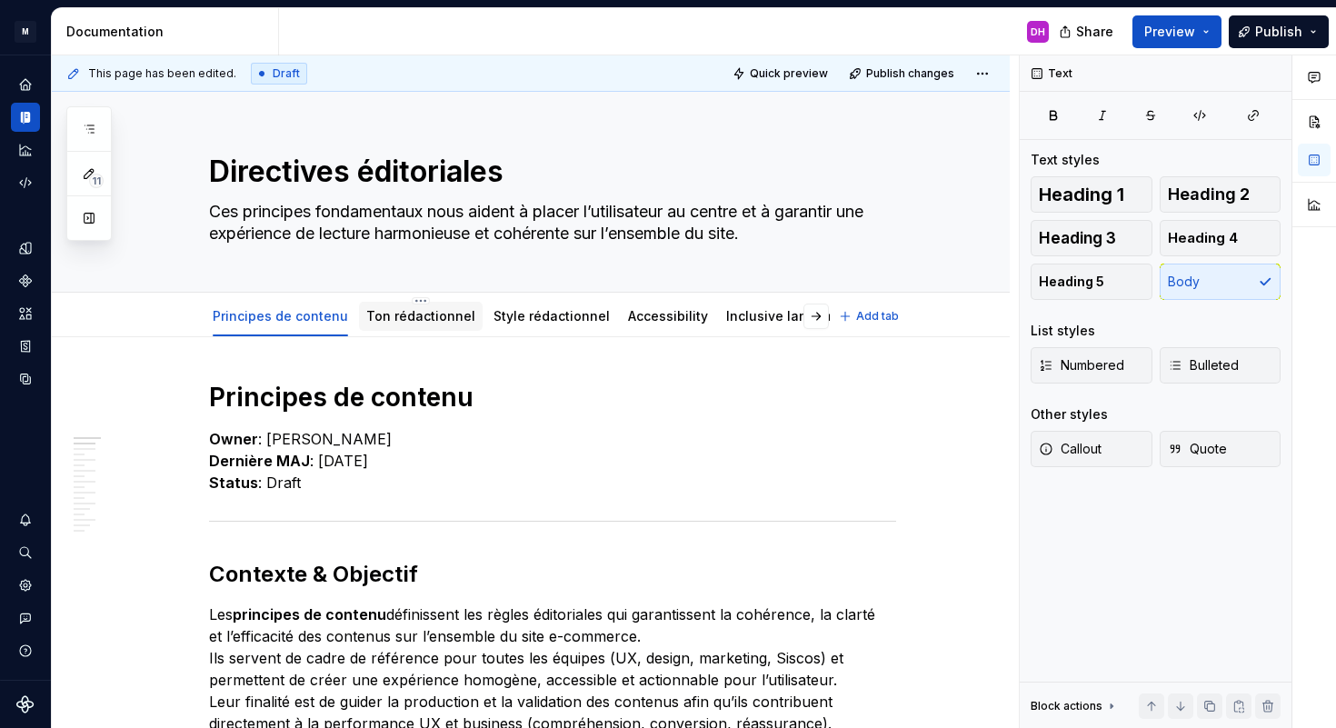
click at [392, 312] on link "Ton rédactionnel" at bounding box center [420, 315] width 109 height 15
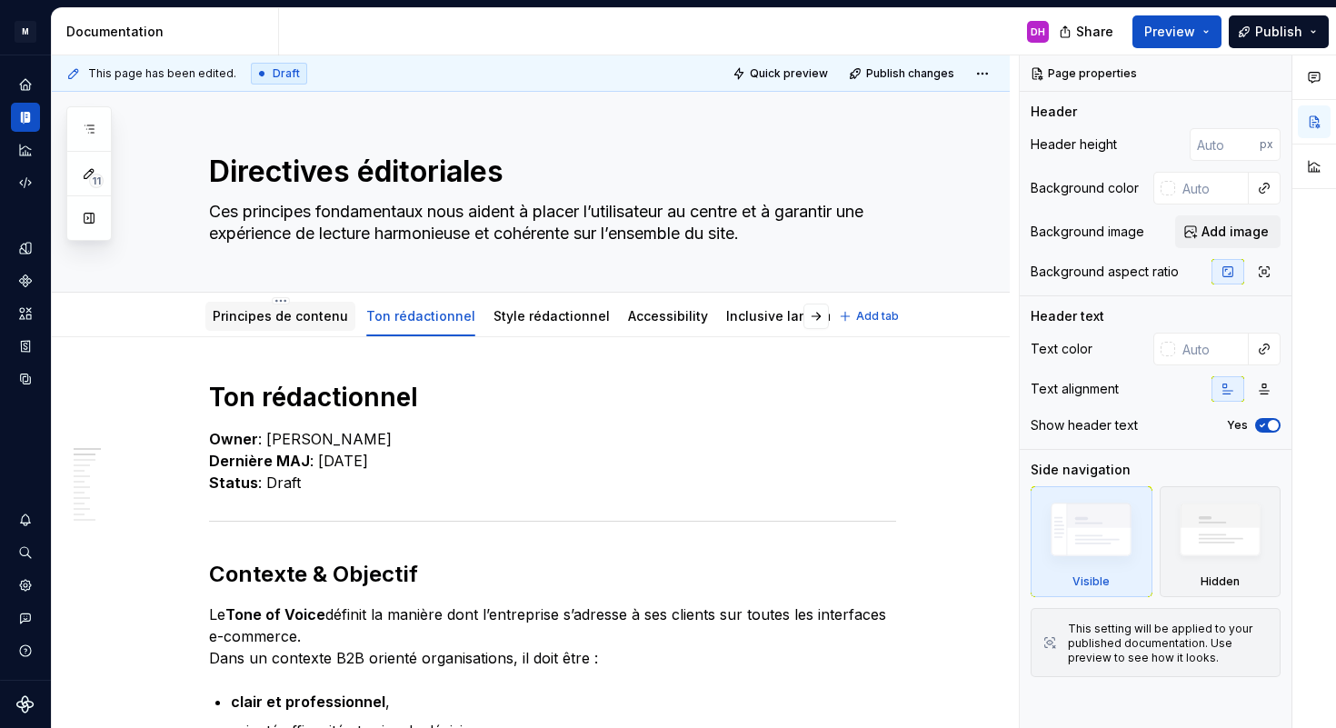
click at [308, 305] on div "Principes de contenu" at bounding box center [280, 316] width 150 height 29
click at [285, 310] on link "Principes de contenu" at bounding box center [280, 315] width 135 height 15
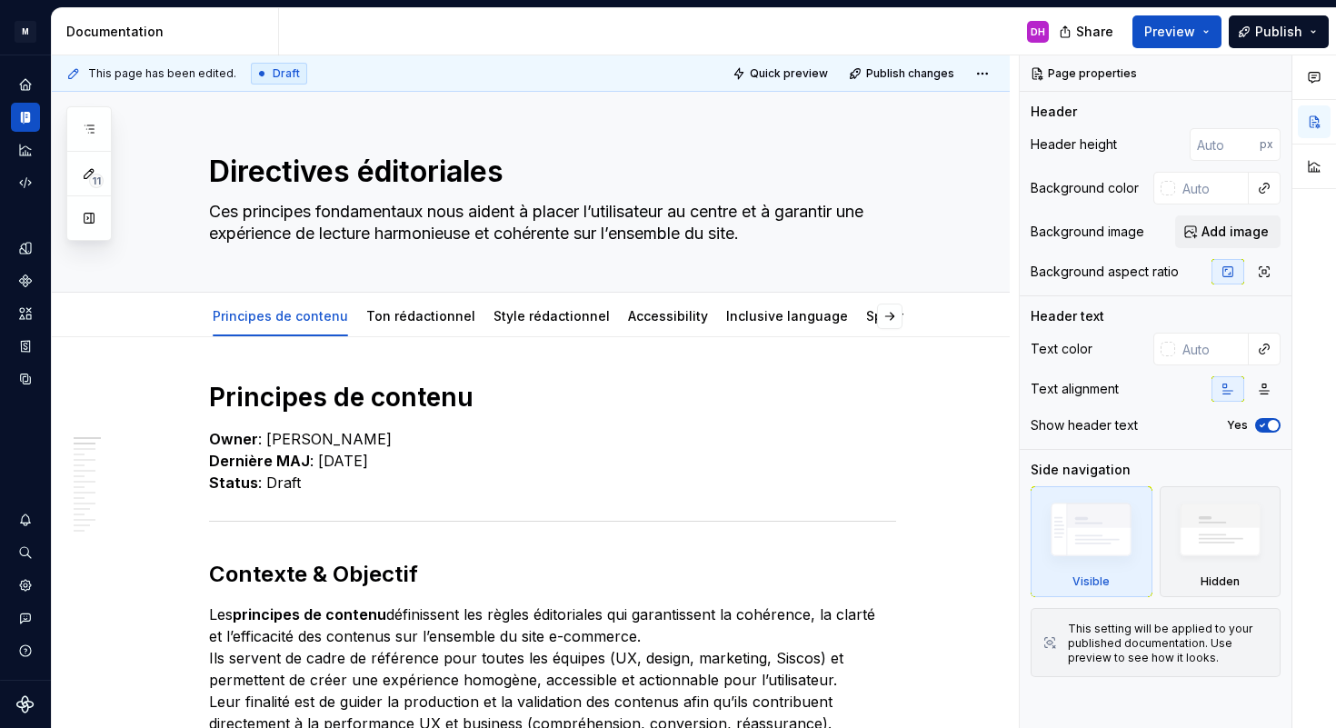
type textarea "*"
click at [331, 459] on p "Owner : [PERSON_NAME] MAJ : [DATE] Status : Draft" at bounding box center [552, 460] width 687 height 65
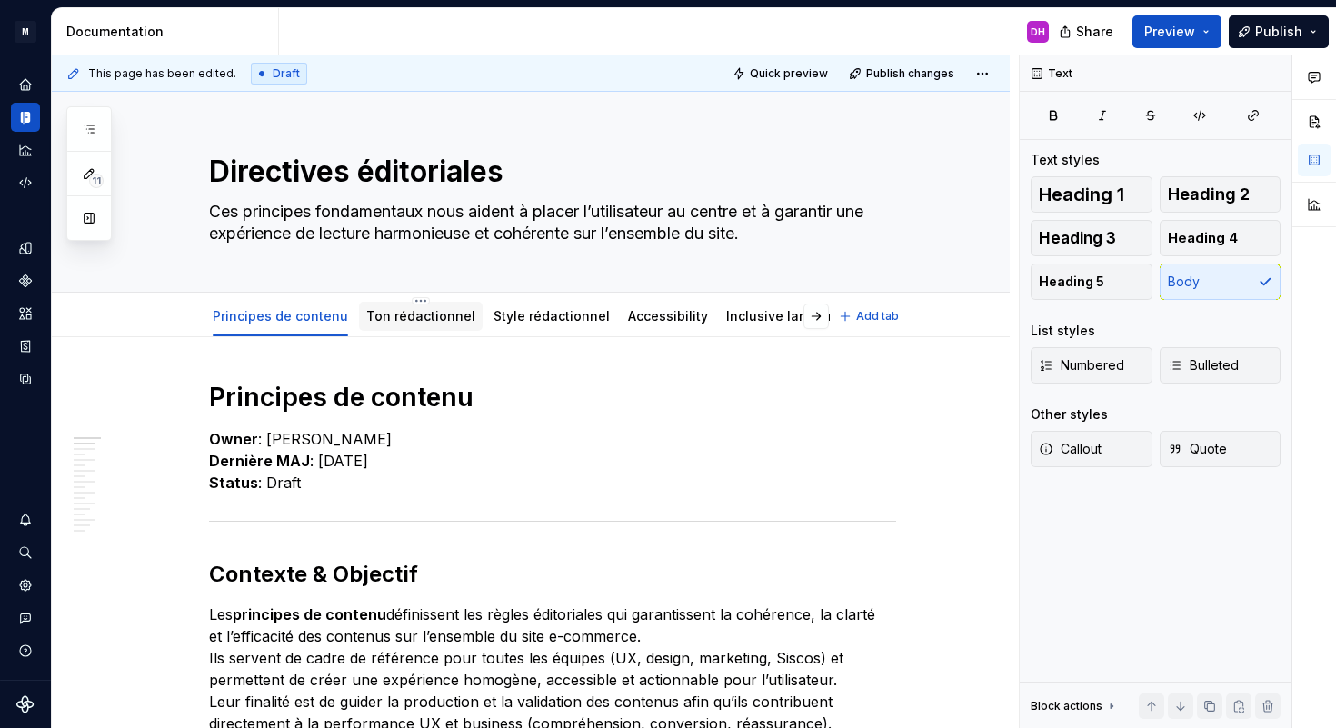
click at [433, 312] on link "Ton rédactionnel" at bounding box center [420, 315] width 109 height 15
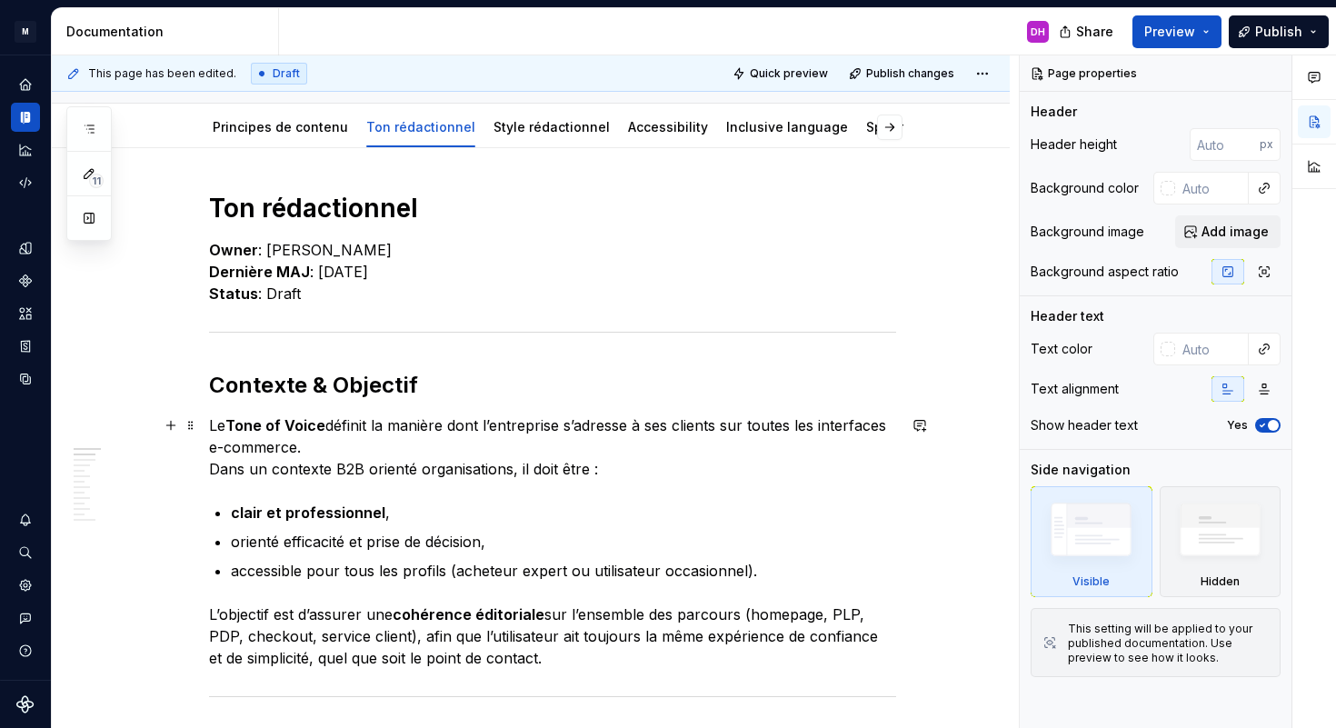
scroll to position [191, 0]
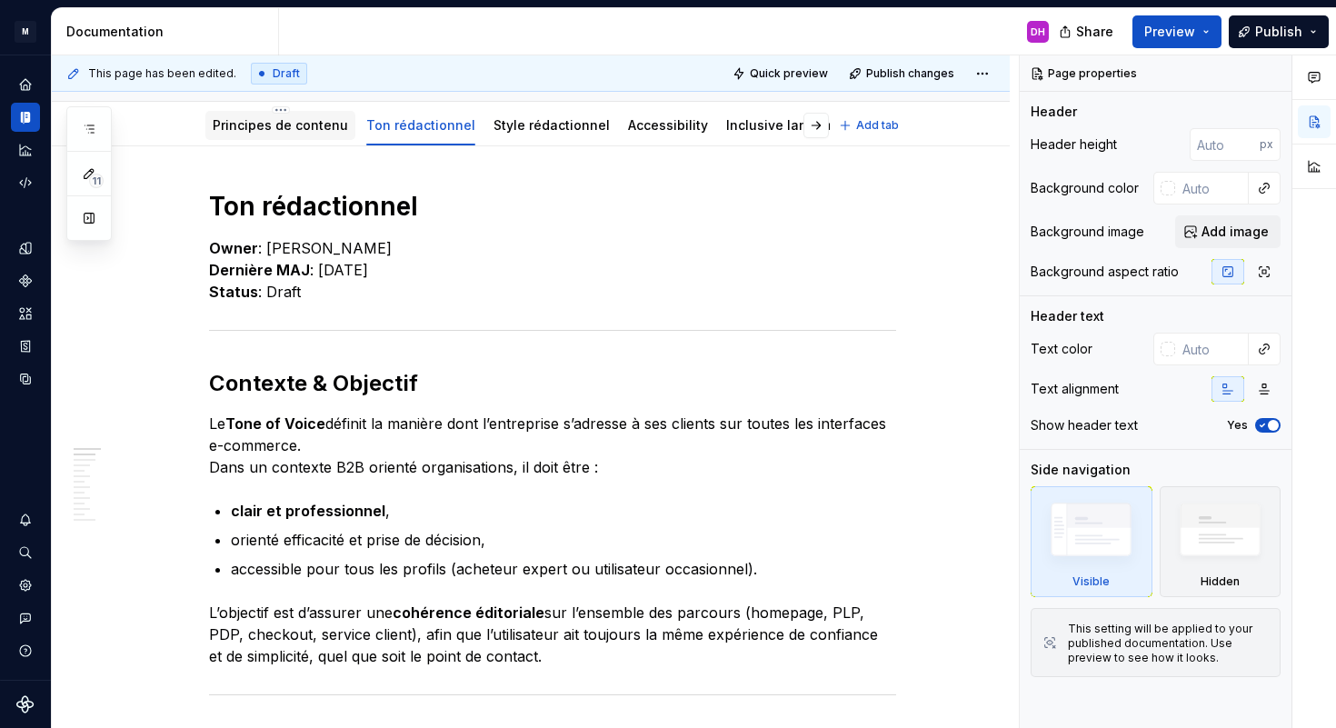
click at [307, 121] on link "Principes de contenu" at bounding box center [280, 124] width 135 height 15
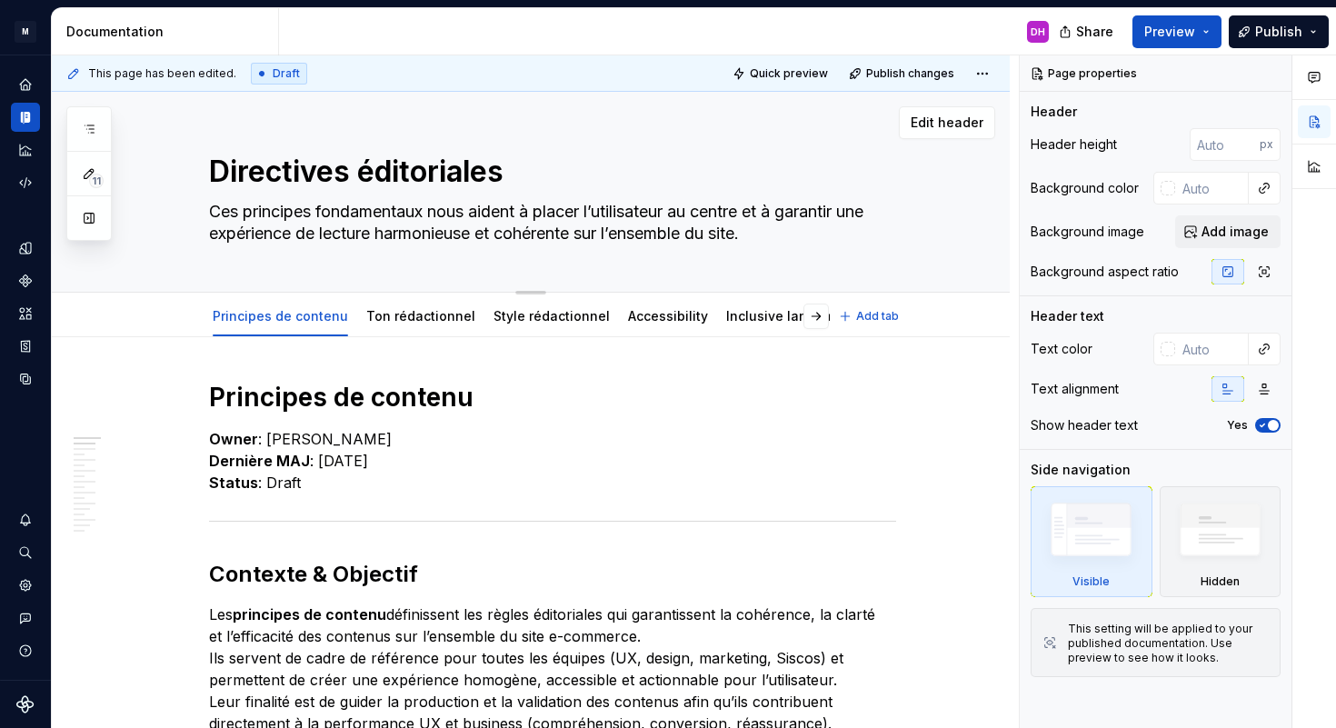
type textarea "*"
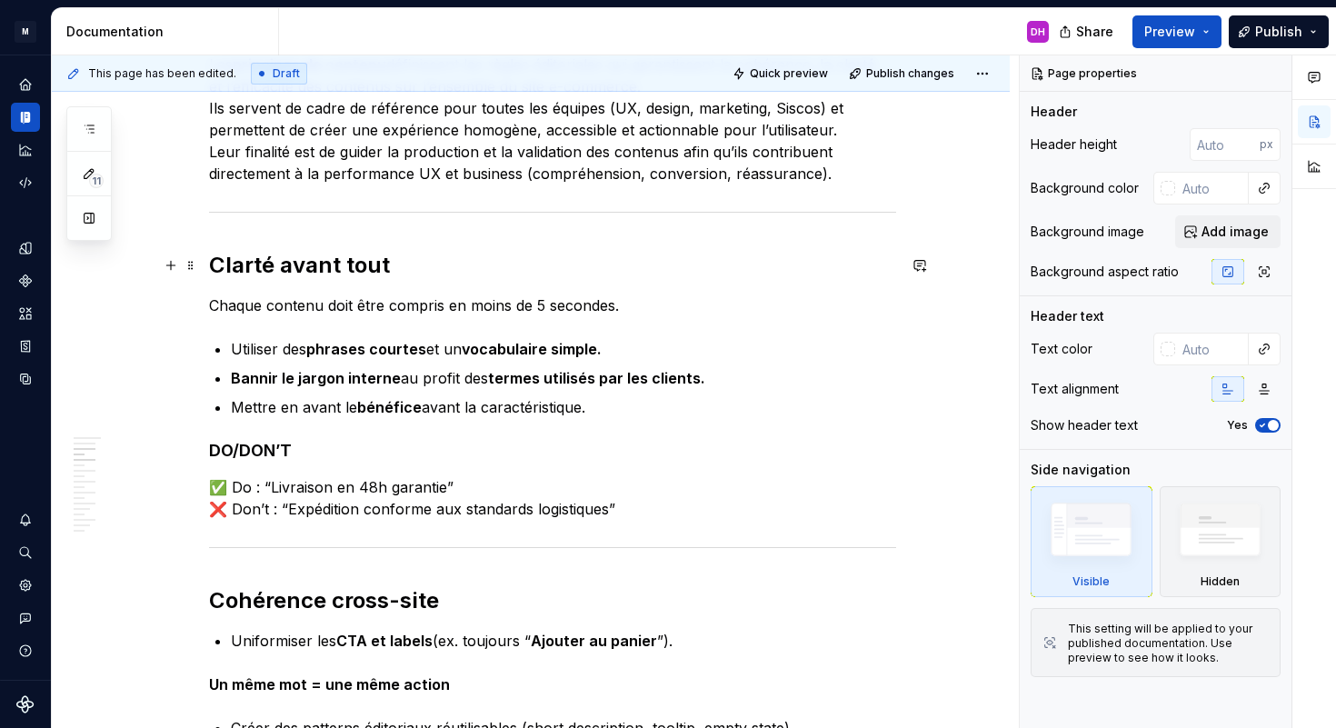
scroll to position [554, 0]
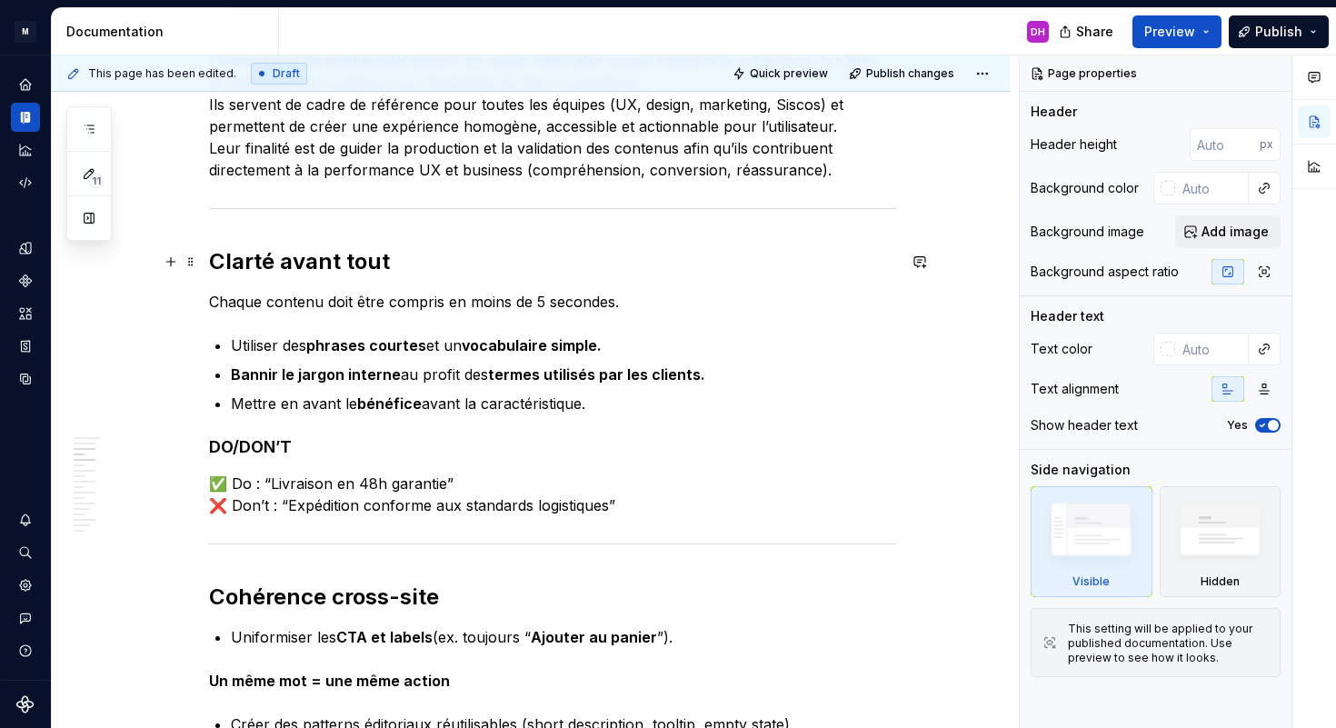
click at [221, 260] on h2 "Clarté avant tout" at bounding box center [552, 261] width 687 height 29
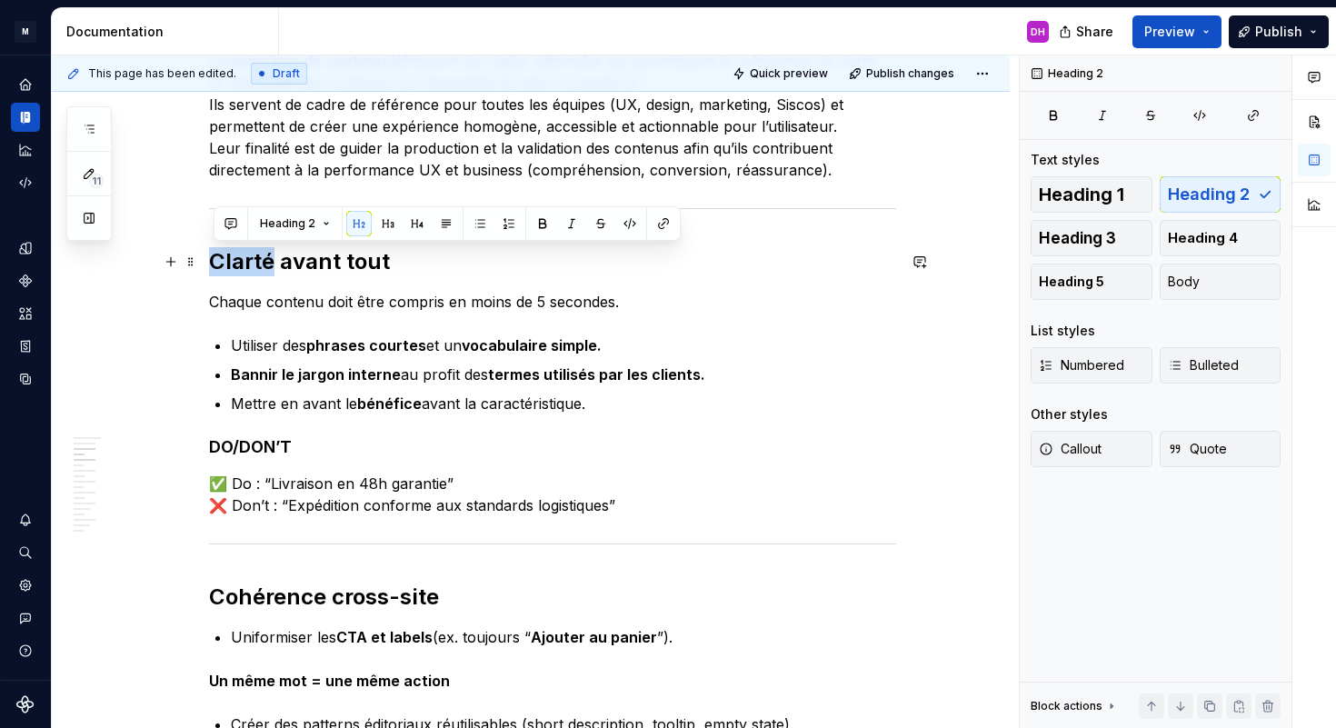
click at [214, 264] on h2 "Clarté avant tout" at bounding box center [552, 261] width 687 height 29
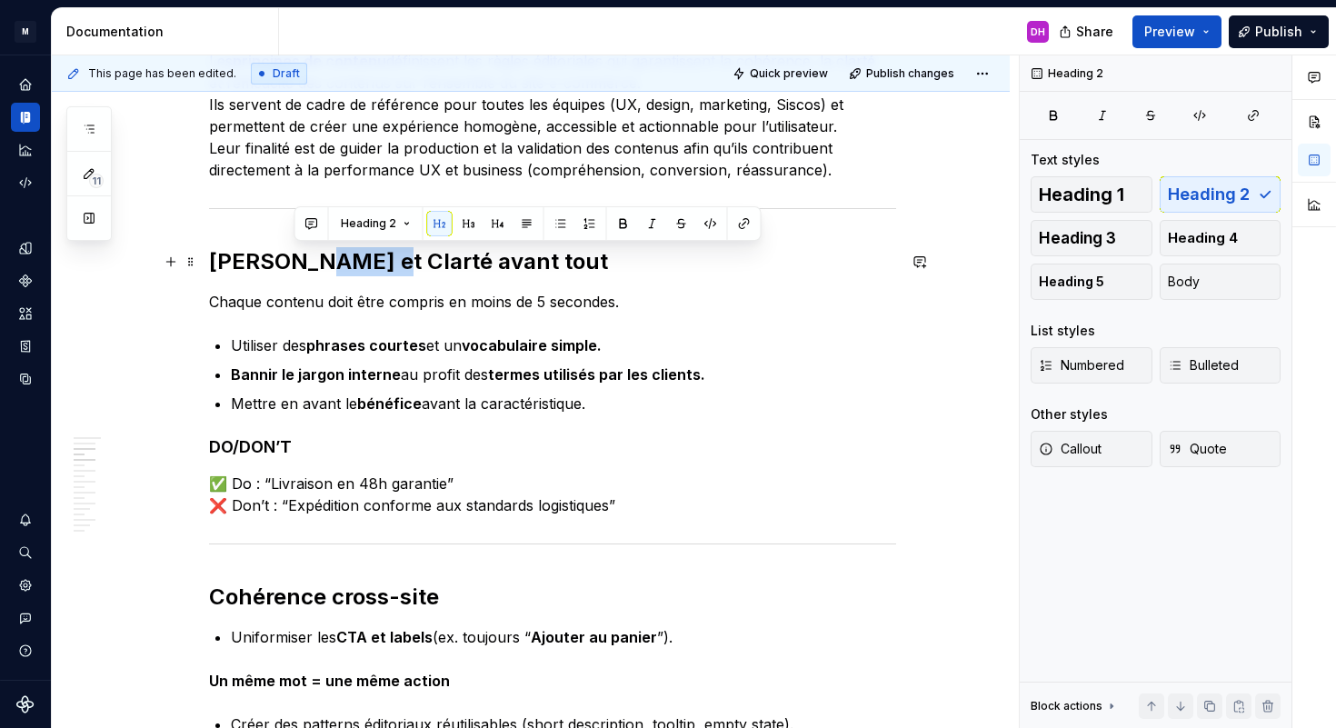
drag, startPoint x: 355, startPoint y: 264, endPoint x: 295, endPoint y: 262, distance: 60.0
click at [295, 263] on h2 "[PERSON_NAME] et Clarté avant tout" at bounding box center [552, 261] width 687 height 29
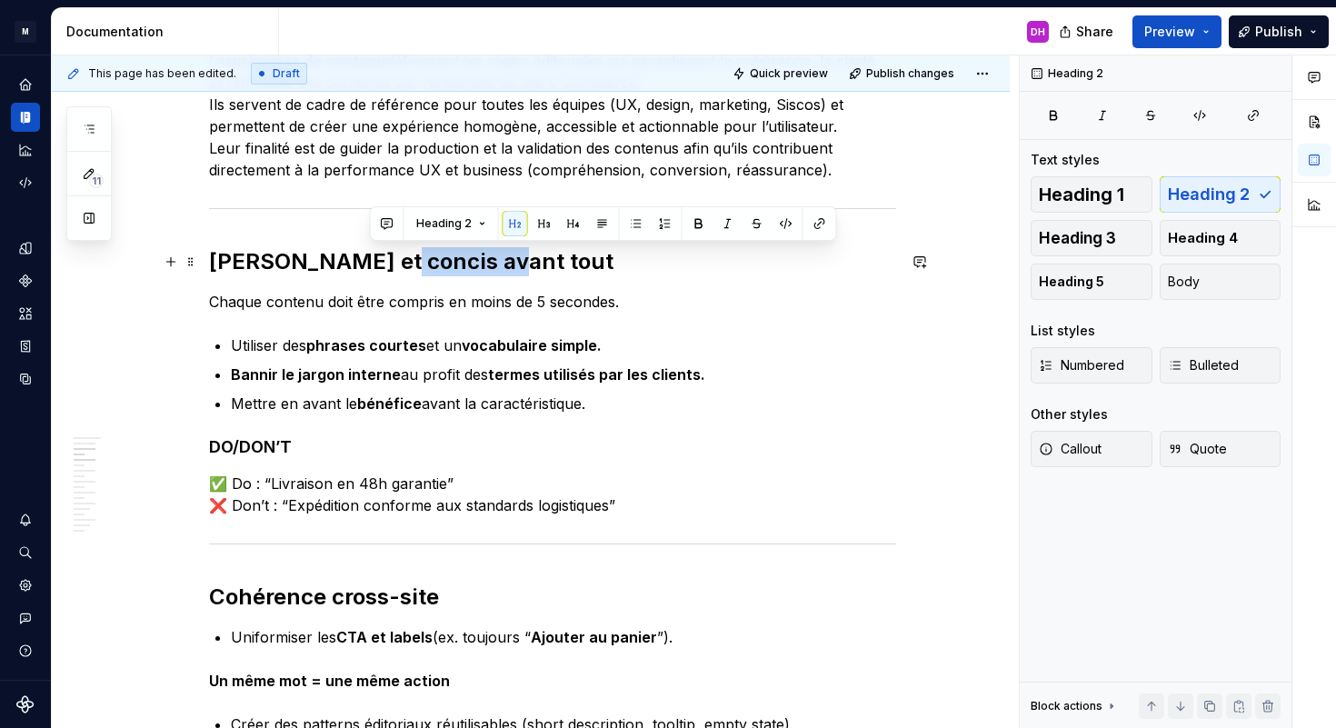
drag, startPoint x: 491, startPoint y: 264, endPoint x: 367, endPoint y: 260, distance: 123.7
click at [367, 260] on h2 "[PERSON_NAME] et concis avant tout" at bounding box center [552, 261] width 687 height 29
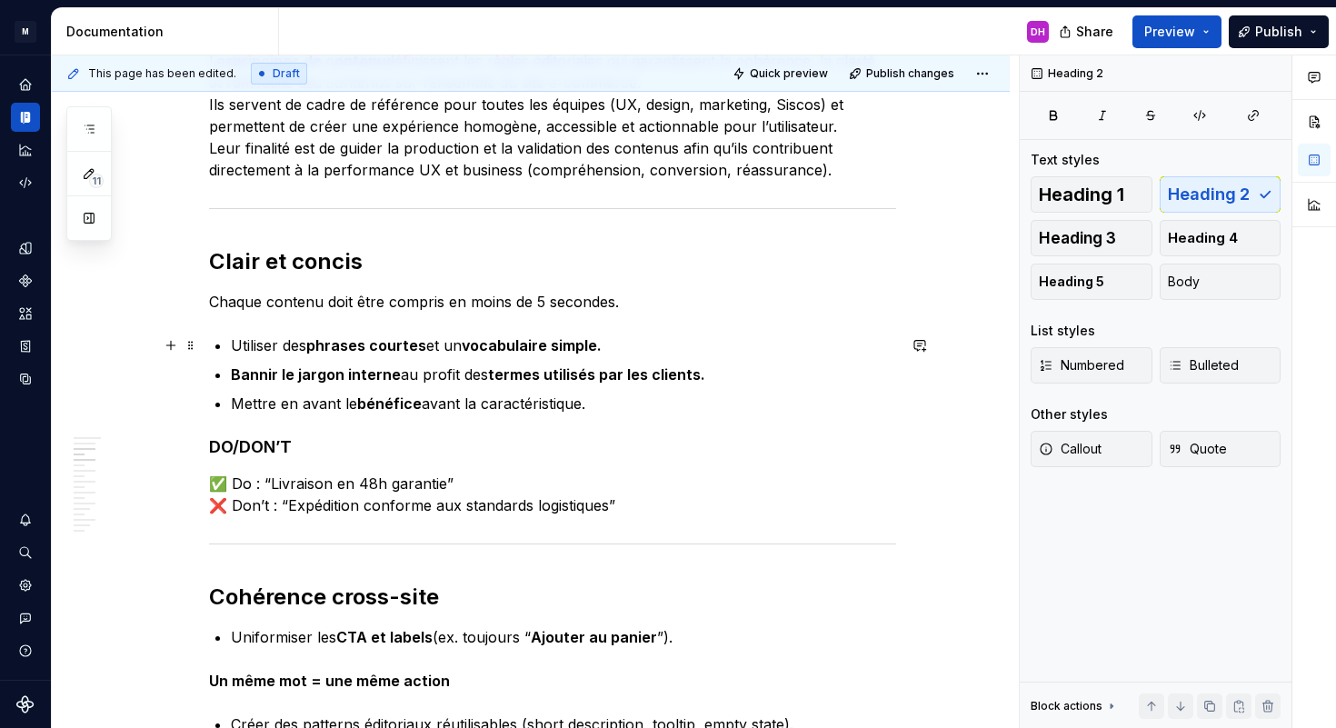
click at [628, 342] on p "Utiliser des phrases courtes et un vocabulaire simple." at bounding box center [563, 346] width 665 height 22
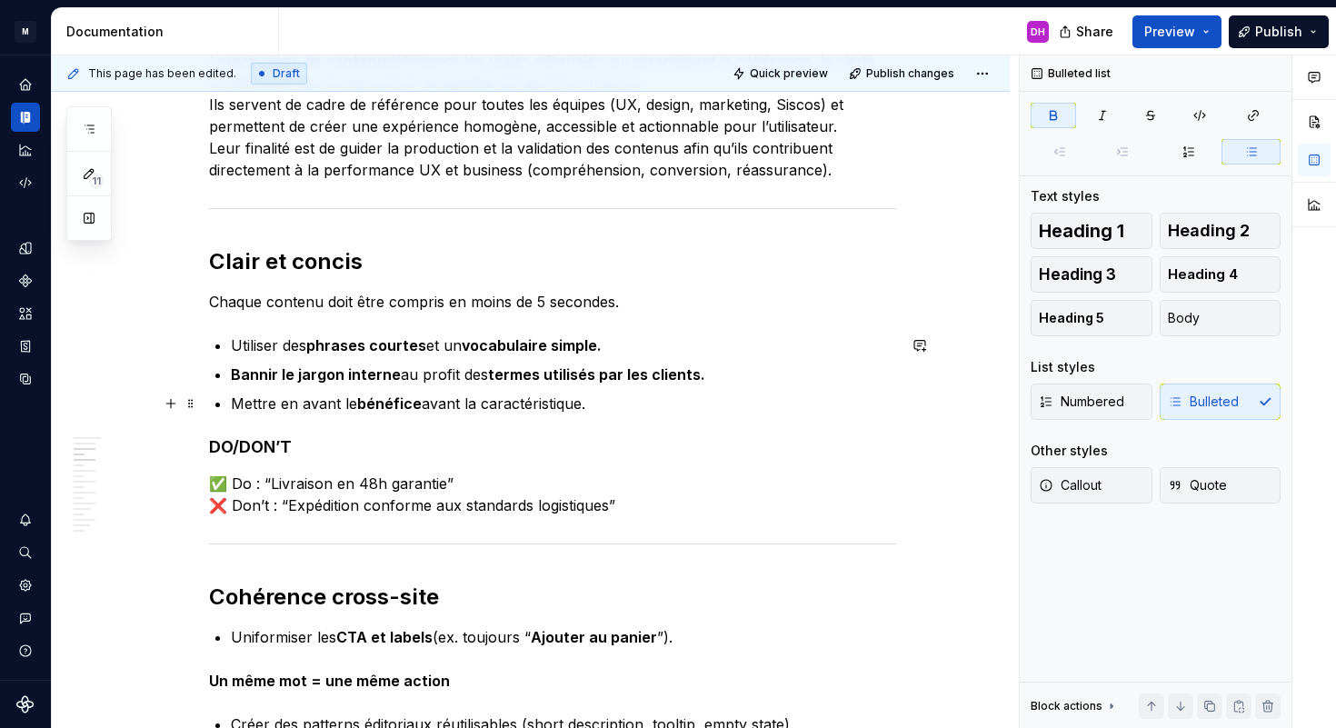
click at [615, 409] on p "Mettre en avant le bénéfice avant la caractéristique." at bounding box center [563, 404] width 665 height 22
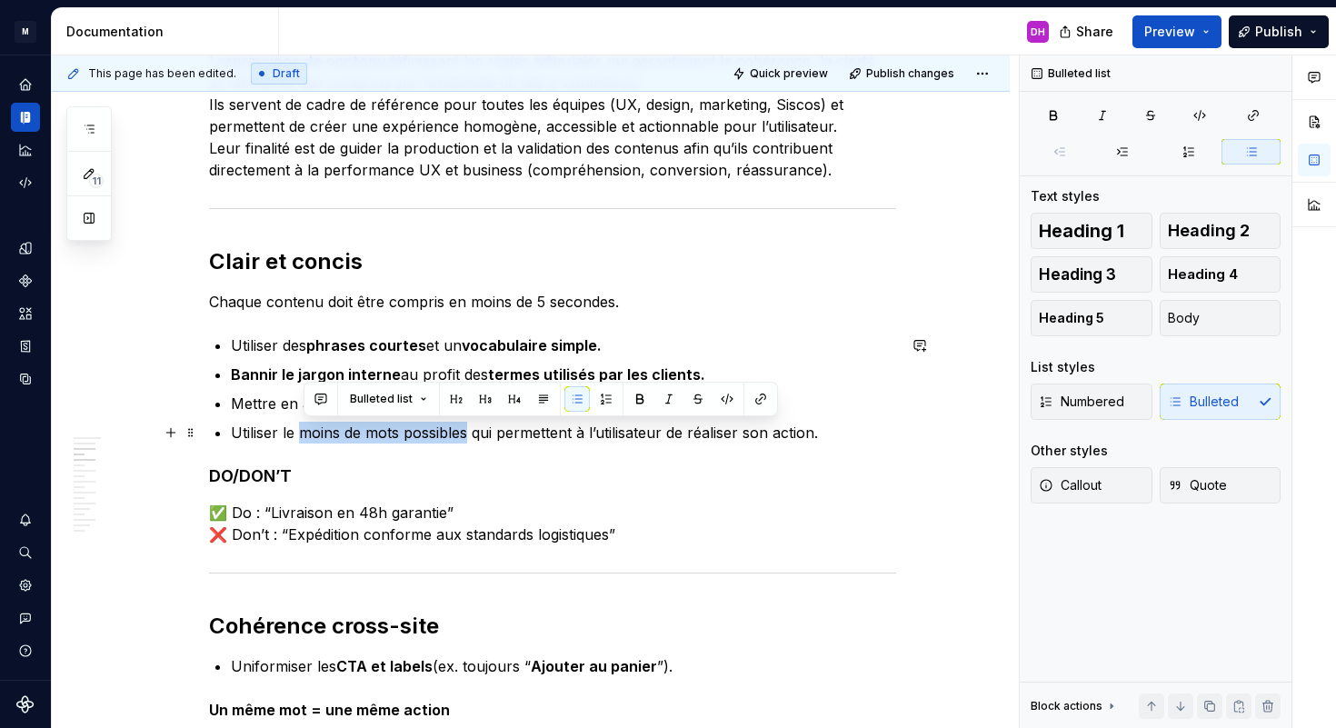
drag, startPoint x: 305, startPoint y: 433, endPoint x: 474, endPoint y: 437, distance: 169.1
click at [474, 437] on p "Utiliser le moins de mots possibles qui permettent à l’utilisateur de réaliser …" at bounding box center [563, 433] width 665 height 22
click at [643, 394] on button "button" at bounding box center [639, 398] width 25 height 25
click at [631, 436] on p "Utiliser le moins de mots possibles qui permettent à l’utilisateur de réaliser …" at bounding box center [563, 433] width 665 height 22
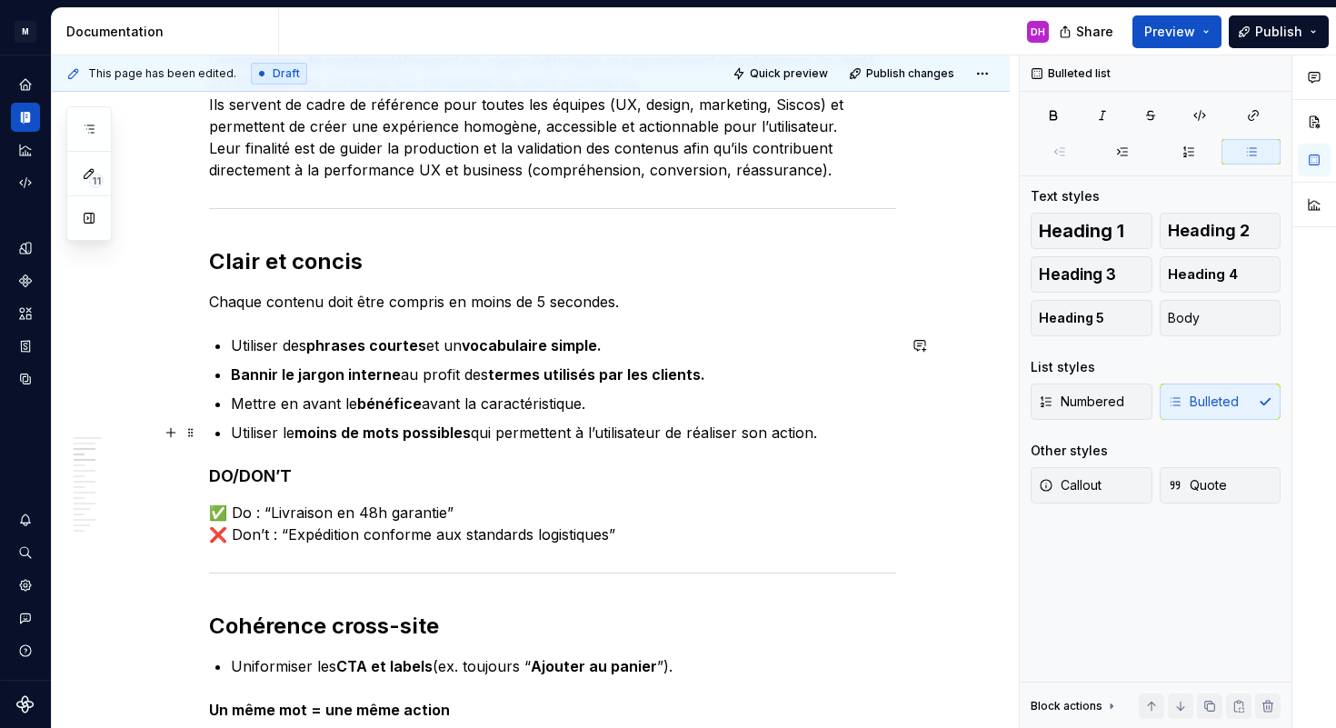
click at [834, 431] on p "Utiliser le moins de mots possibles qui permettent à l’utilisateur de réaliser …" at bounding box center [563, 433] width 665 height 22
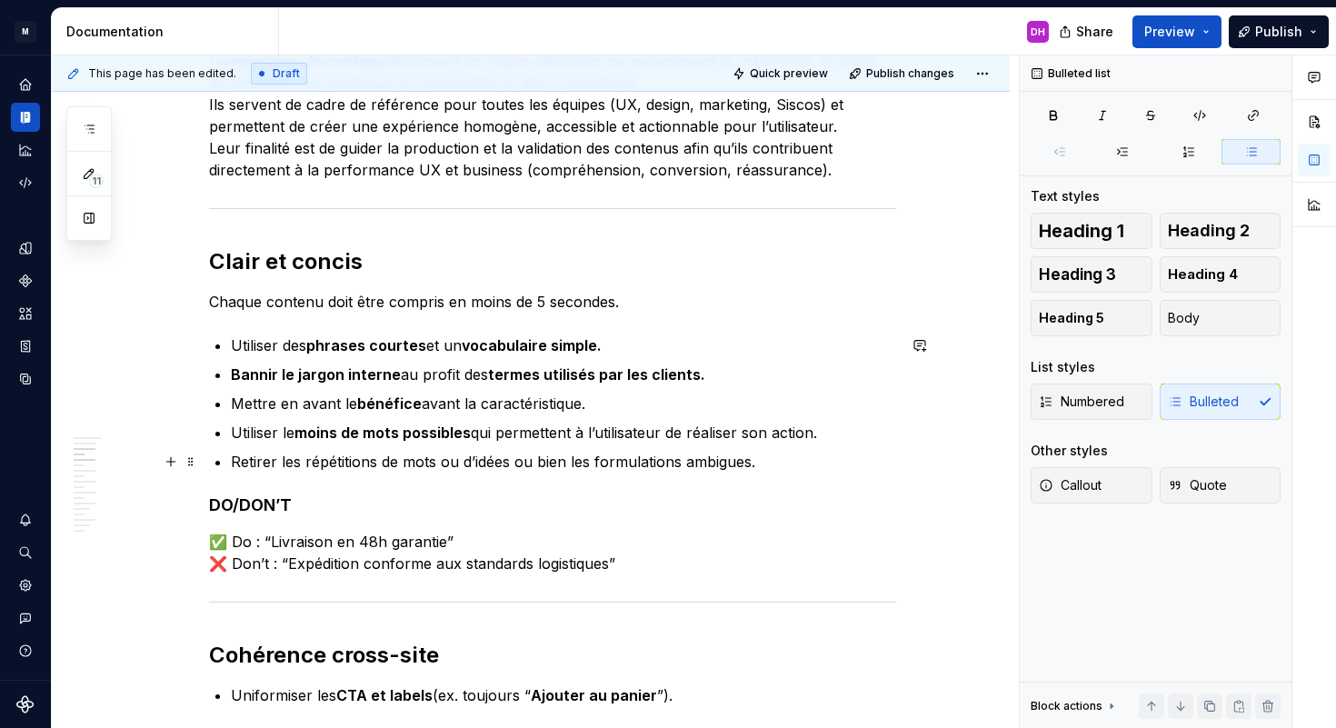
click at [708, 460] on p "Retirer les répétitions de mots ou d’idées ou bien les formulations ambigues." at bounding box center [563, 462] width 665 height 22
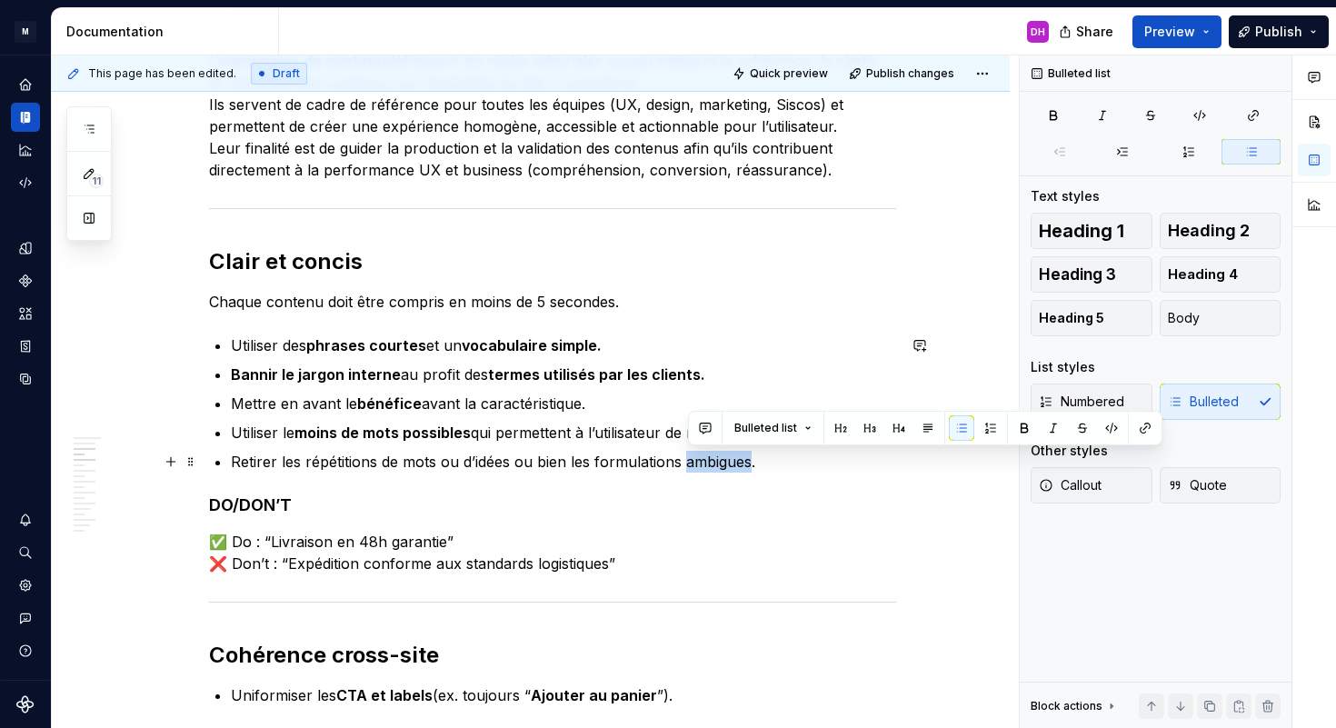
click at [735, 468] on p "Retirer les répétitions de mots ou d’idées ou bien les formulations ambigues." at bounding box center [563, 462] width 665 height 22
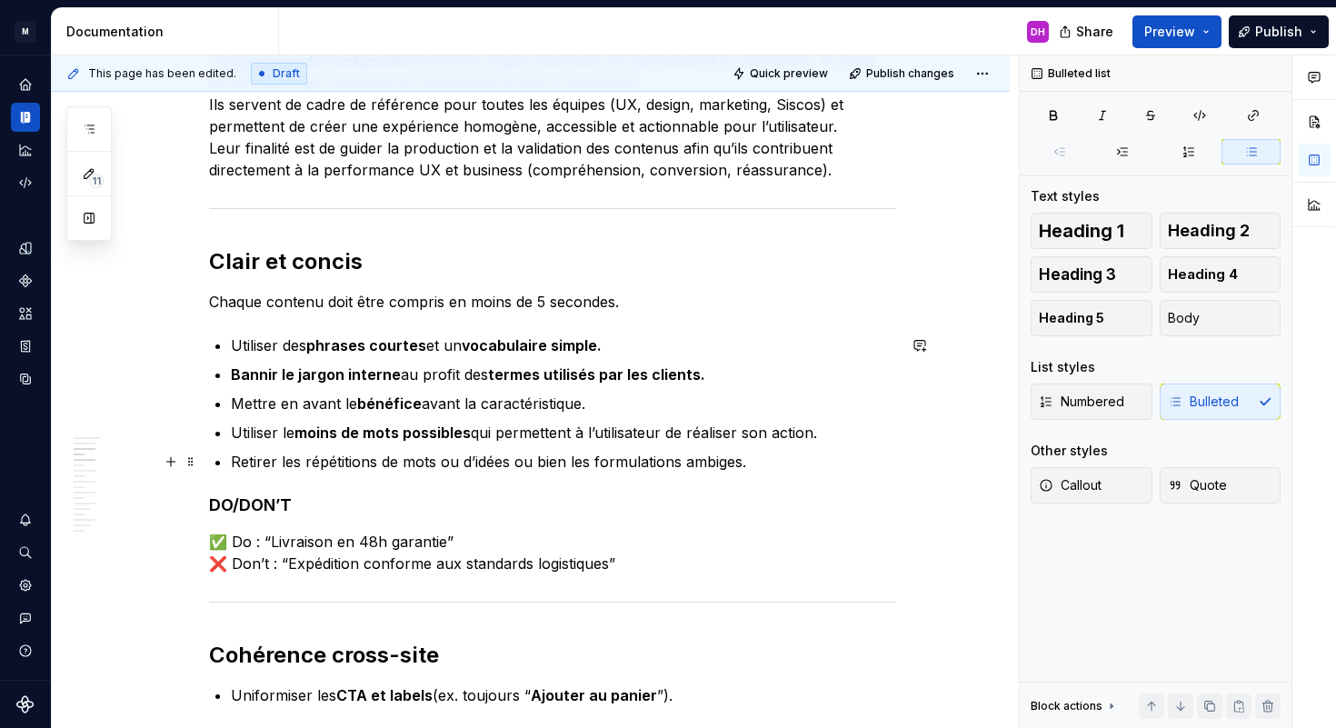
click at [720, 450] on ul "Utiliser des phrases courtes et un vocabulaire simple. Bannir le jargon interne…" at bounding box center [563, 404] width 665 height 138
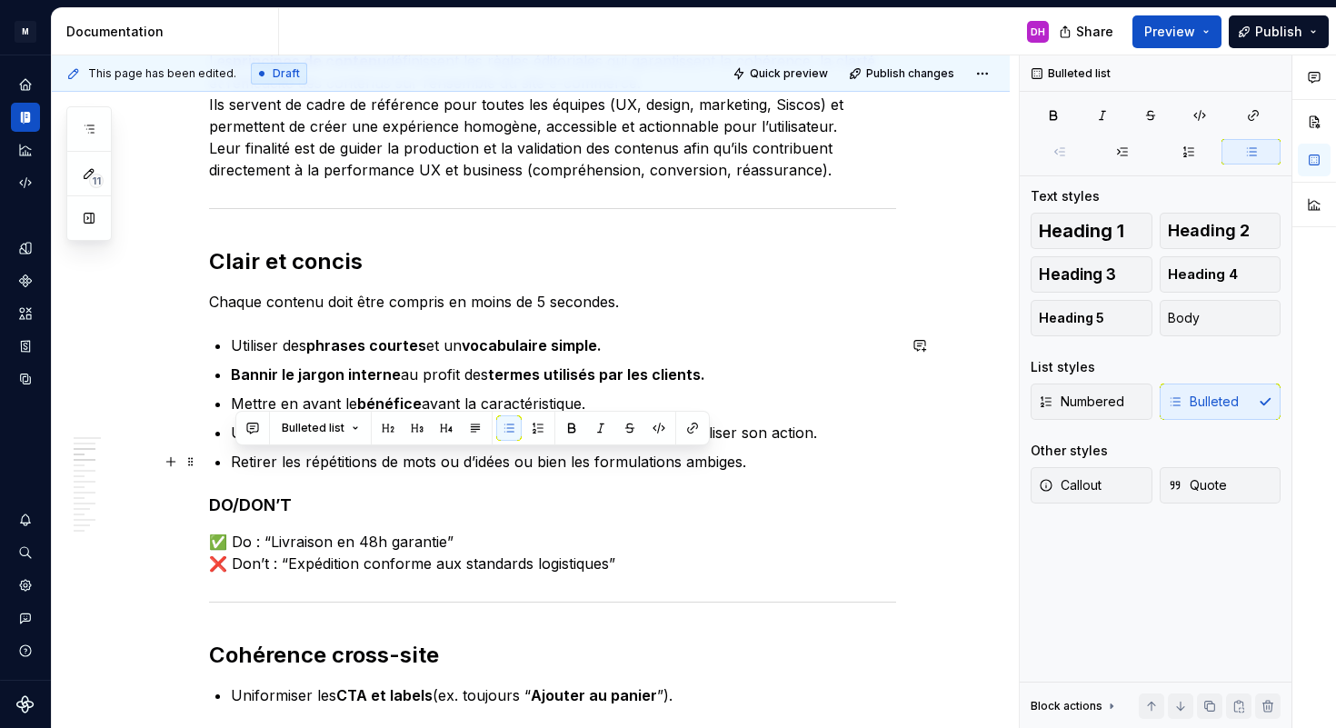
click at [720, 459] on p "Retirer les répétitions de mots ou d’idées ou bien les formulations ambiges." at bounding box center [563, 462] width 665 height 22
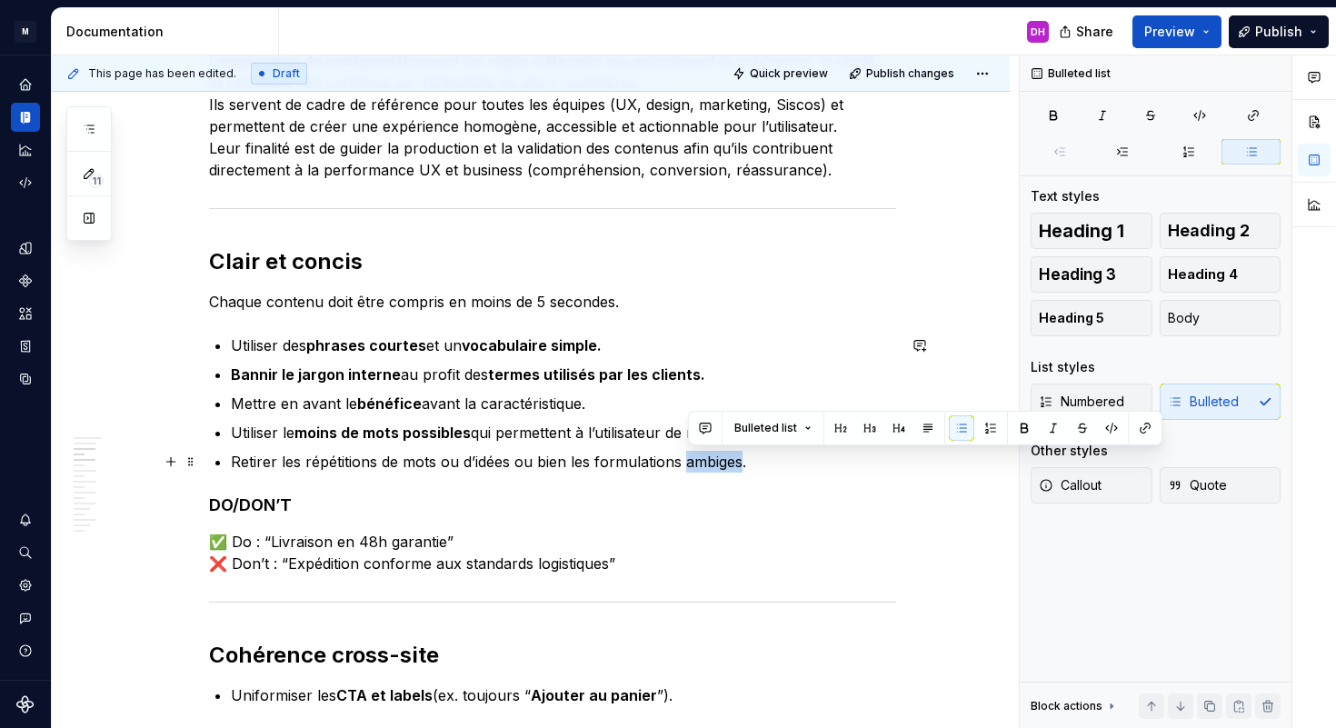
click at [720, 459] on p "Retirer les répétitions de mots ou d’idées ou bien les formulations ambiges." at bounding box center [563, 462] width 665 height 22
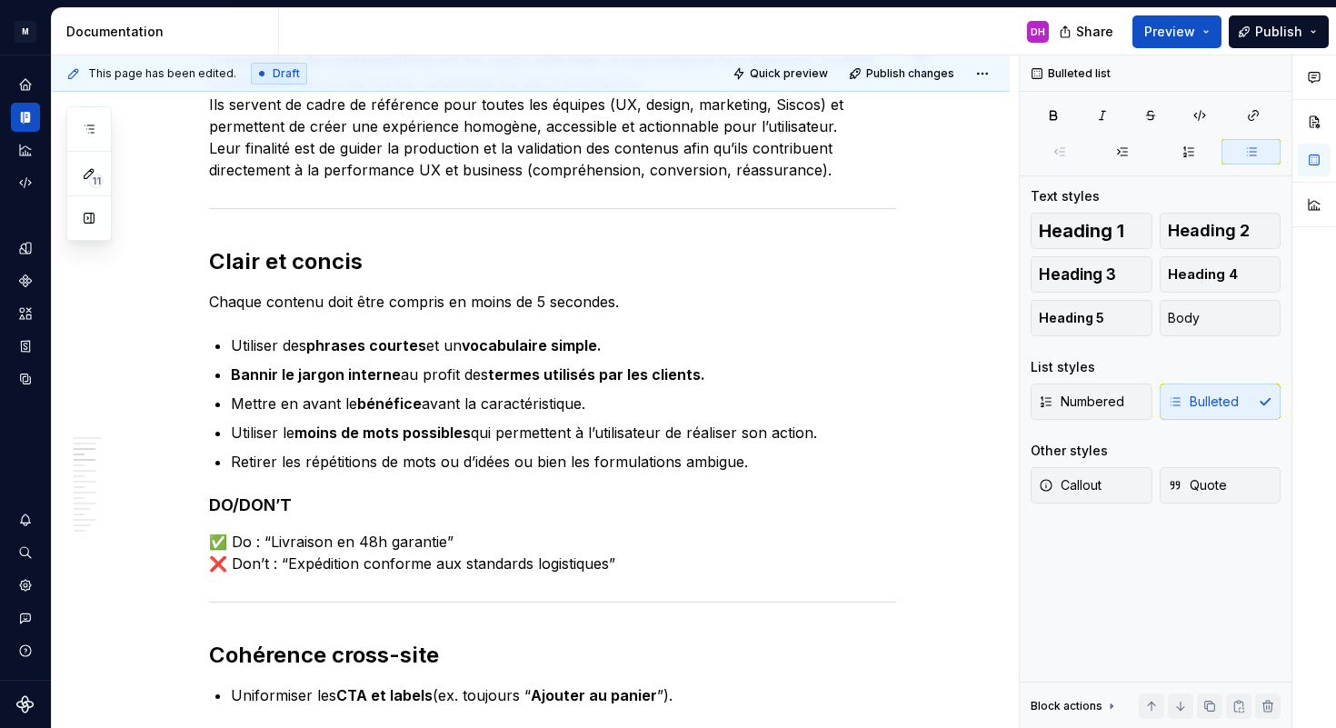
type textarea "*"
